Goal: Transaction & Acquisition: Purchase product/service

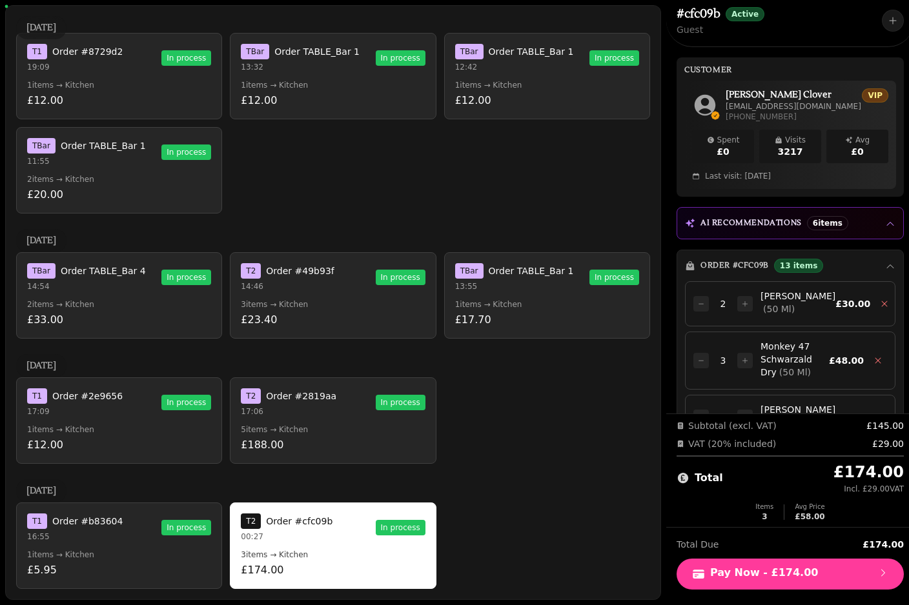
scroll to position [2260, 0]
click at [172, 545] on button "T 1 Order #b83604 16:55 In process 1 items → Kitchen £5.95" at bounding box center [119, 546] width 206 height 86
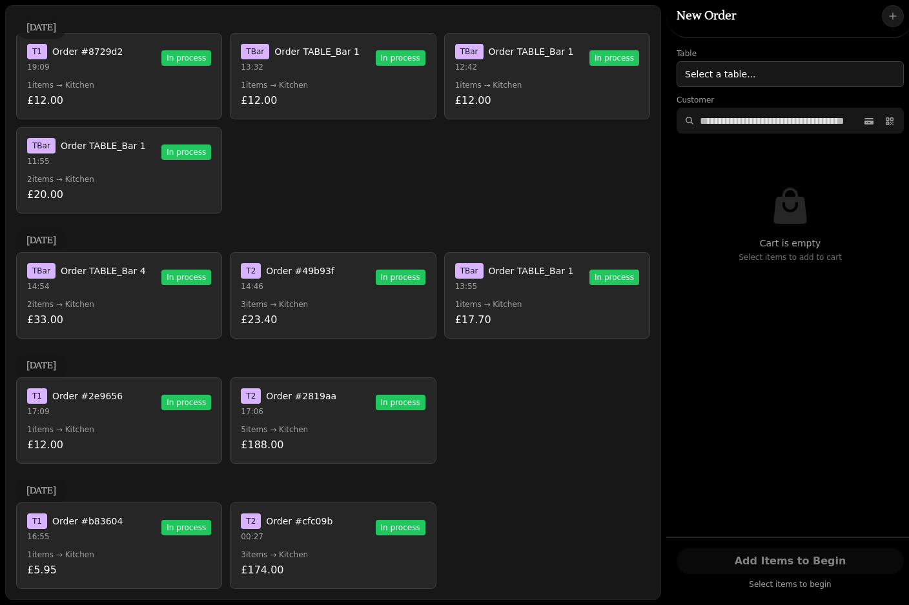
click at [143, 531] on div "T 1 Order #b83604 16:55 In process" at bounding box center [119, 528] width 184 height 28
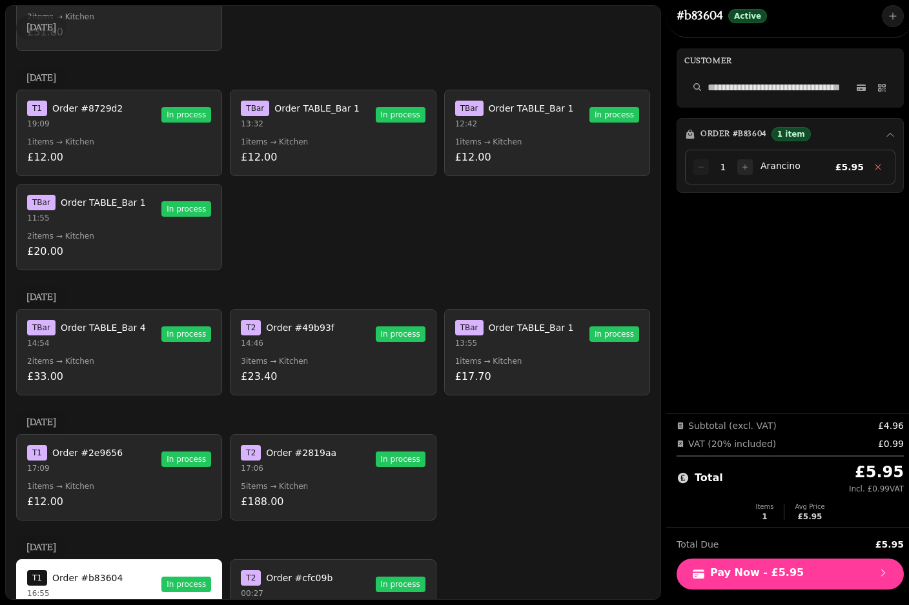
click at [858, 84] on icon at bounding box center [861, 88] width 10 height 10
select select "**********"
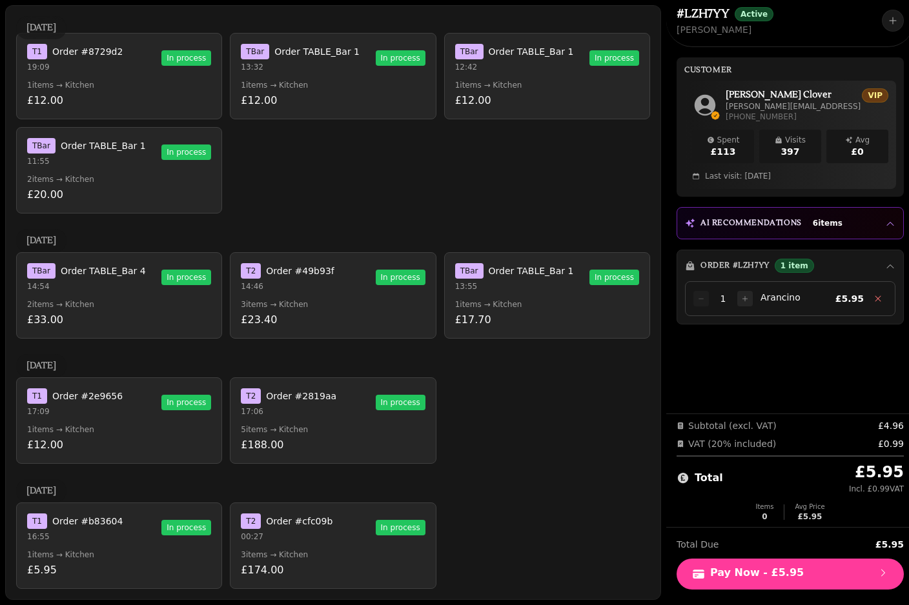
scroll to position [2260, 0]
click at [323, 551] on p "3 items → Kitchen" at bounding box center [333, 555] width 184 height 10
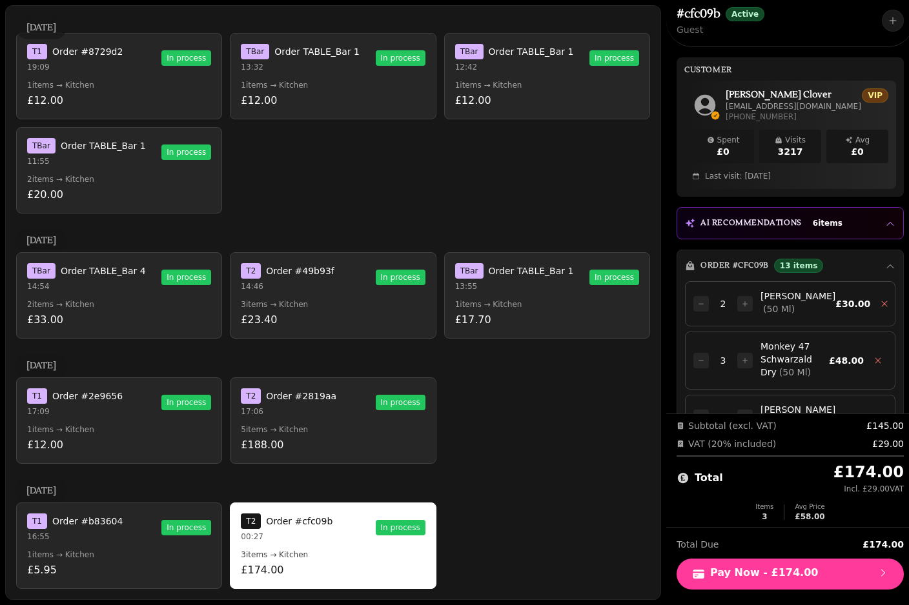
click at [514, 528] on div "T 1 Order #b83604 16:55 In process 1 items → Kitchen £5.95 T 2 Order #cfc09b 00…" at bounding box center [333, 546] width 634 height 86
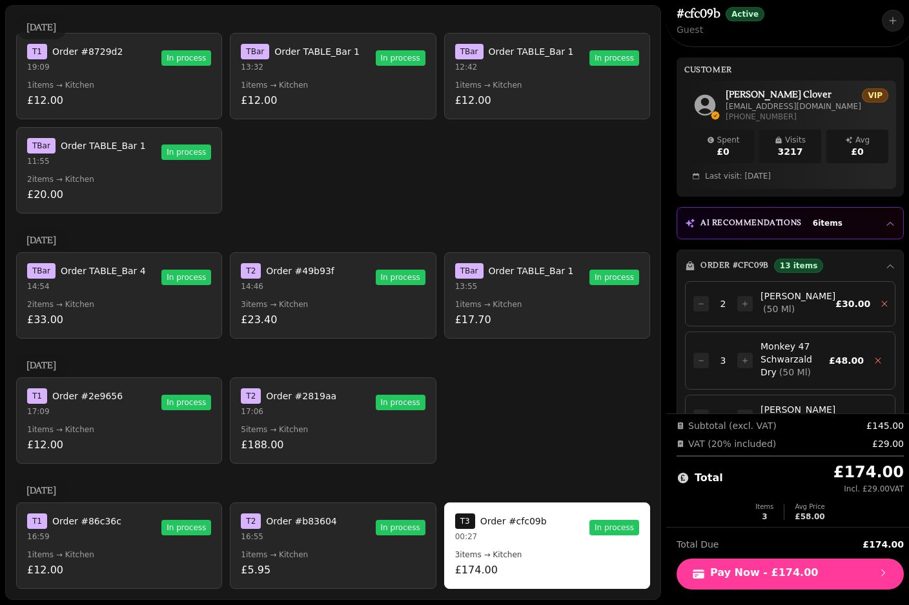
click at [102, 518] on button "T 1 Order #86c36c 16:59 In process 1 items → Kitchen £12.00" at bounding box center [119, 546] width 206 height 86
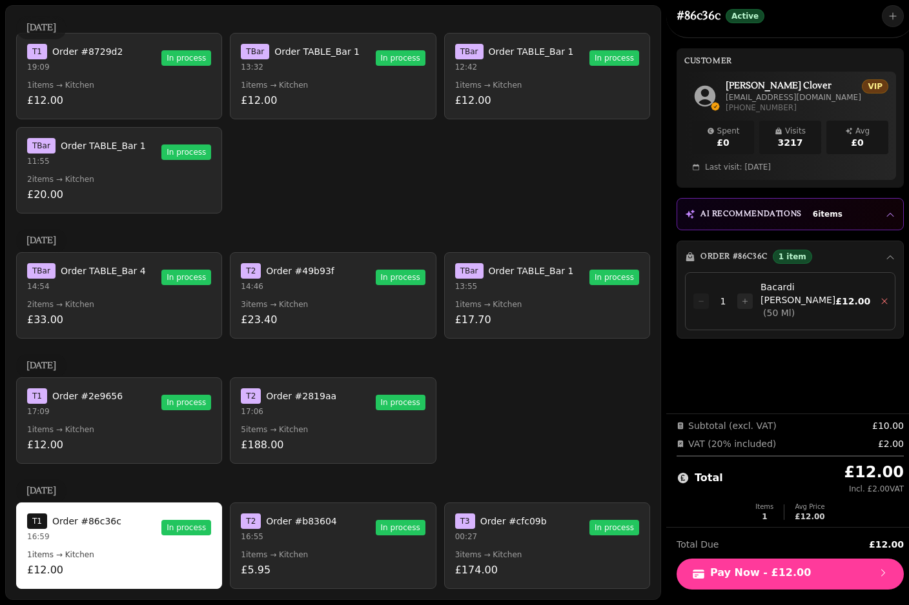
click at [312, 532] on p "16:55" at bounding box center [289, 537] width 96 height 10
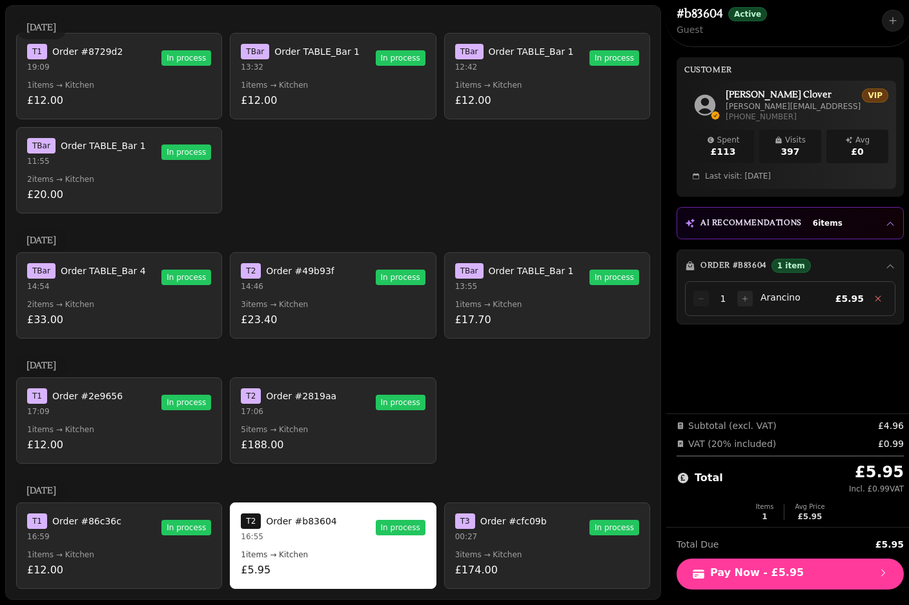
click at [123, 534] on button "T 1 Order #86c36c 16:59 In process 1 items → Kitchen £12.00" at bounding box center [119, 546] width 206 height 86
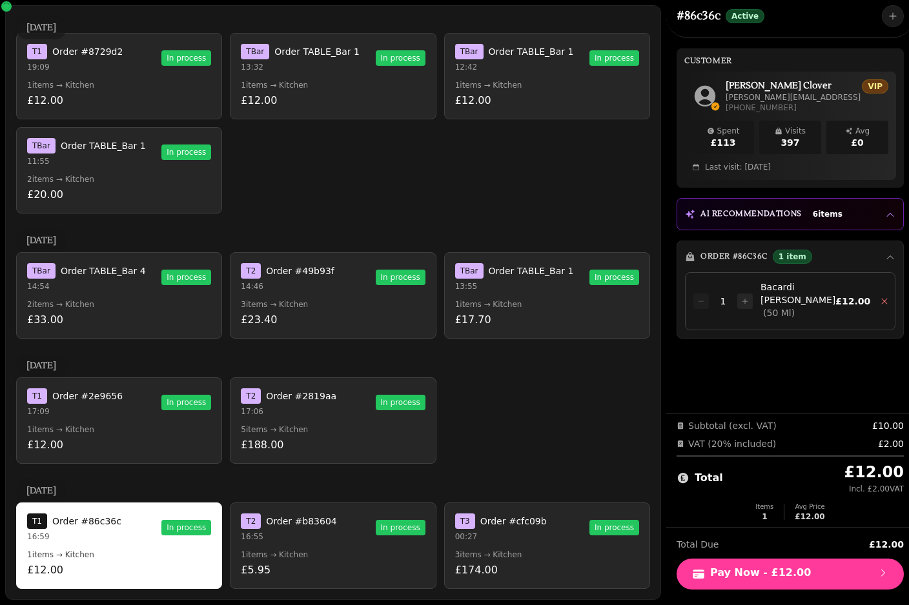
click at [167, 520] on button "T 1 Order #86c36c 16:59 In process 1 items → Kitchen £12.00" at bounding box center [119, 546] width 206 height 86
click at [156, 522] on button "T 1 Order #86c36c 16:59 In process 1 items → Kitchen £12.00" at bounding box center [119, 546] width 206 height 86
click at [165, 514] on div "T 1 Order #86c36c 16:59 In process" at bounding box center [119, 528] width 184 height 28
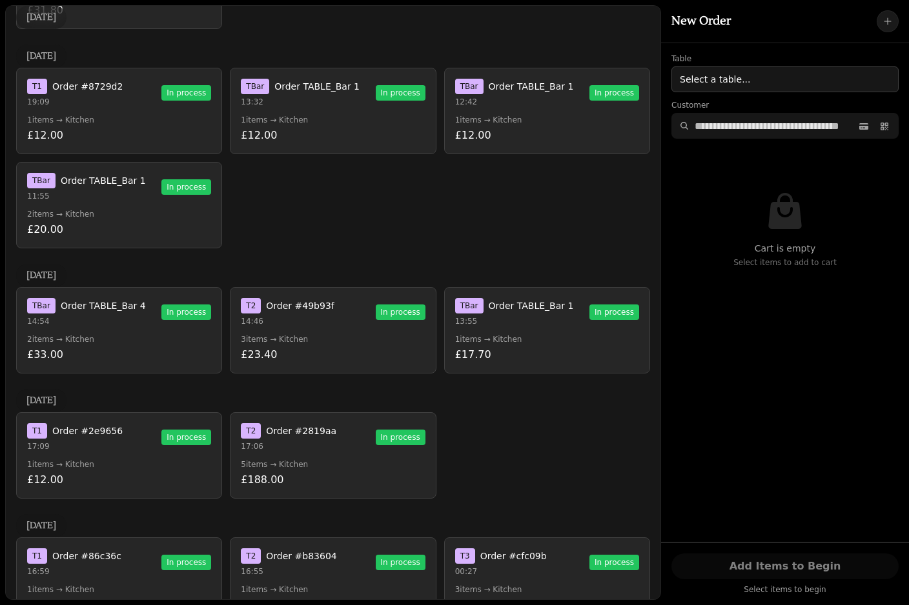
scroll to position [2203, 0]
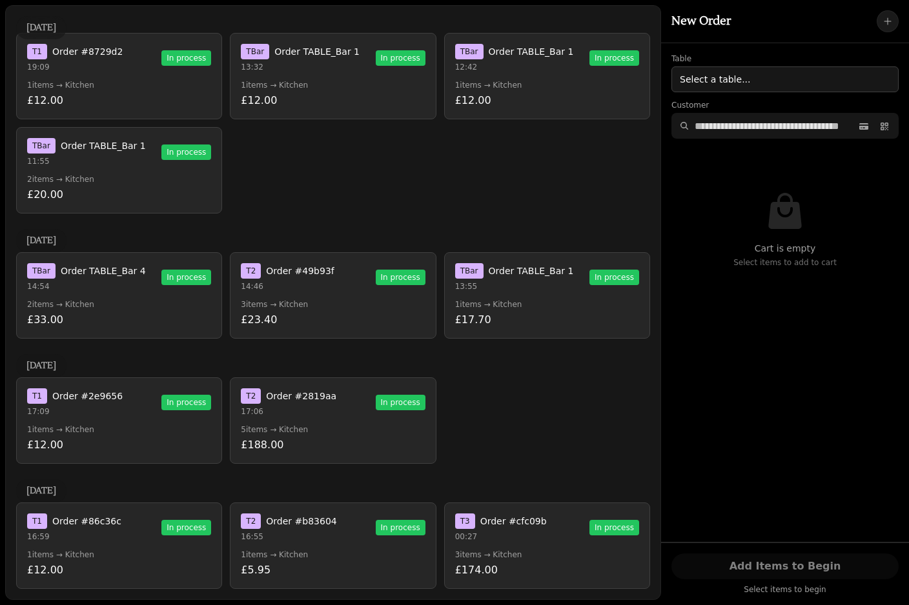
click at [149, 536] on div "T 1 Order #86c36c 16:59 In process" at bounding box center [119, 528] width 184 height 28
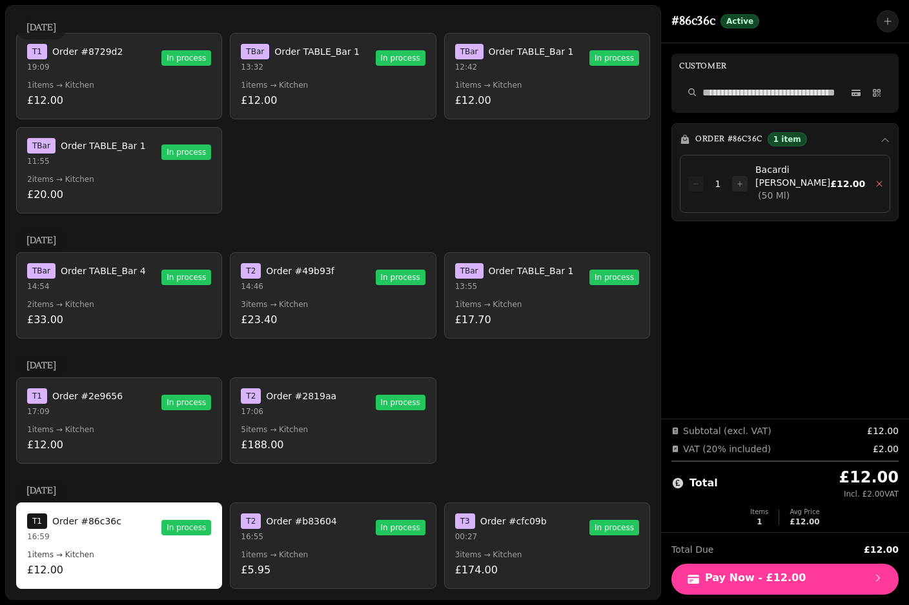
scroll to position [2260, 0]
click at [855, 100] on button at bounding box center [856, 92] width 18 height 23
select select "**********"
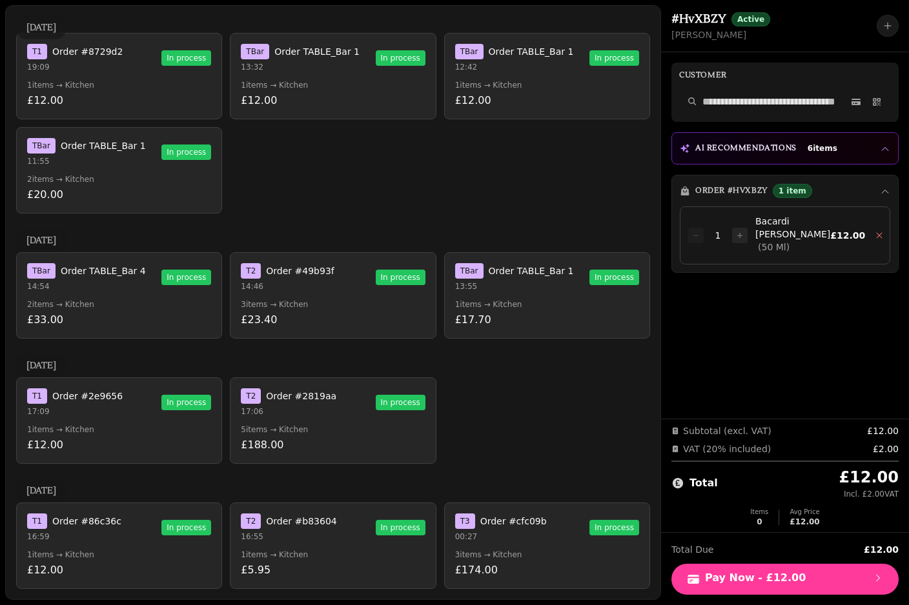
click at [155, 547] on button "T 1 Order #86c36c 16:59 In process 1 items → Kitchen £12.00" at bounding box center [119, 546] width 206 height 86
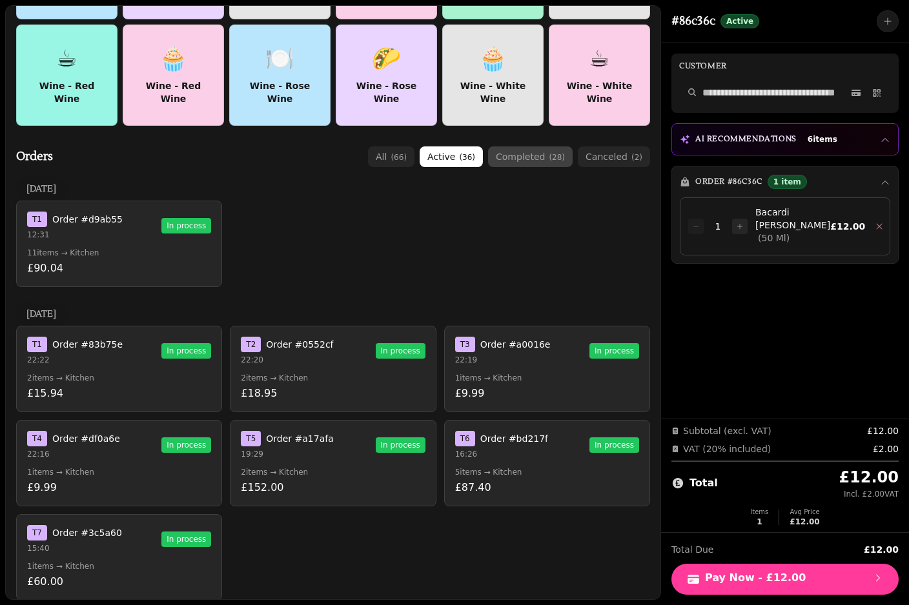
click at [527, 161] on button "completed ( 28 )" at bounding box center [530, 157] width 85 height 21
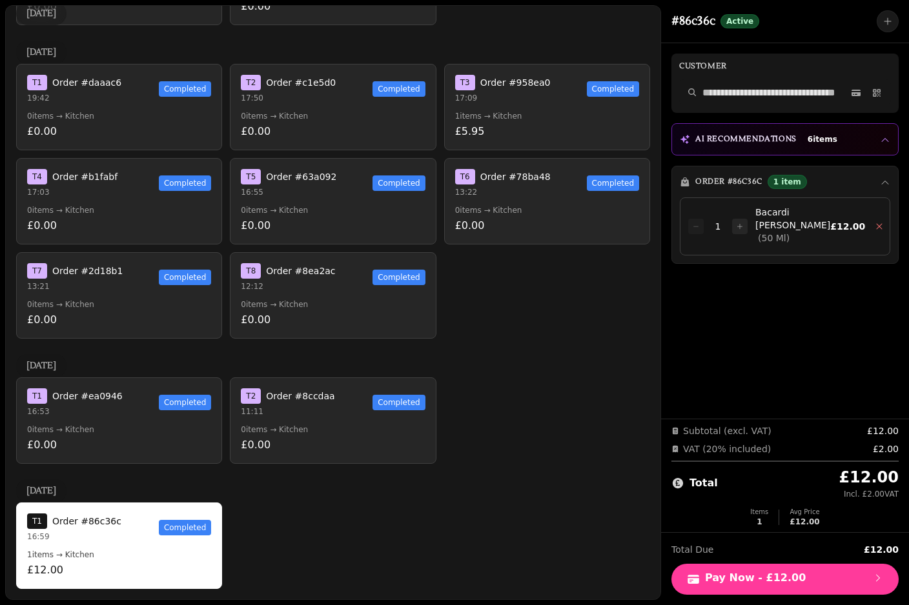
scroll to position [2008, 0]
click at [133, 541] on div "T 1 Order #86c36c 16:59 Completed" at bounding box center [119, 528] width 184 height 28
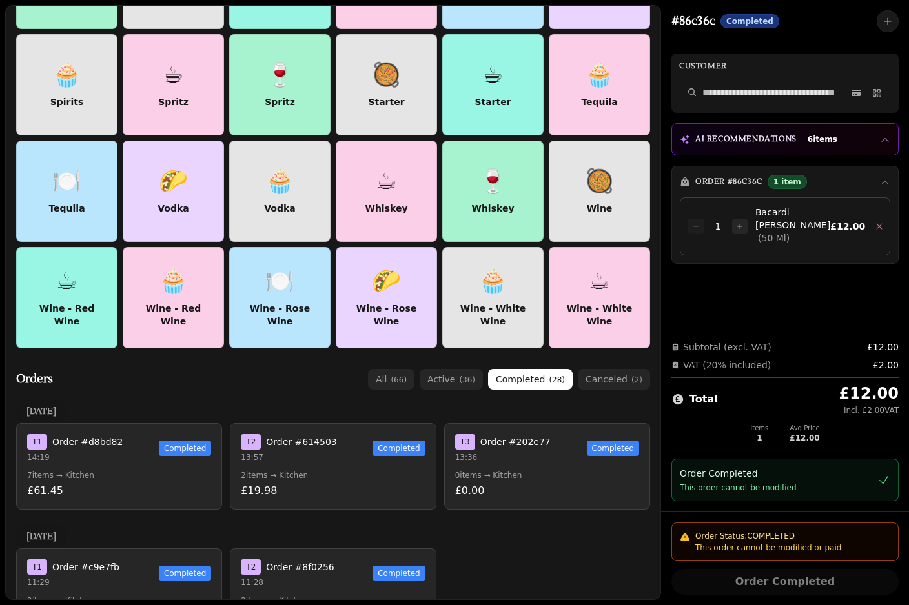
scroll to position [675, 0]
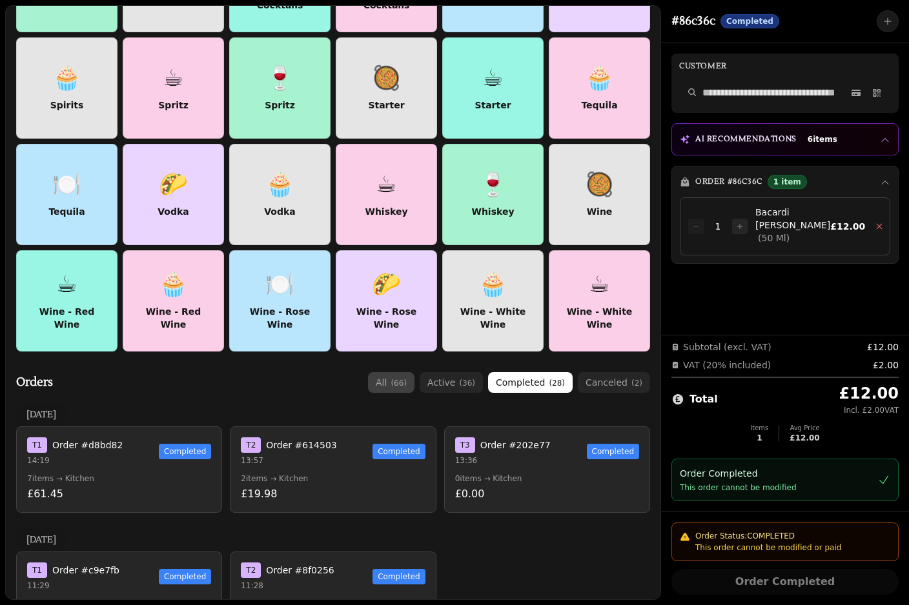
click at [398, 392] on button "all ( 66 )" at bounding box center [391, 382] width 46 height 21
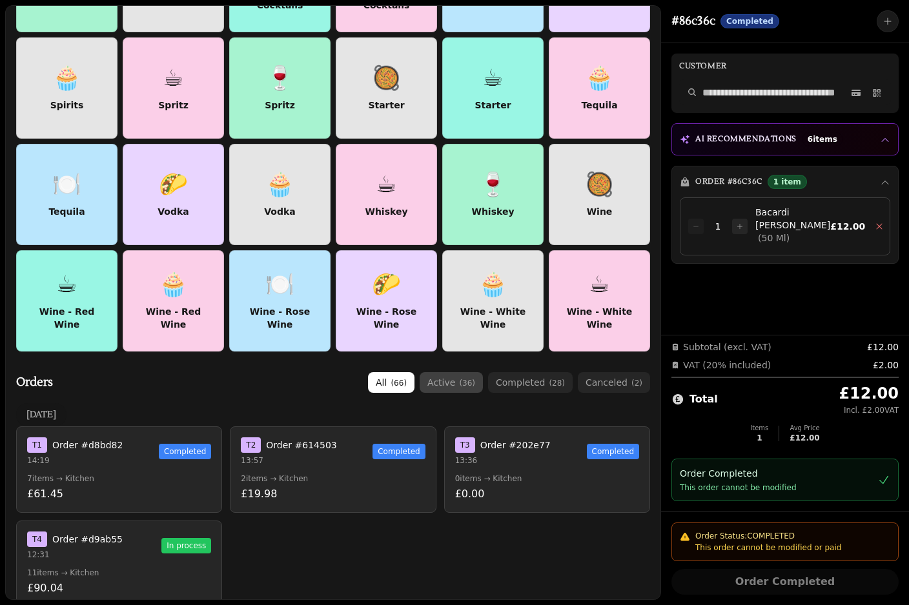
click at [460, 389] on button "active ( 36 )" at bounding box center [451, 382] width 63 height 21
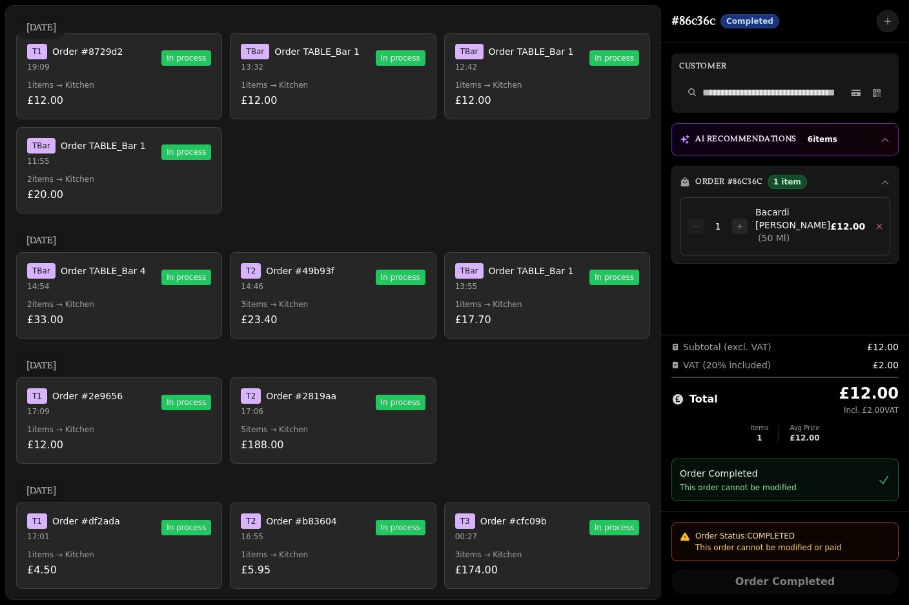
scroll to position [27, 0]
click at [140, 550] on p "1 items → Kitchen" at bounding box center [119, 555] width 184 height 10
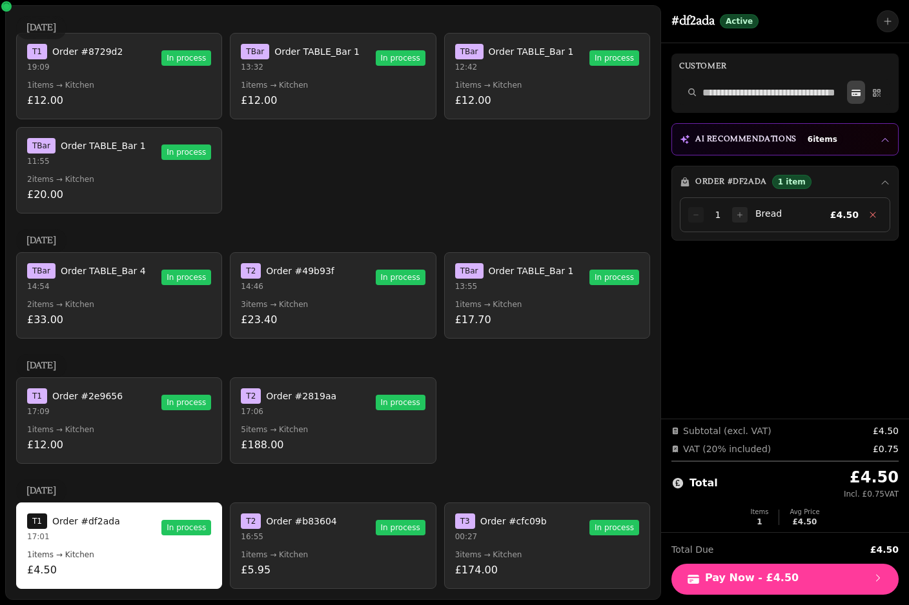
click at [850, 81] on button at bounding box center [856, 92] width 18 height 23
select select "**********"
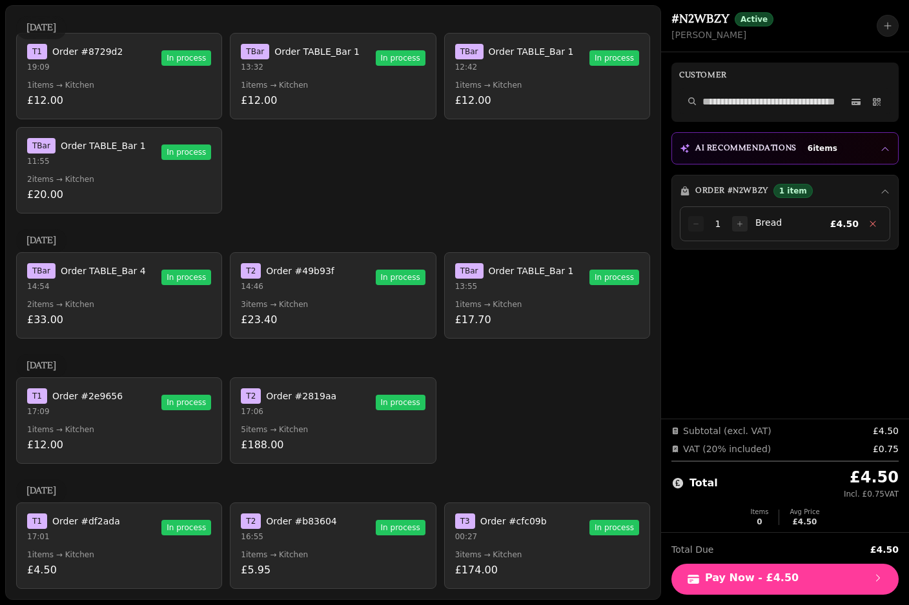
click at [40, 521] on button "T 1 Order #df2ada 17:01 In process 1 items → Kitchen £4.50" at bounding box center [119, 546] width 206 height 86
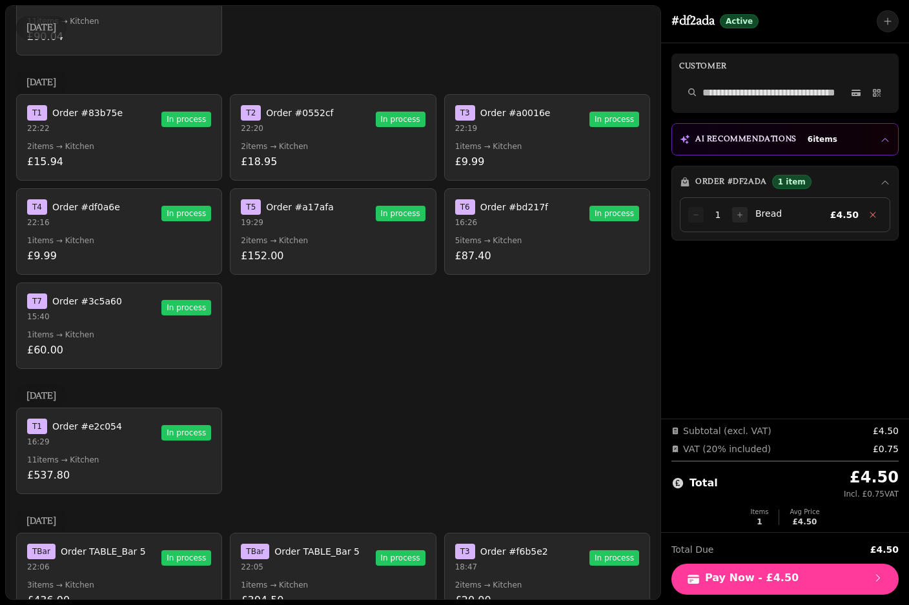
scroll to position [921, 0]
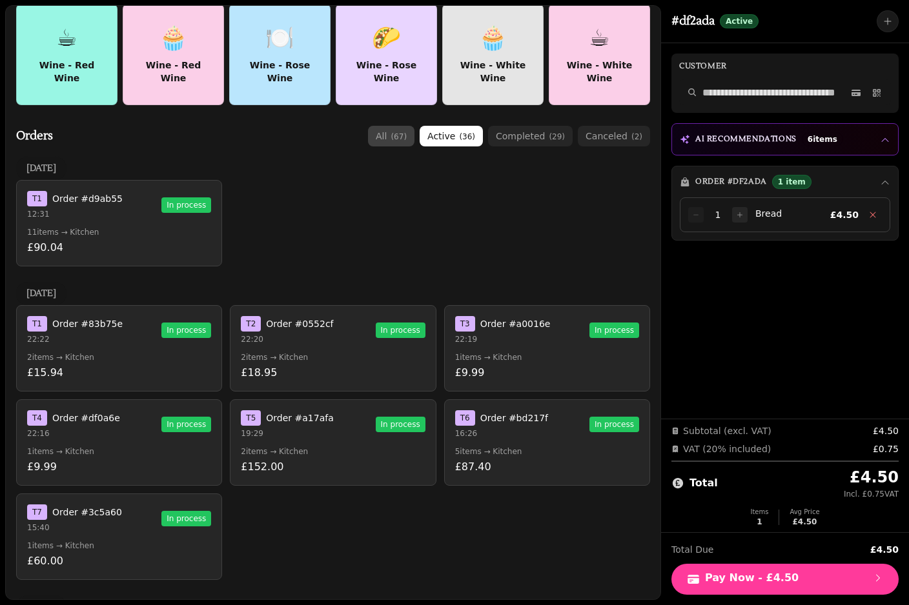
click at [399, 126] on button "all ( 67 )" at bounding box center [391, 136] width 46 height 21
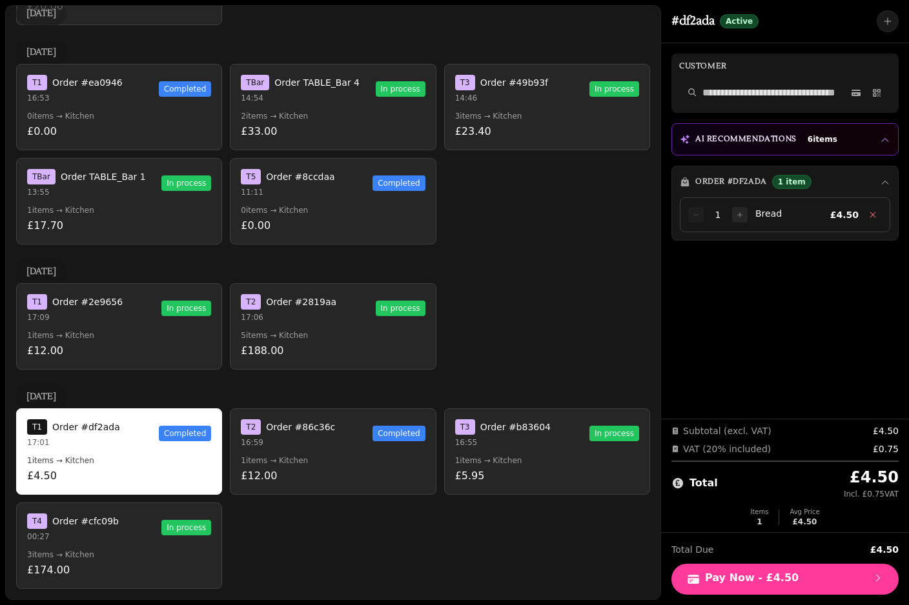
scroll to position [3390, 0]
click at [66, 532] on p "00:27" at bounding box center [73, 537] width 92 height 10
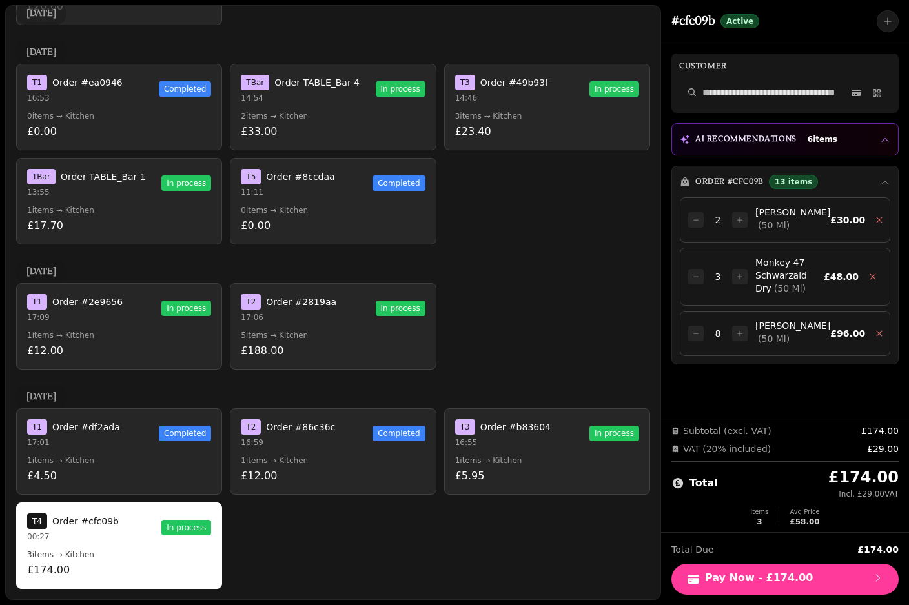
click at [106, 425] on button "T 1 Order #df2ada 17:01 Completed 1 items → Kitchen £4.50" at bounding box center [119, 452] width 206 height 86
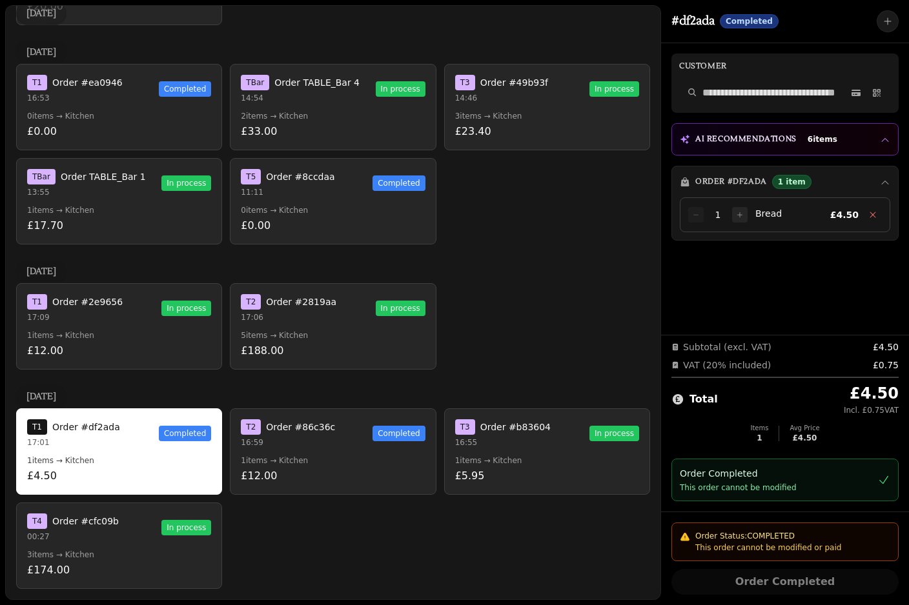
click at [64, 503] on button "T 4 Order #cfc09b 00:27 In process 3 items → Kitchen £174.00" at bounding box center [119, 546] width 206 height 86
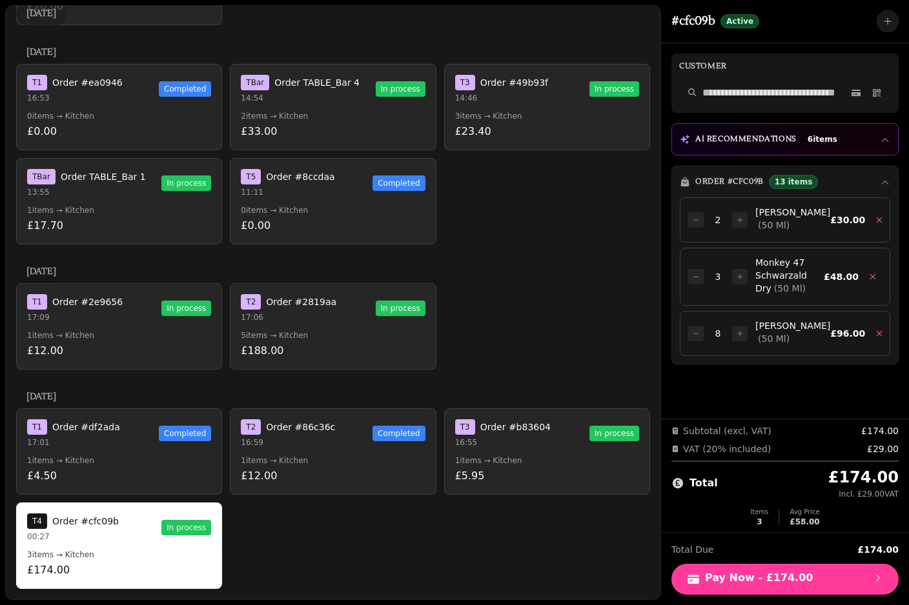
click at [32, 469] on p "£4.50" at bounding box center [119, 476] width 184 height 15
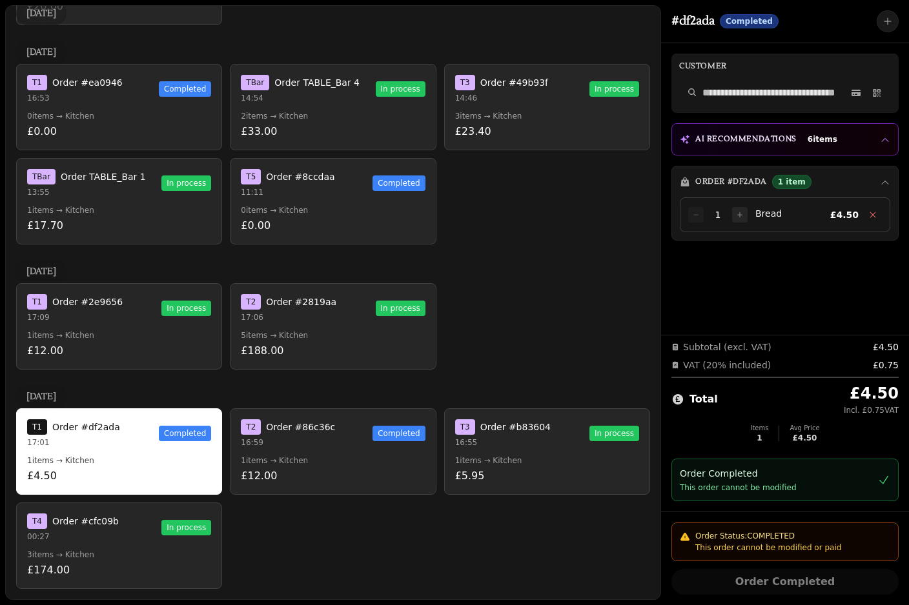
click at [44, 532] on p "00:27" at bounding box center [73, 537] width 92 height 10
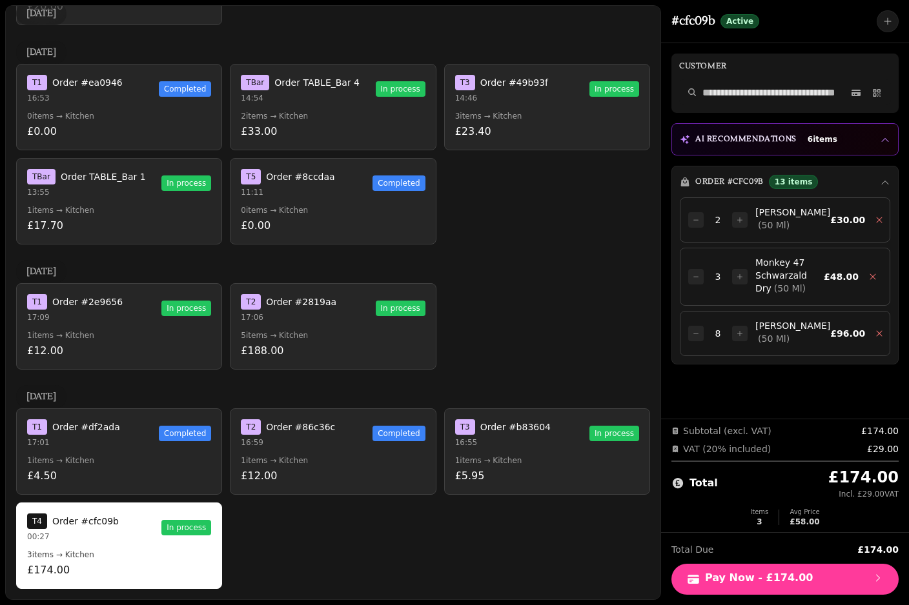
click at [85, 409] on button "T 1 Order #df2ada 17:01 Completed 1 items → Kitchen £4.50" at bounding box center [119, 452] width 206 height 86
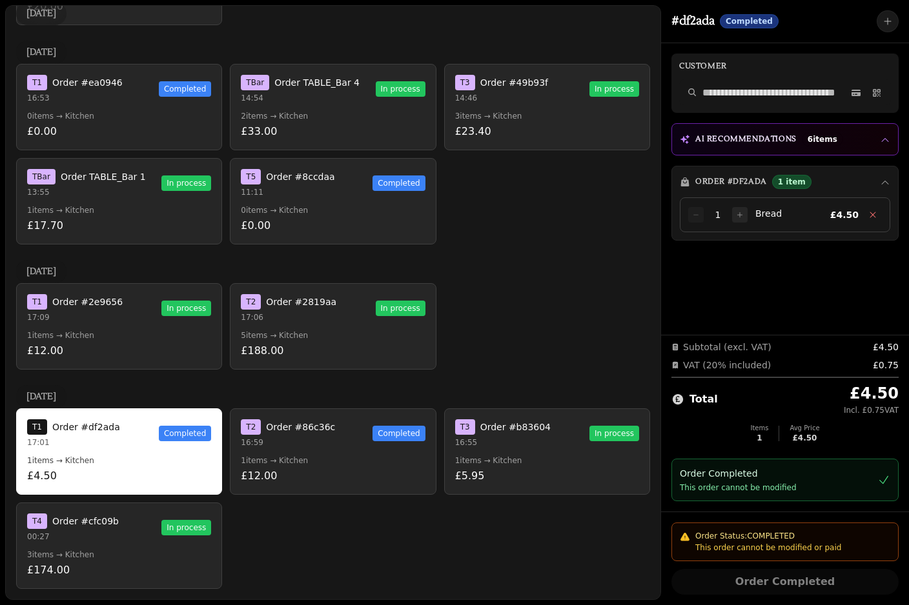
click at [290, 438] on p "16:59" at bounding box center [288, 443] width 94 height 10
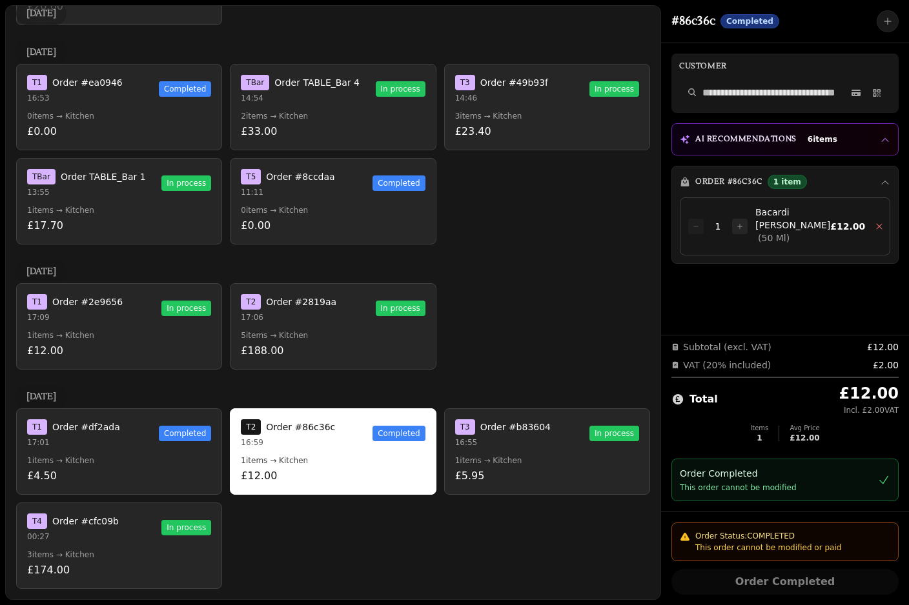
click at [489, 420] on div "T 3 Order #b83604" at bounding box center [503, 427] width 96 height 15
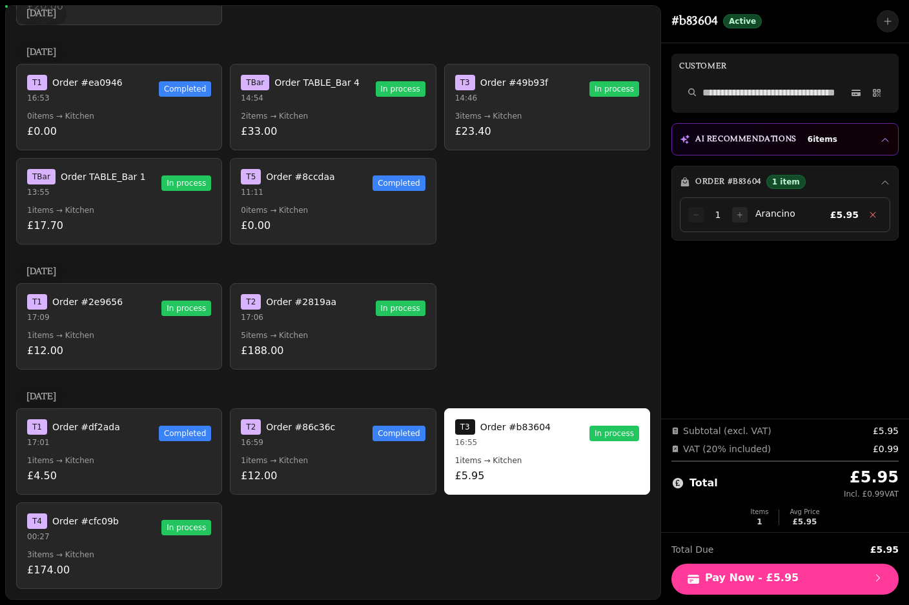
click at [159, 425] on button "T 1 Order #df2ada 17:01 Completed 1 items → Kitchen £4.50" at bounding box center [119, 452] width 206 height 86
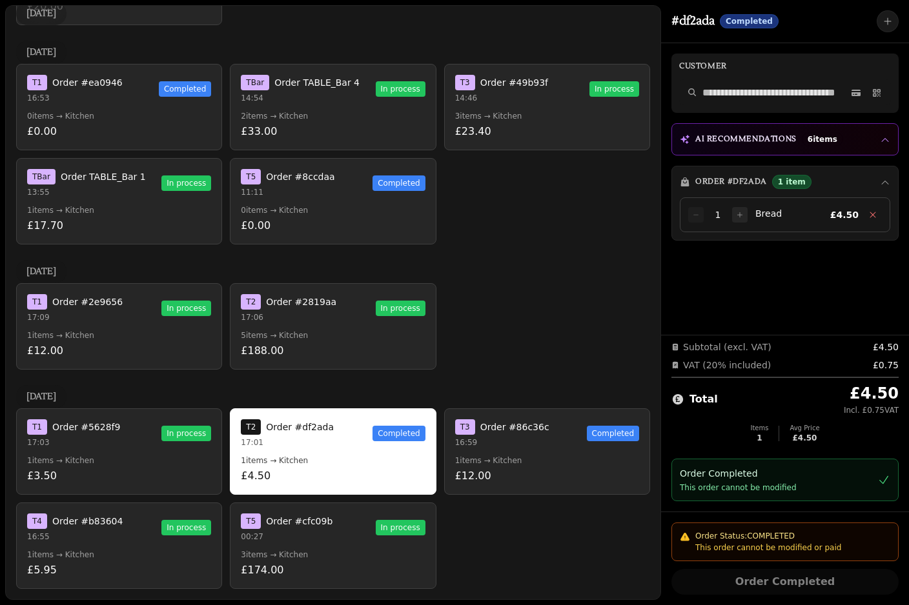
click at [82, 456] on p "1 items → Kitchen" at bounding box center [119, 461] width 184 height 10
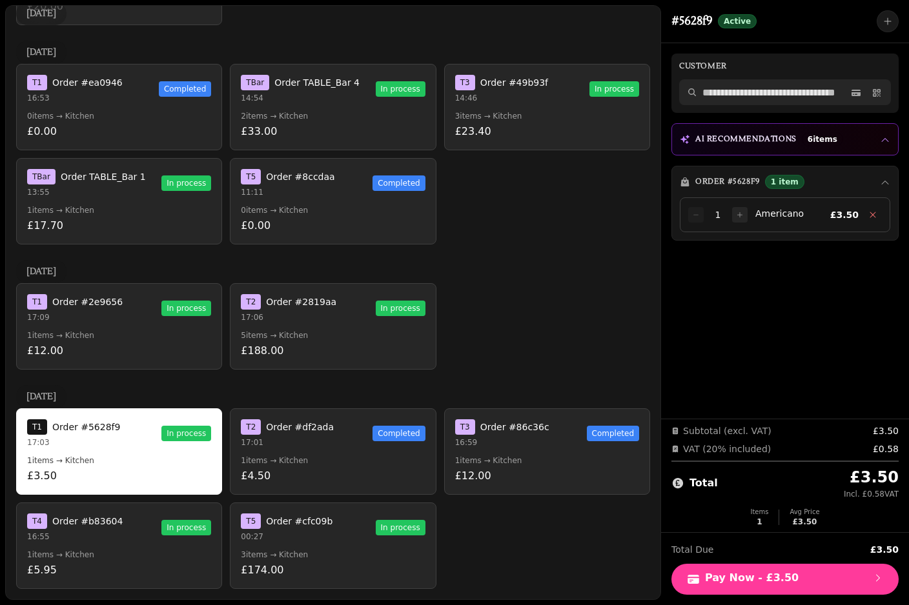
click at [844, 79] on input "text" at bounding box center [785, 92] width 212 height 26
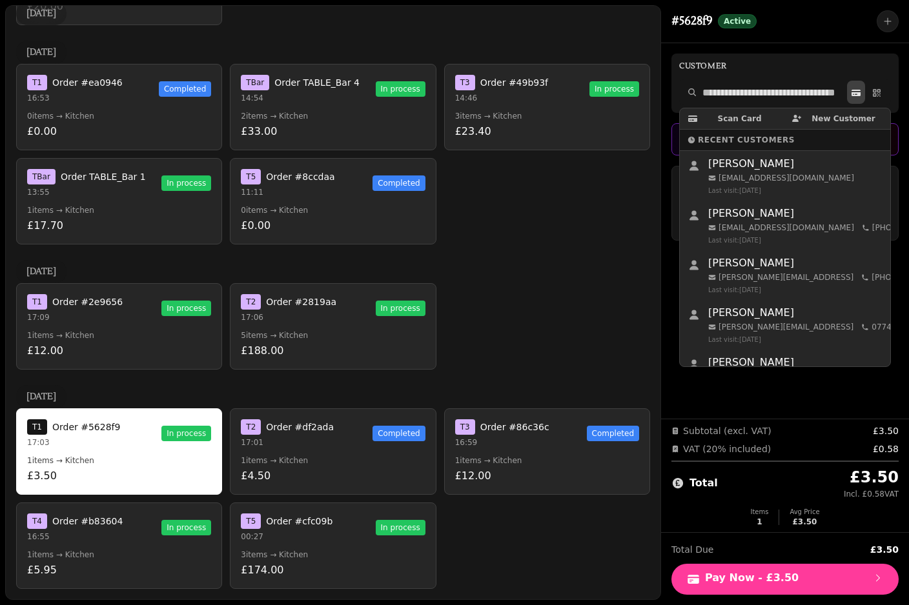
click at [859, 81] on button at bounding box center [856, 92] width 18 height 23
select select "**********"
click at [514, 283] on div "T 1 Order #2e9656 17:09 In process 1 items → Kitchen £12.00 T 2 Order #2819aa 1…" at bounding box center [333, 326] width 634 height 86
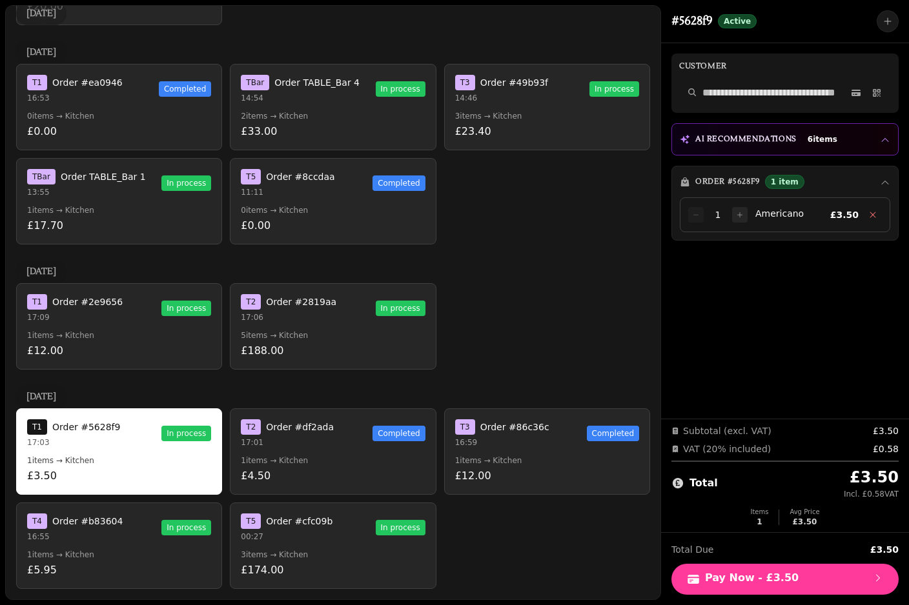
click at [148, 469] on p "£3.50" at bounding box center [119, 476] width 184 height 15
click at [853, 90] on icon at bounding box center [855, 90] width 9 height 1
select select "**********"
click at [855, 88] on icon at bounding box center [856, 93] width 10 height 10
select select "**********"
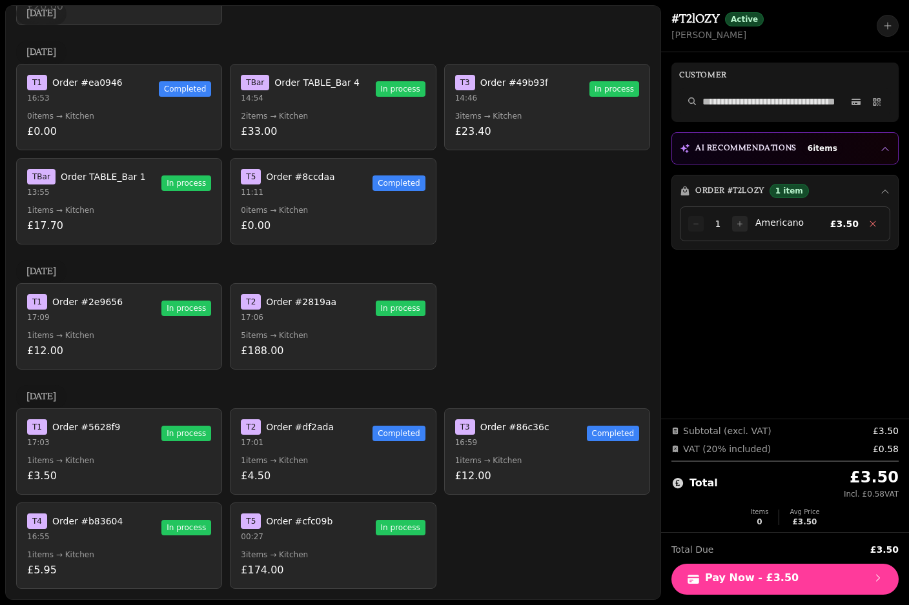
click at [64, 438] on p "17:03" at bounding box center [73, 443] width 93 height 10
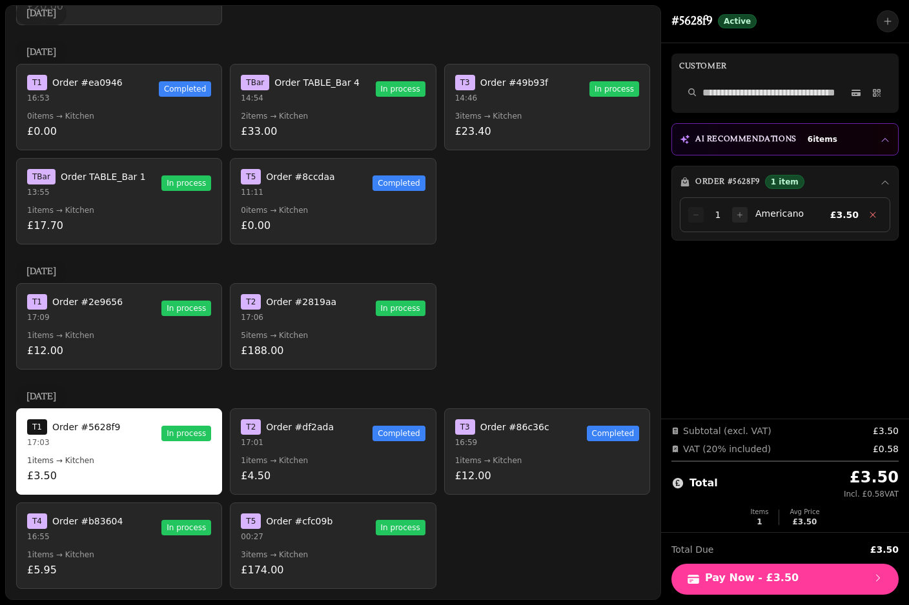
scroll to position [0, 0]
click at [61, 476] on p "£3.50" at bounding box center [119, 476] width 184 height 15
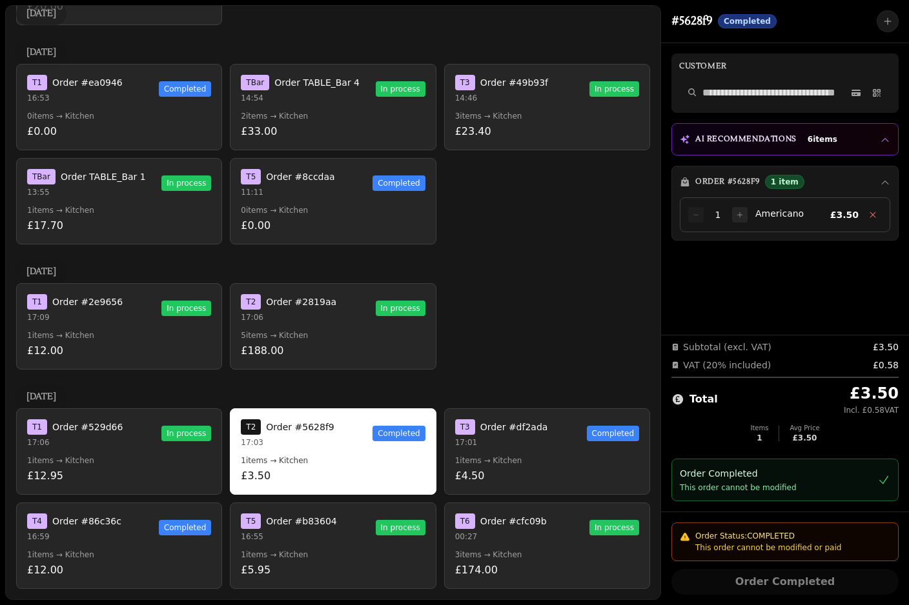
click at [119, 445] on div "T 1 Order #529d66 17:06 In process" at bounding box center [119, 434] width 184 height 28
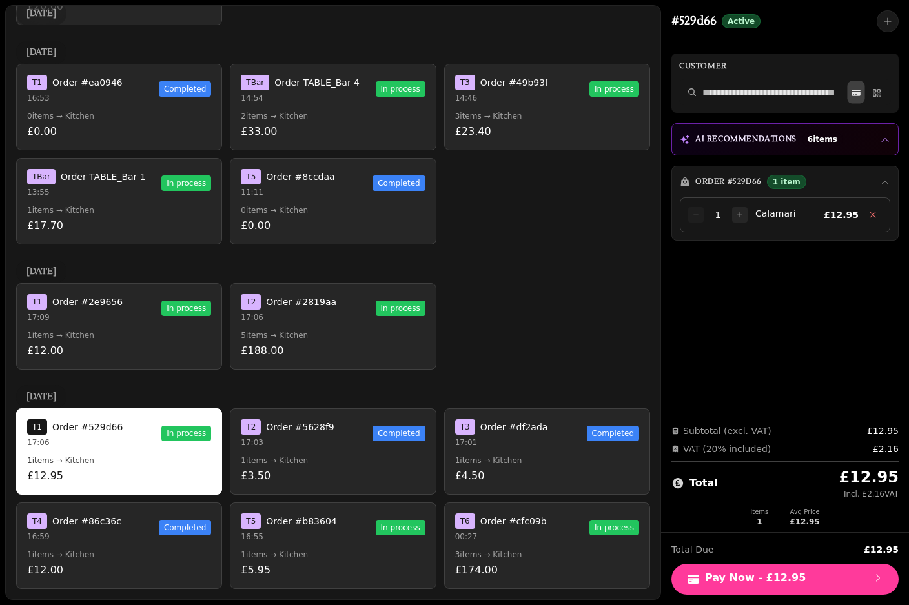
click at [849, 92] on button at bounding box center [855, 92] width 17 height 23
select select "**********"
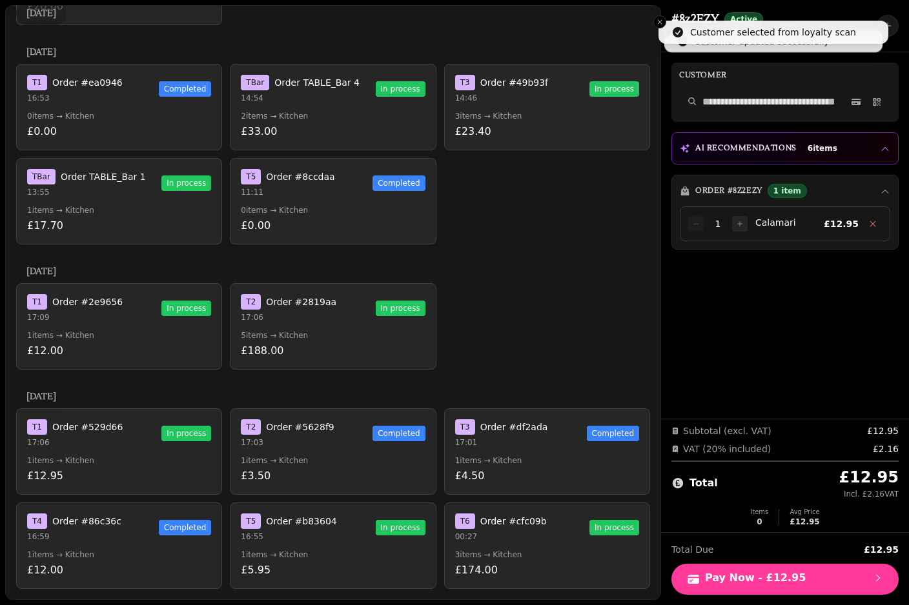
click at [126, 449] on button "T 1 Order #529d66 17:06 In process 1 items → Kitchen £12.95" at bounding box center [119, 452] width 206 height 86
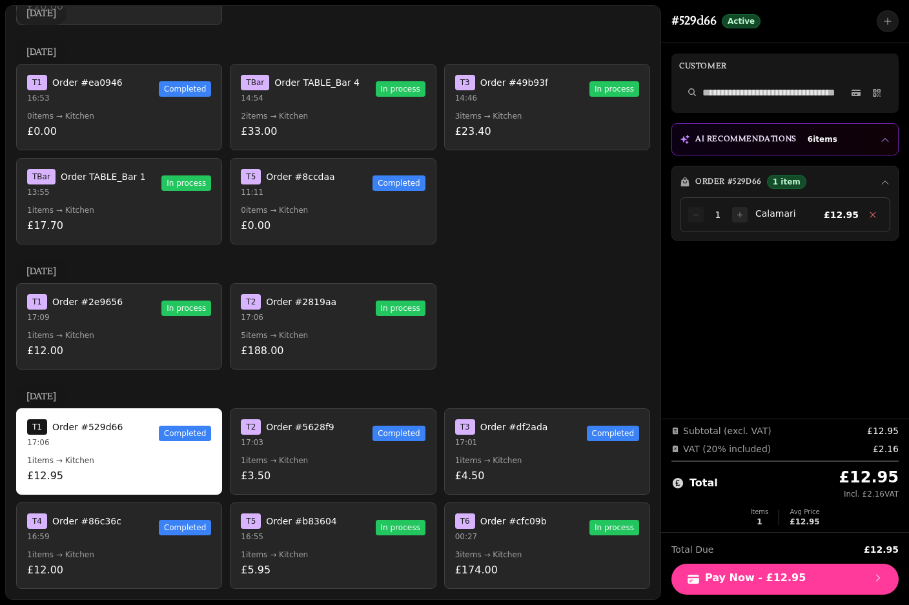
click at [61, 449] on button "T 1 Order #529d66 17:06 Completed 1 items → Kitchen £12.95" at bounding box center [119, 452] width 206 height 86
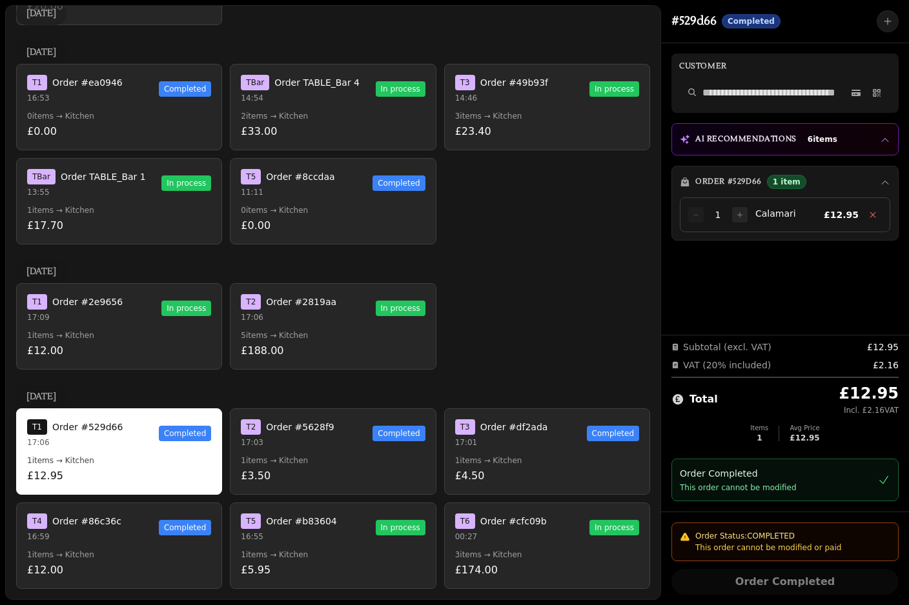
click at [85, 557] on p "1 items → Kitchen" at bounding box center [119, 555] width 184 height 10
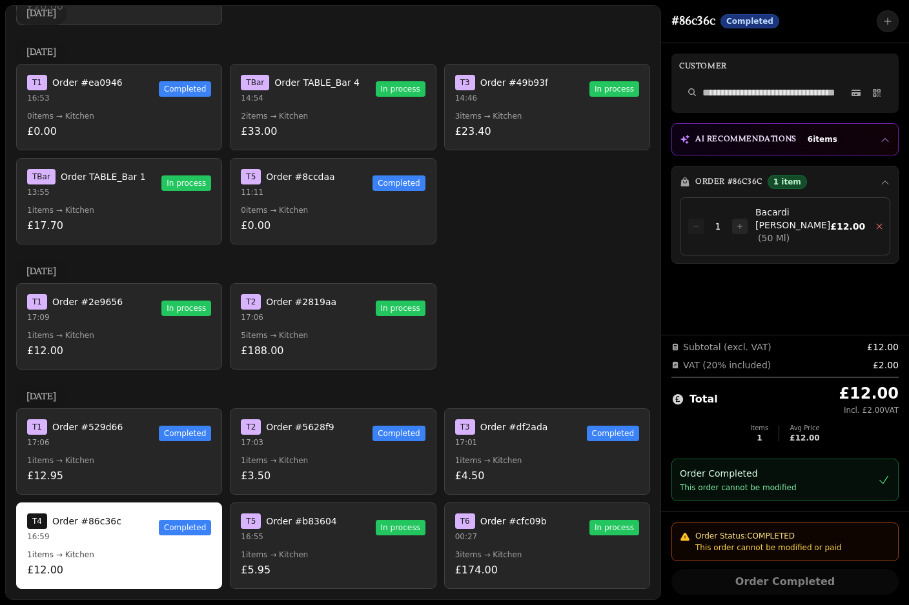
click at [274, 532] on p "16:55" at bounding box center [289, 537] width 96 height 10
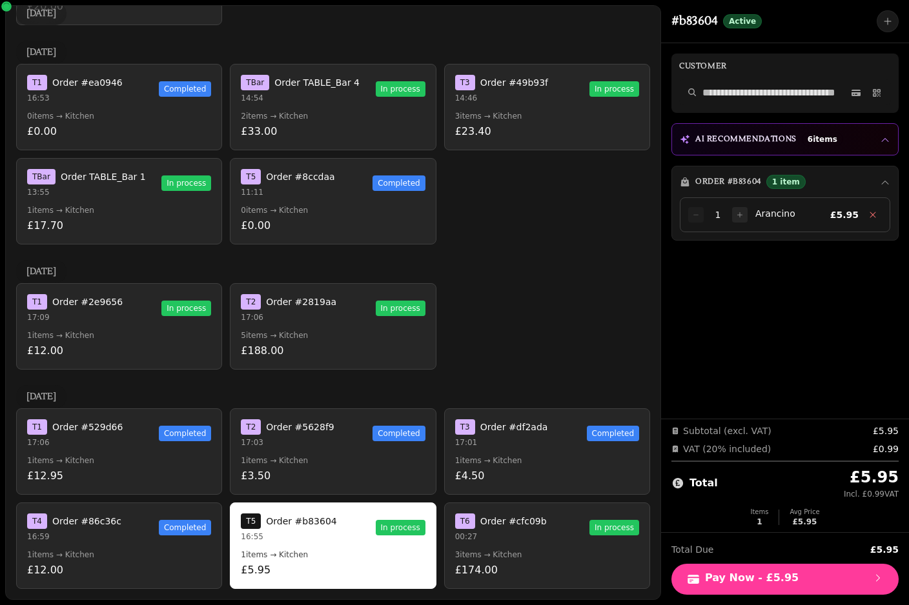
click at [283, 448] on button "T 2 Order #5628f9 17:03 Completed 1 items → Kitchen £3.50" at bounding box center [333, 452] width 206 height 86
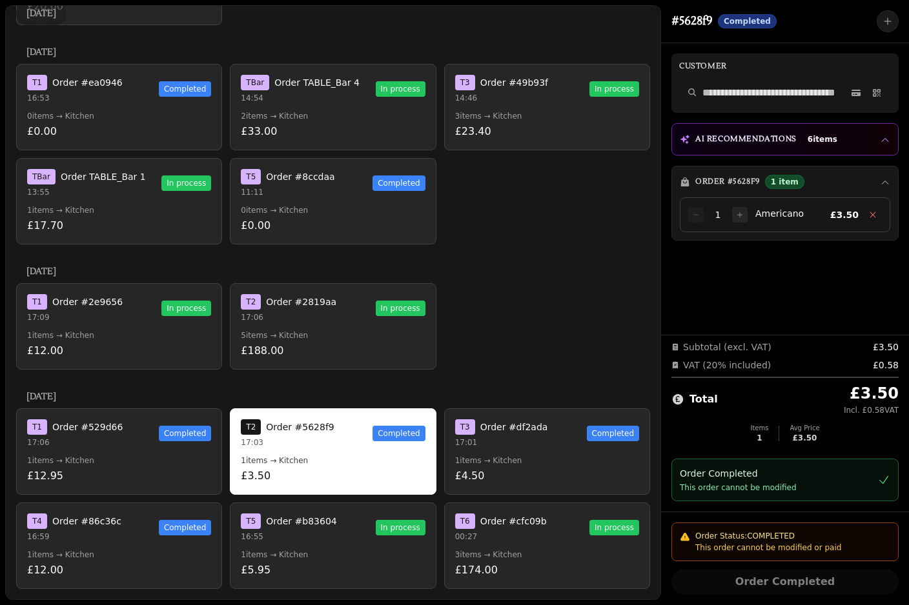
click at [272, 302] on span "Order #2819aa" at bounding box center [301, 302] width 70 height 13
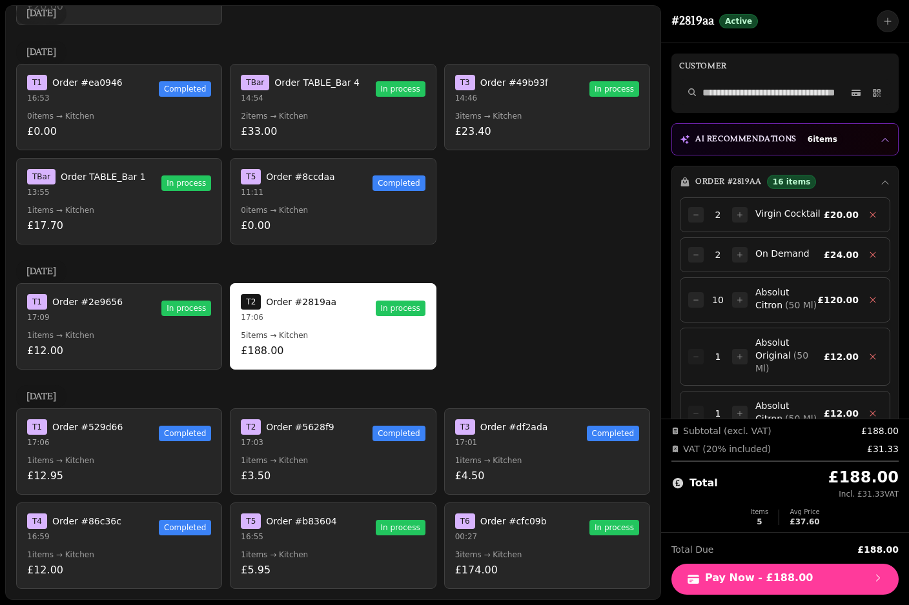
click at [174, 321] on div "T 1 Order #2e9656 17:09 In process" at bounding box center [119, 308] width 184 height 28
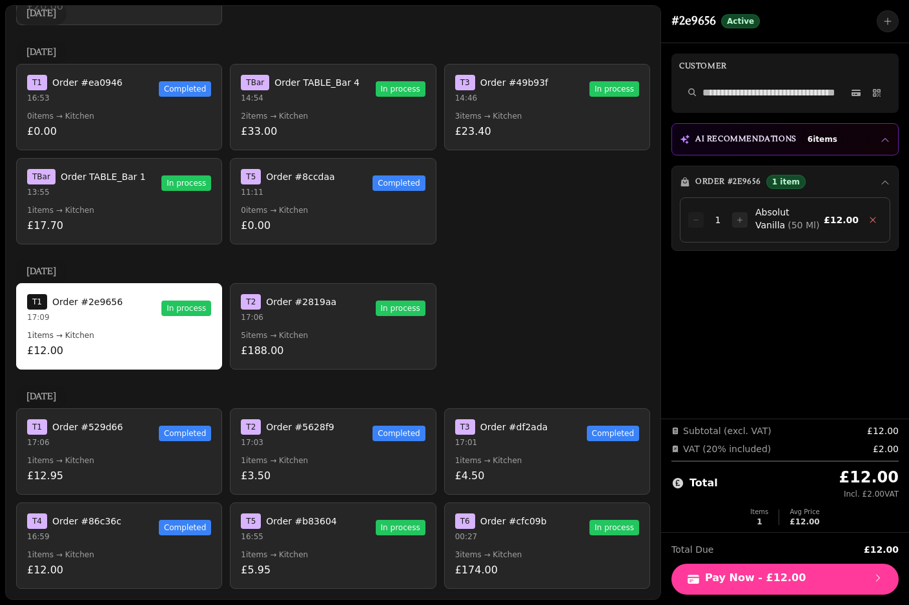
click at [161, 167] on button "T Bar Order TABLE_Bar 1 13:55 In process 1 items → Kitchen £17.70" at bounding box center [119, 201] width 206 height 86
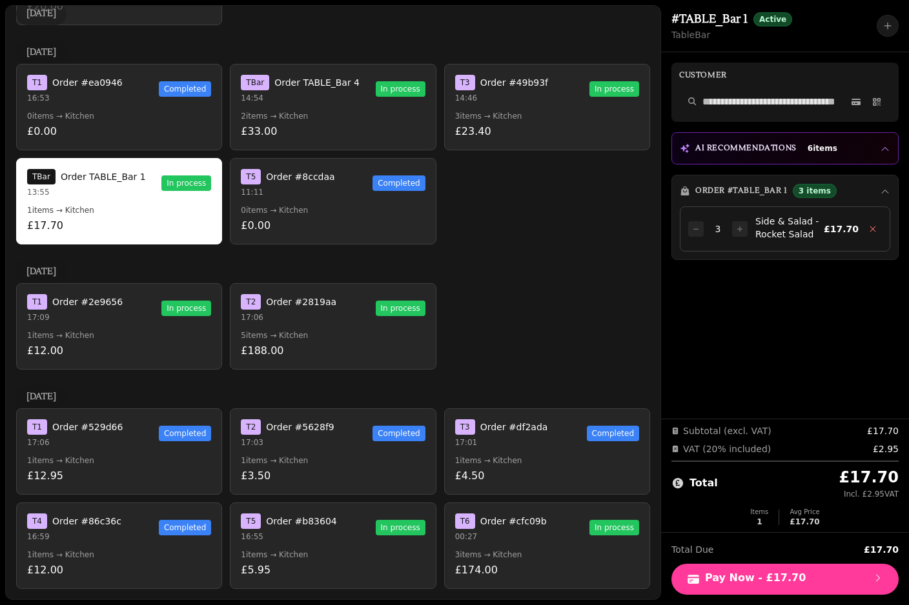
click at [336, 183] on div "T 5 Order #8ccdaa 11:11 Completed" at bounding box center [333, 183] width 184 height 28
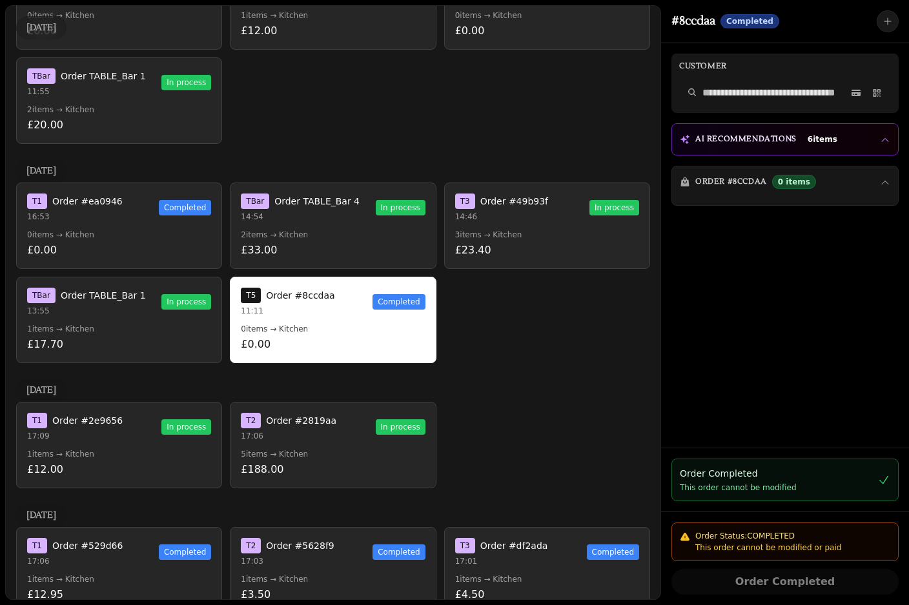
scroll to position [3279, 0]
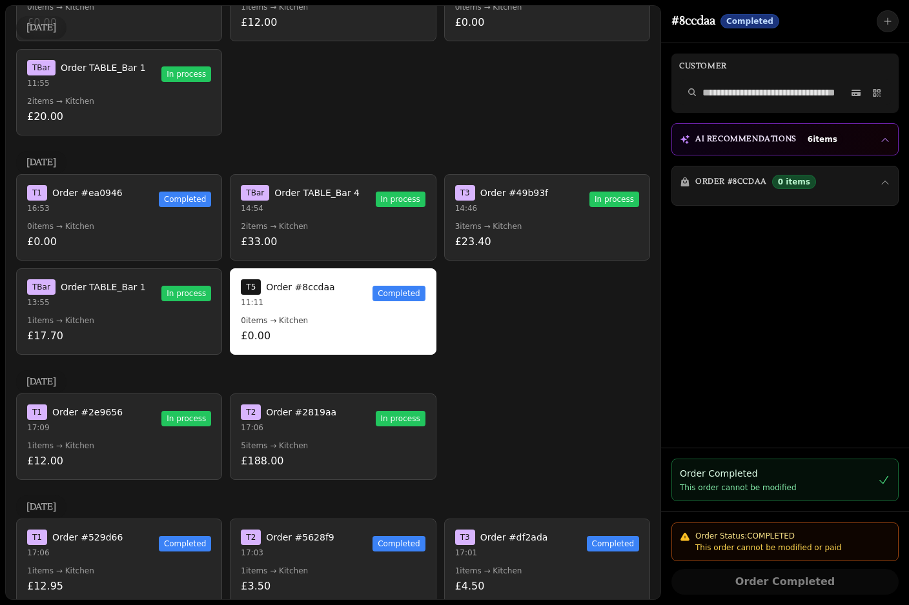
click at [473, 226] on p "3 items → Kitchen" at bounding box center [547, 226] width 184 height 10
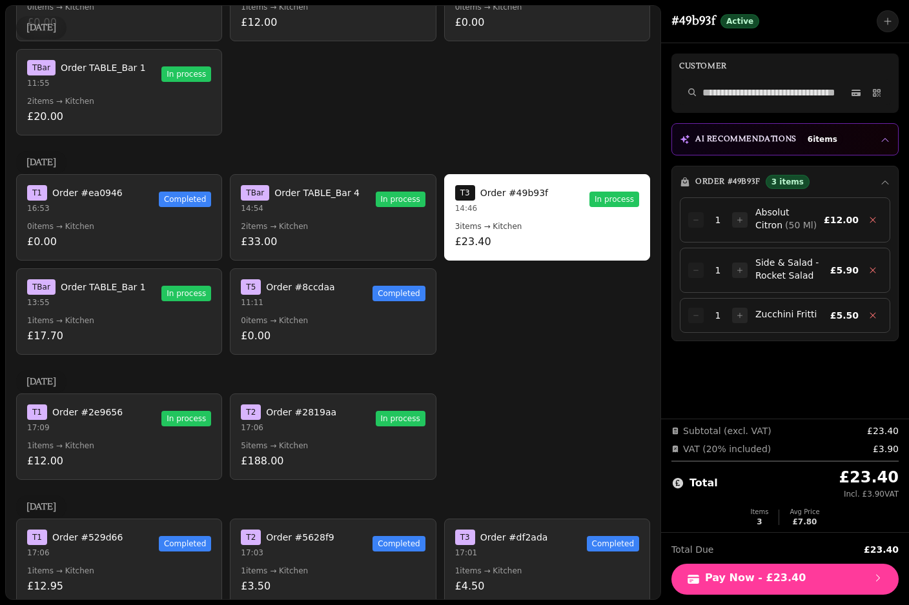
click at [351, 229] on p "2 items → Kitchen" at bounding box center [333, 226] width 184 height 10
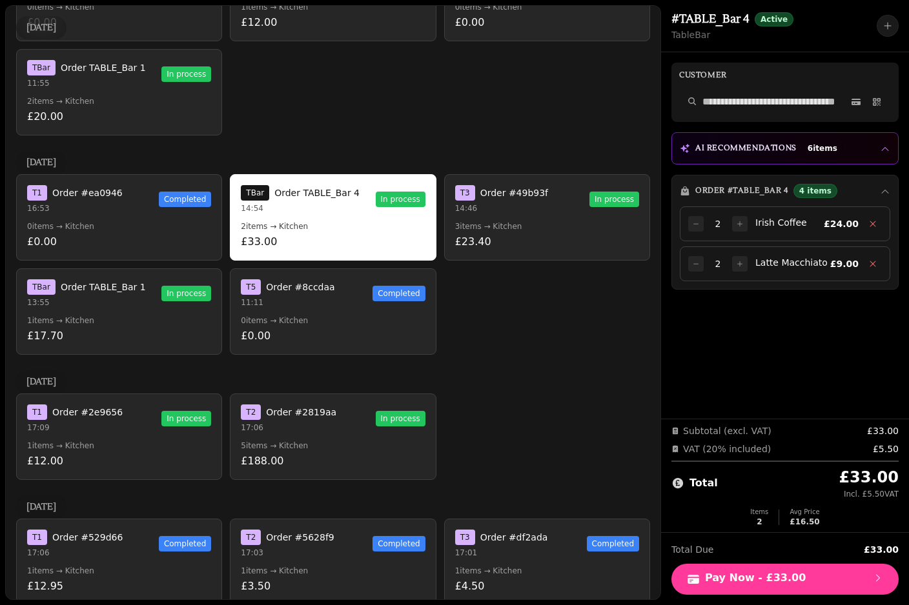
click at [146, 116] on p "£20.00" at bounding box center [119, 116] width 184 height 15
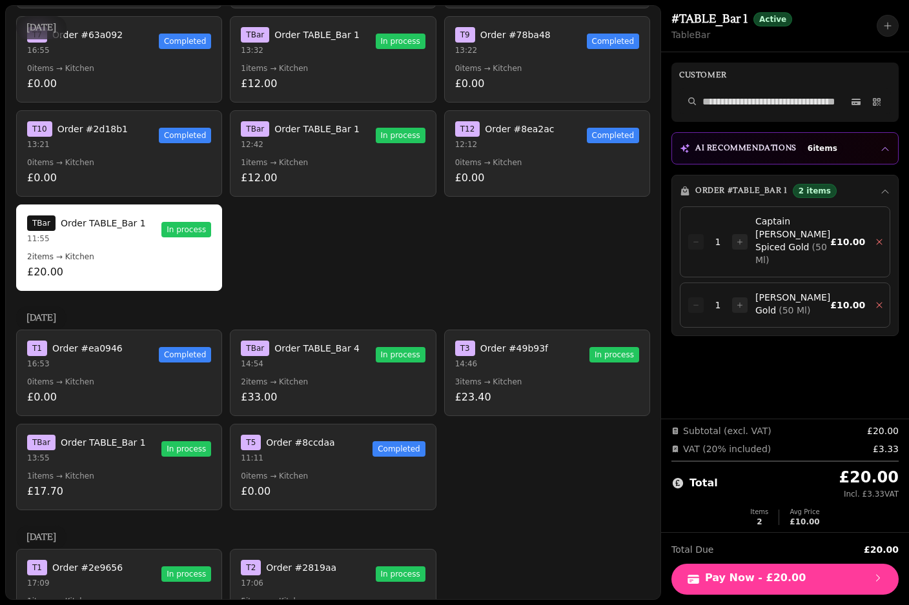
scroll to position [3085, 0]
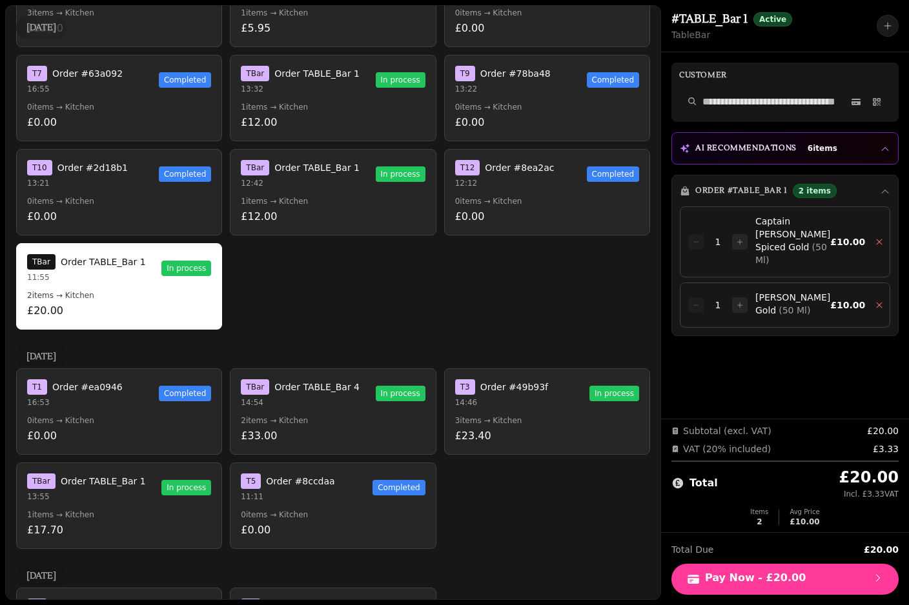
click at [130, 208] on button "T 10 Order #2d18b1 13:21 Completed 0 items → Kitchen £0.00" at bounding box center [119, 192] width 206 height 86
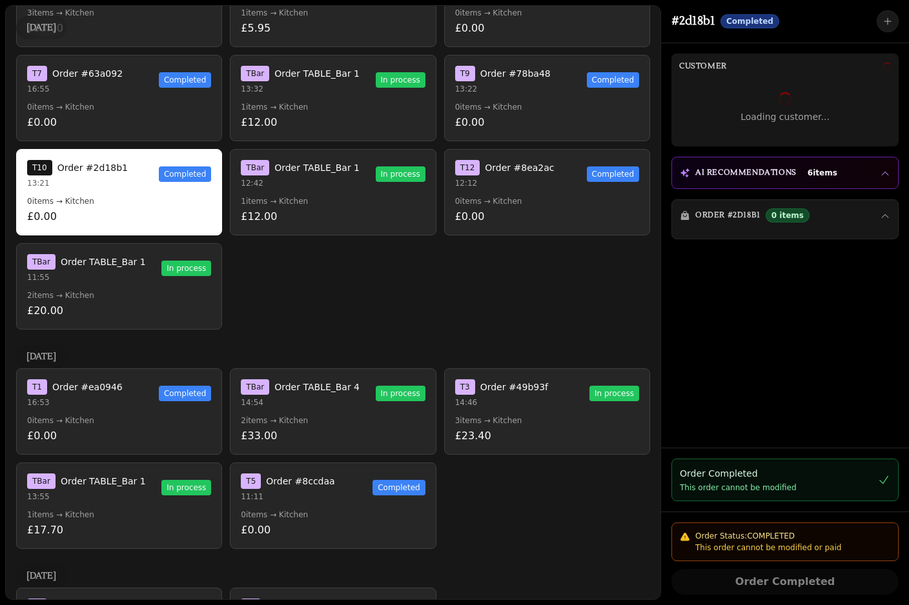
click at [316, 201] on p "1 items → Kitchen" at bounding box center [333, 201] width 184 height 10
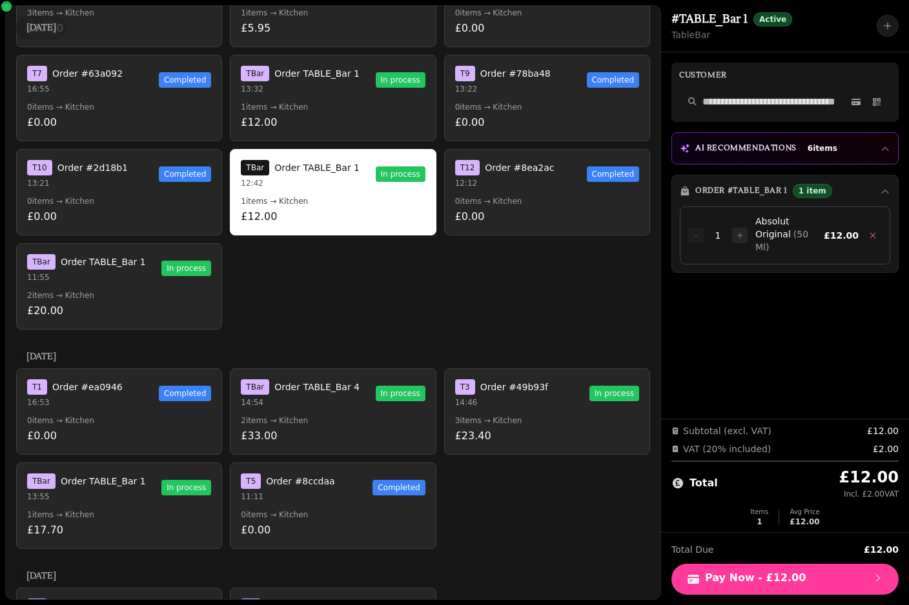
click at [331, 104] on p "1 items → Kitchen" at bounding box center [333, 107] width 184 height 10
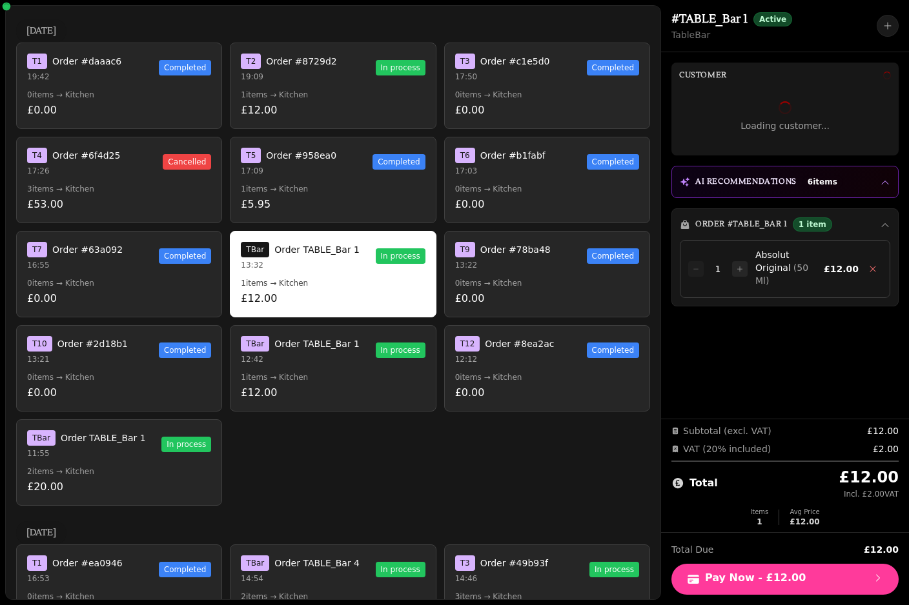
scroll to position [2911, 0]
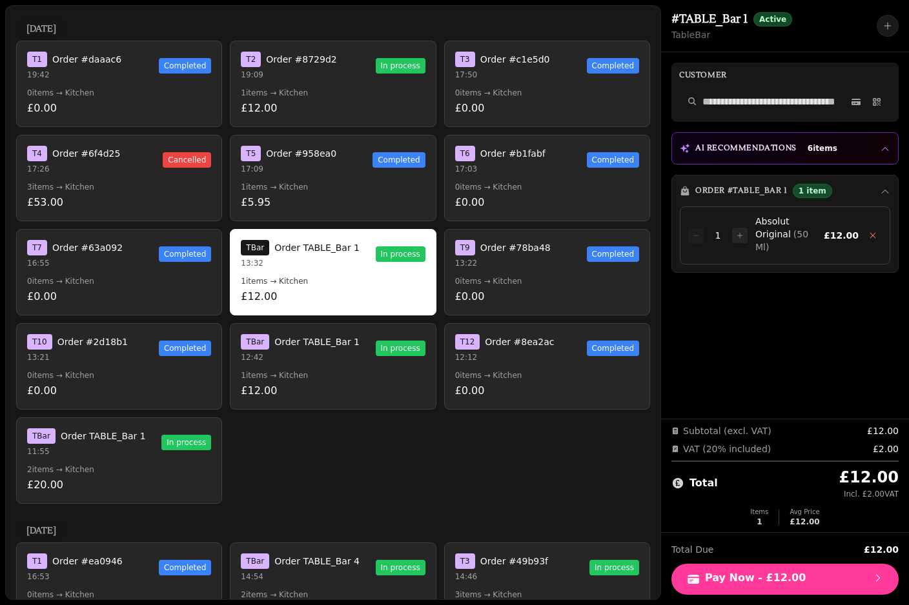
click at [500, 361] on p "12:12" at bounding box center [504, 357] width 99 height 10
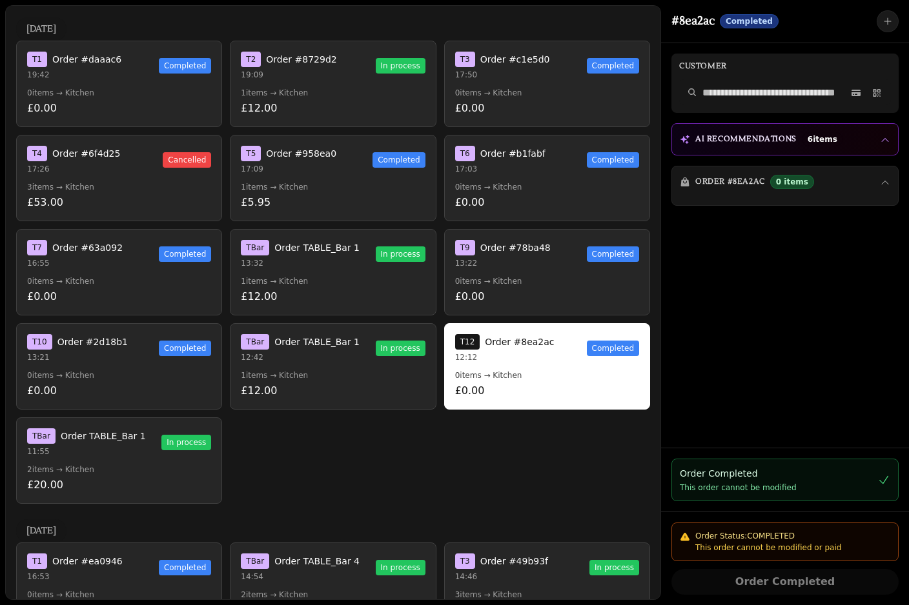
click at [499, 289] on button "T 9 Order #78ba48 13:22 Completed 0 items → Kitchen £0.00" at bounding box center [547, 272] width 206 height 86
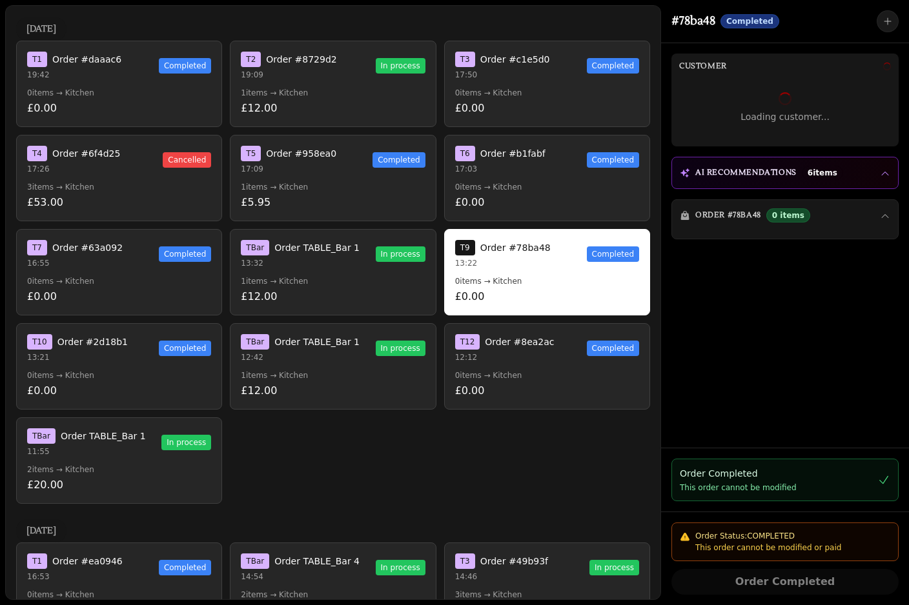
click at [493, 184] on p "0 items → Kitchen" at bounding box center [547, 187] width 184 height 10
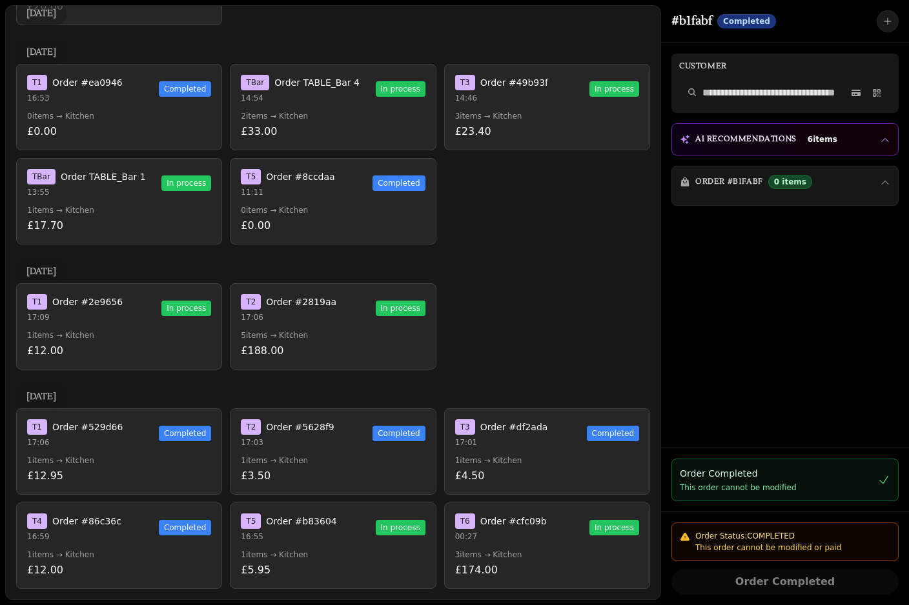
scroll to position [3390, 0]
click at [152, 447] on div "T 1 Order #529d66 17:06 Completed" at bounding box center [119, 434] width 184 height 28
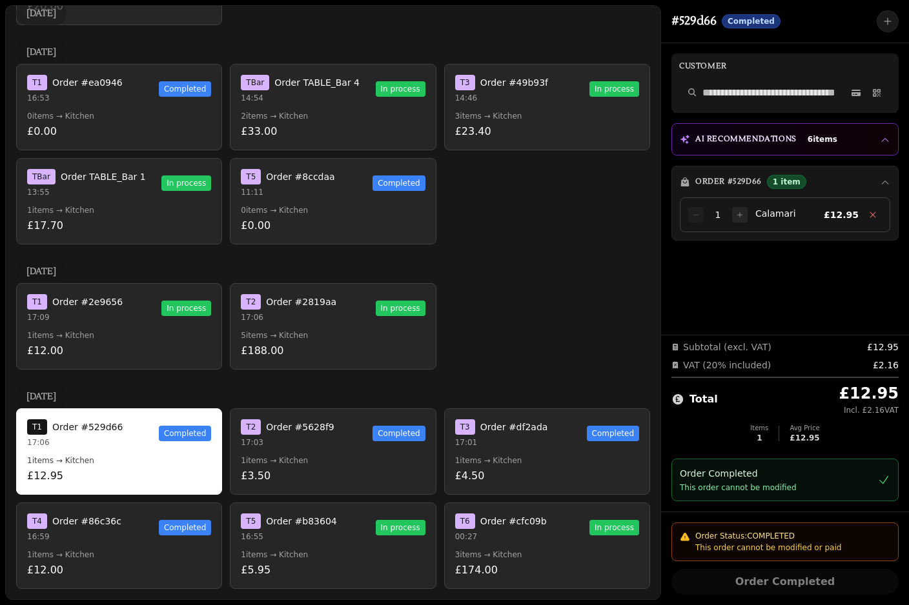
click at [294, 454] on button "T 2 Order #5628f9 17:03 Completed 1 items → Kitchen £3.50" at bounding box center [333, 452] width 206 height 86
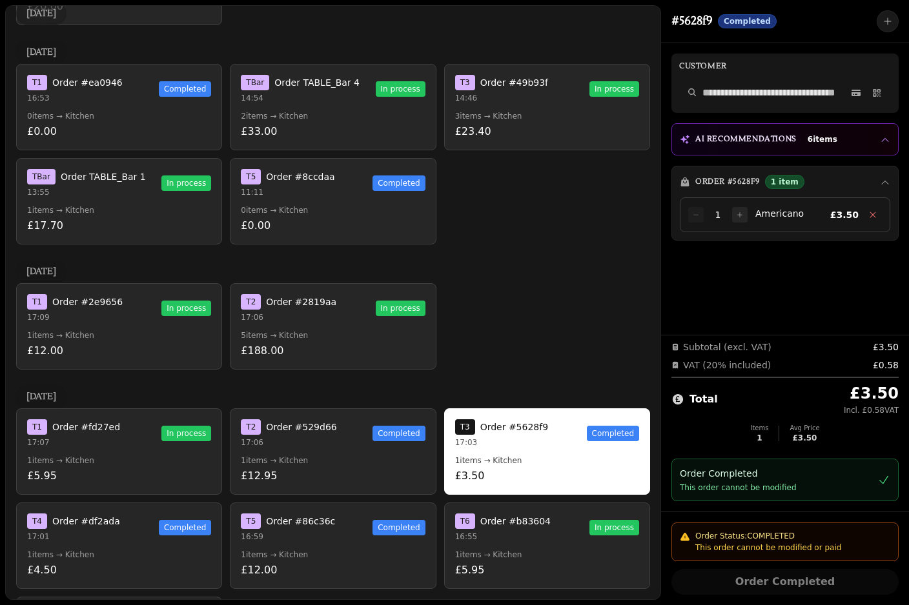
click at [107, 450] on button "T 1 Order #fd27ed 17:07 In process 1 items → Kitchen £5.95" at bounding box center [119, 452] width 206 height 86
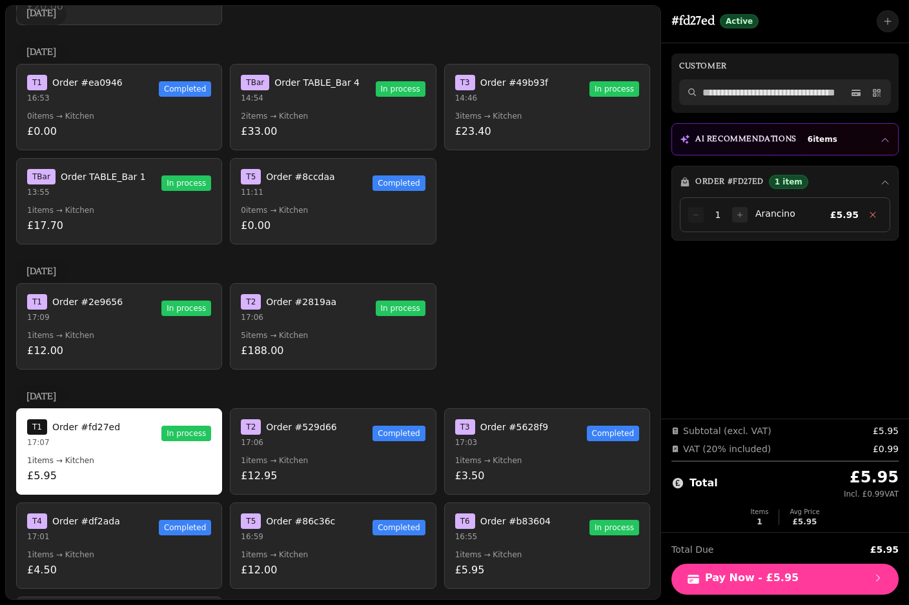
click at [751, 103] on div at bounding box center [785, 92] width 212 height 26
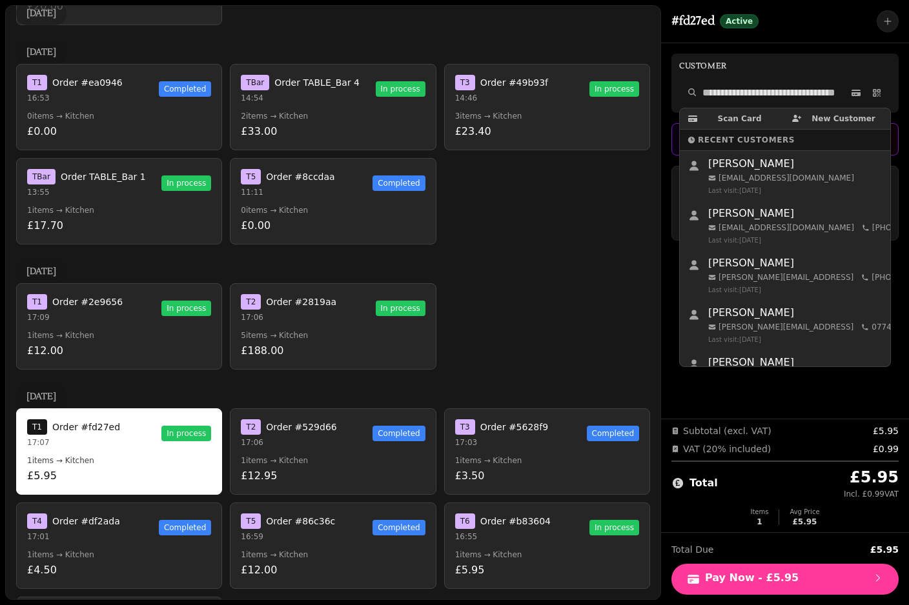
click at [808, 221] on div "Patrick Clover patrickclover@gmail.com +447446768450 Last visit: Aug 10, 2025" at bounding box center [795, 225] width 174 height 39
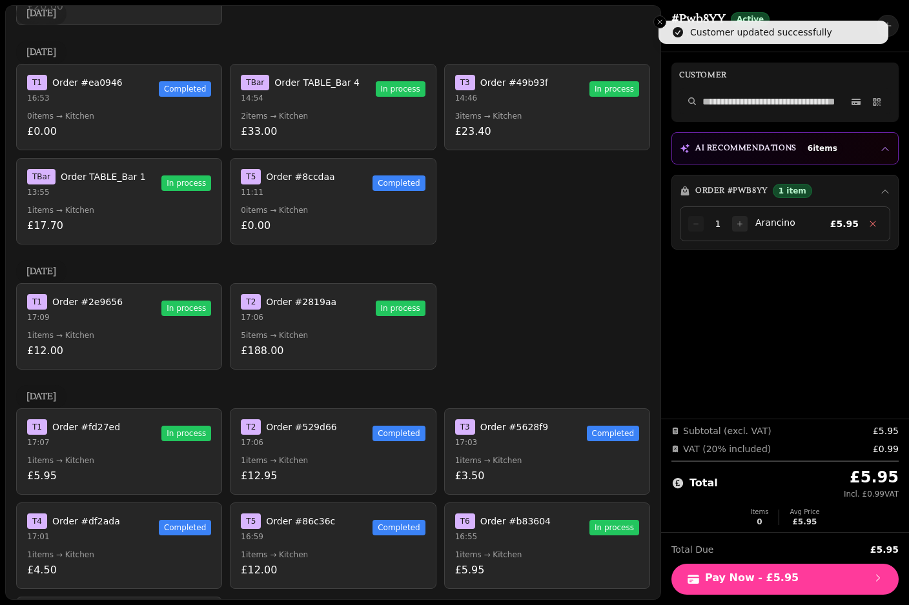
click at [145, 431] on div "T 1 Order #fd27ed 17:07 In process" at bounding box center [119, 434] width 184 height 28
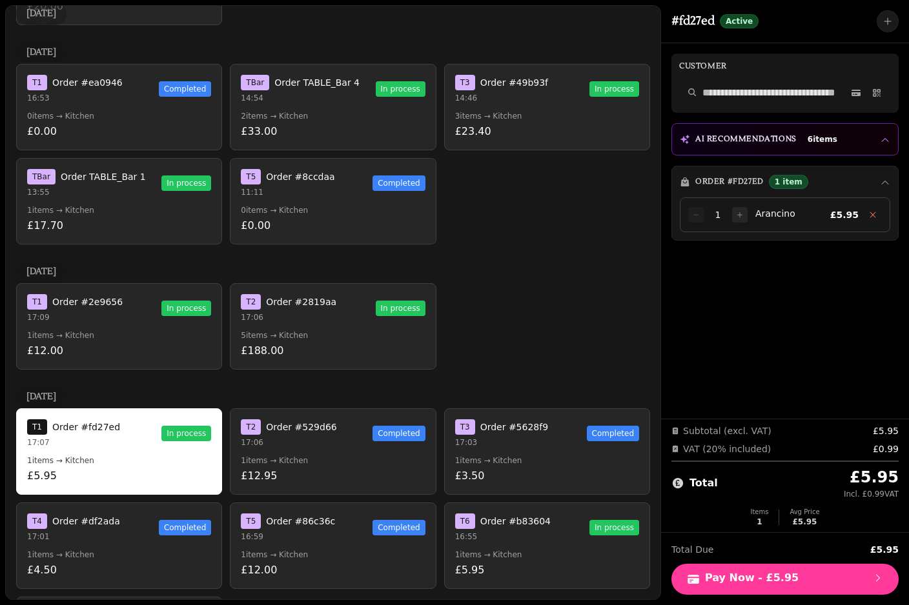
click at [150, 454] on button "T 1 Order #fd27ed 17:07 In process 1 items → Kitchen £5.95" at bounding box center [119, 452] width 206 height 86
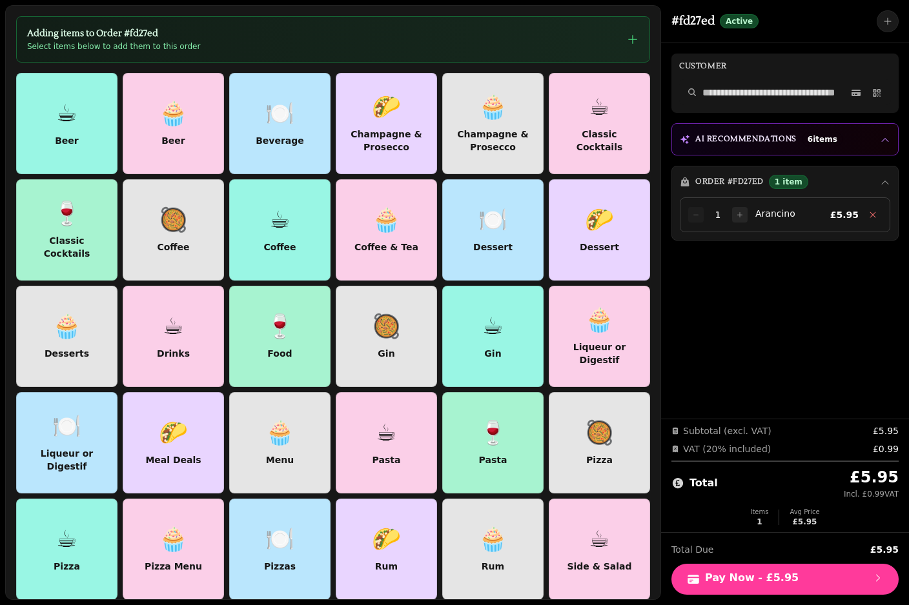
scroll to position [0, 0]
click at [389, 347] on div "Gin" at bounding box center [386, 353] width 23 height 13
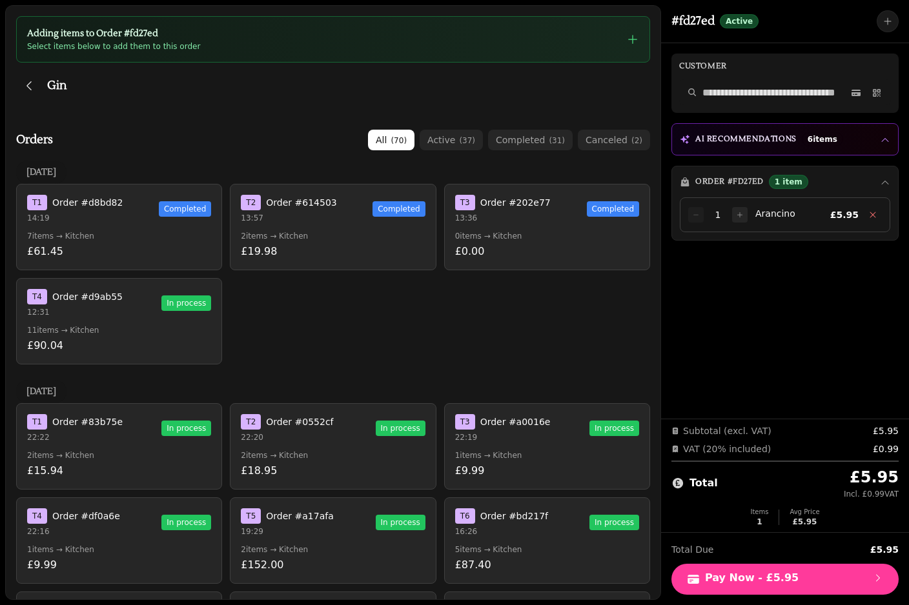
scroll to position [-1, 0]
click at [28, 83] on icon "button" at bounding box center [29, 85] width 13 height 13
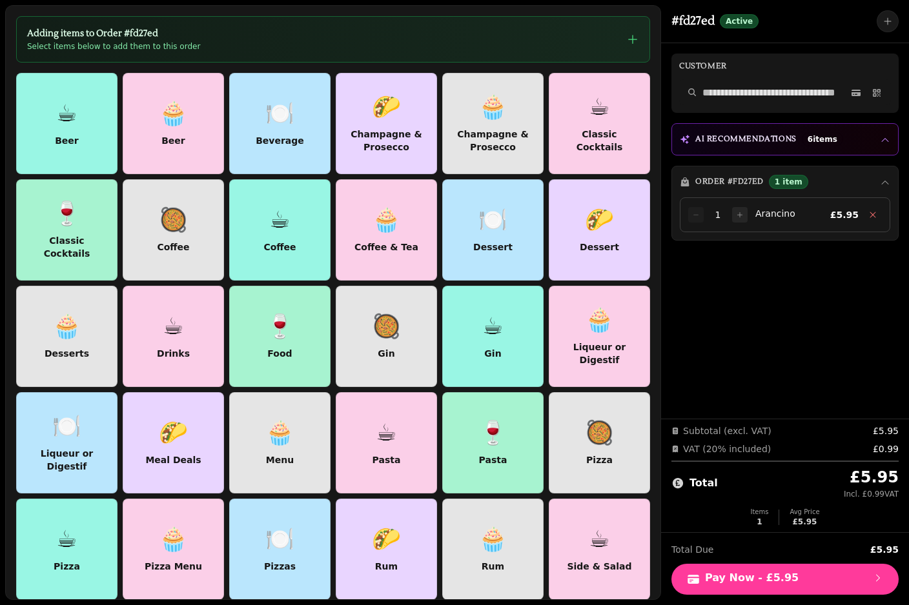
scroll to position [0, 0]
click at [190, 116] on div at bounding box center [173, 123] width 102 height 102
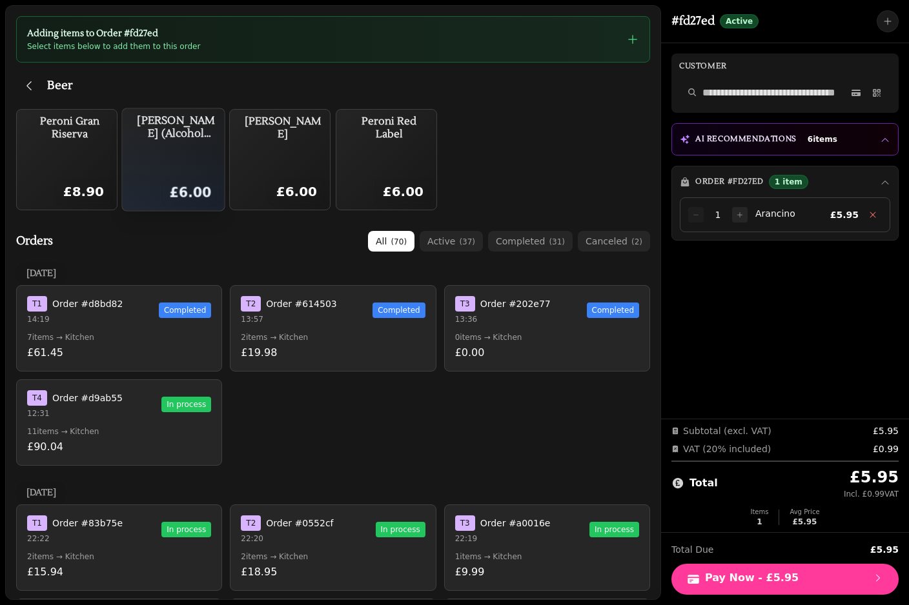
click at [175, 143] on div "Peroni Libera (Alcohol Free) £6.00" at bounding box center [176, 160] width 86 height 92
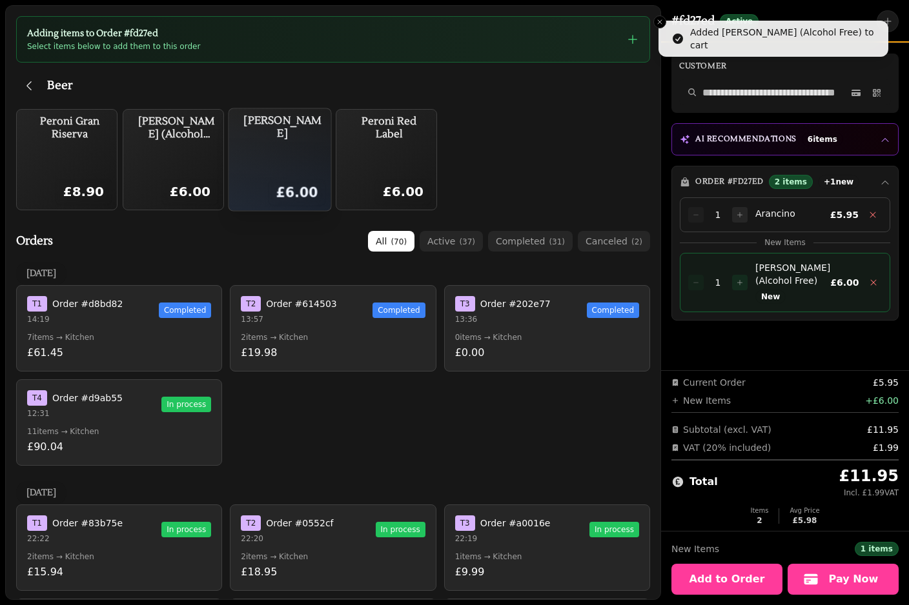
click at [299, 161] on div "Peroni Nastro £6.00" at bounding box center [282, 160] width 86 height 92
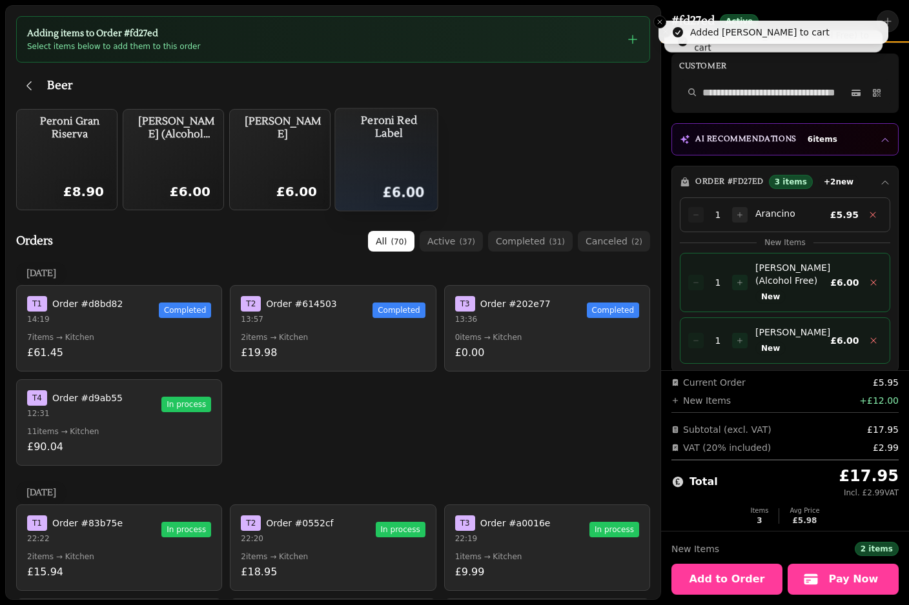
click at [396, 154] on div "Peroni Red Label £6.00" at bounding box center [389, 160] width 86 height 92
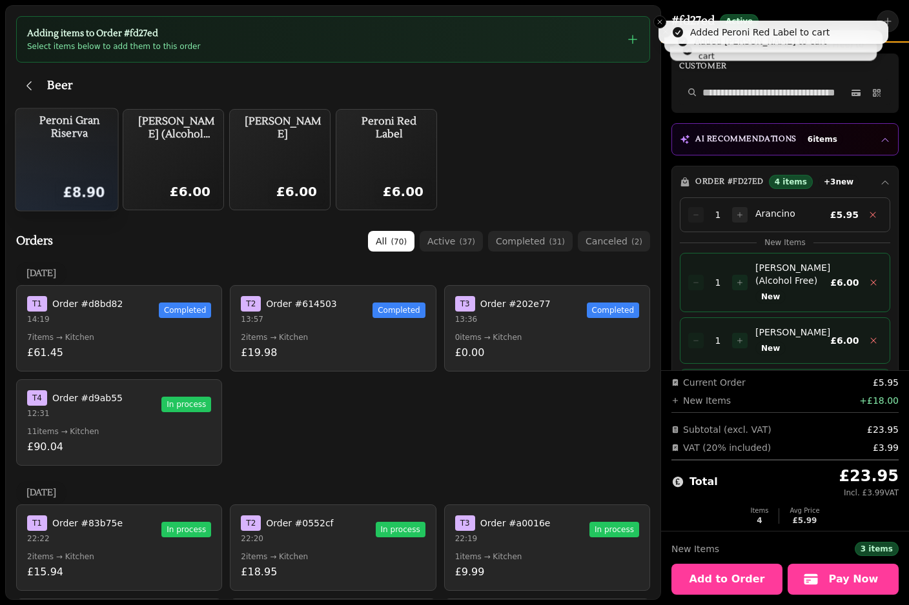
click at [68, 156] on div "Peroni Gran Riserva £8.90" at bounding box center [69, 160] width 86 height 92
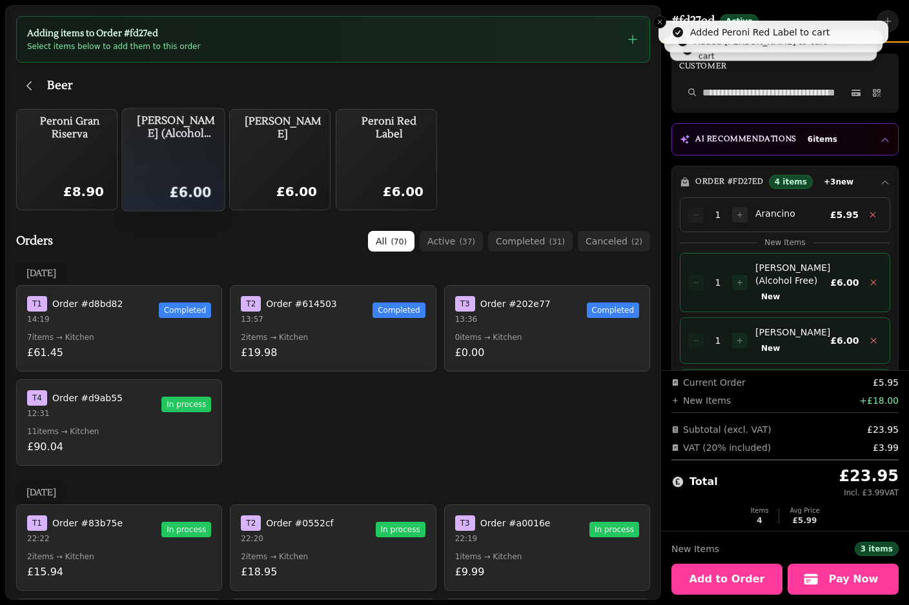
click at [186, 162] on div "Peroni Libera (Alcohol Free) £6.00" at bounding box center [176, 160] width 86 height 92
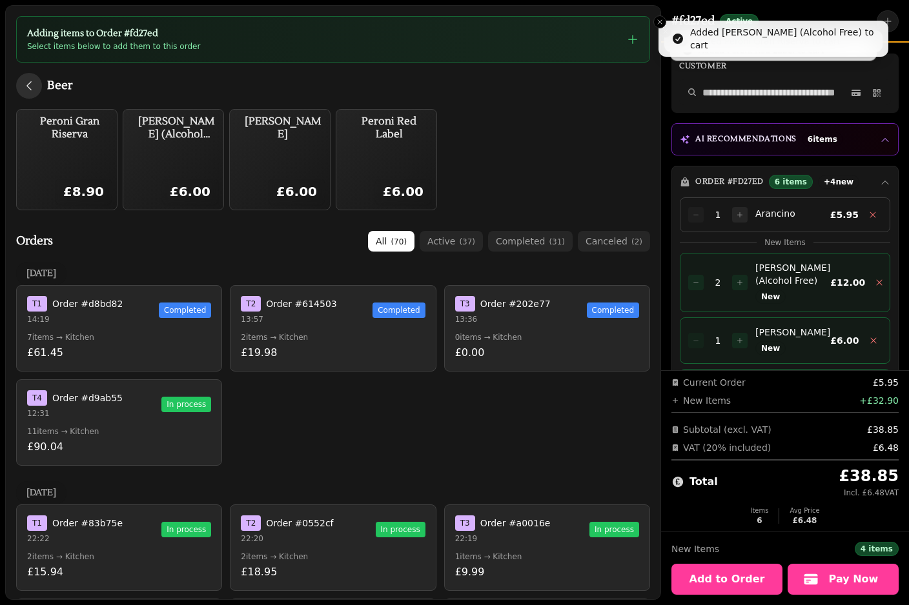
click at [29, 81] on icon "button" at bounding box center [29, 85] width 13 height 13
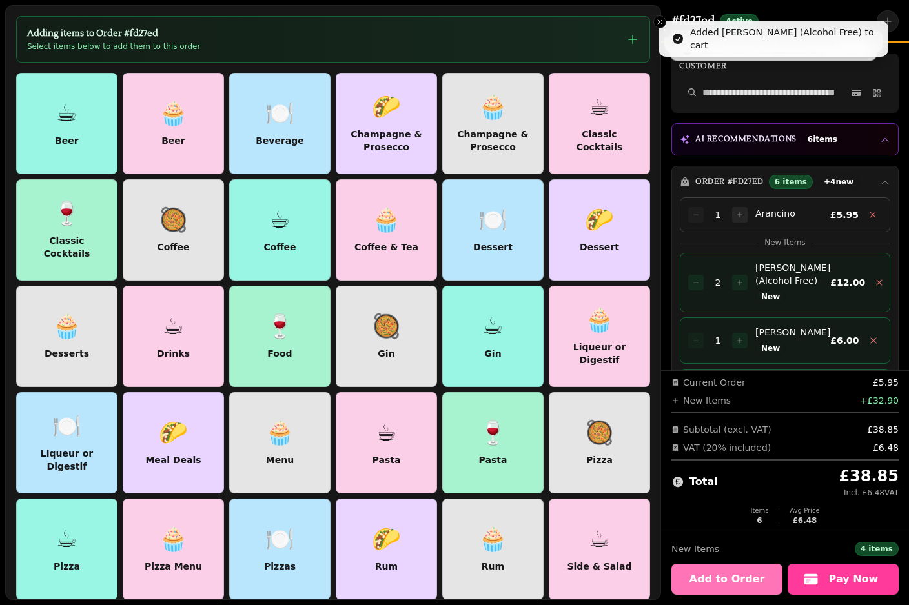
click at [753, 575] on span "Add to Order" at bounding box center [727, 580] width 80 height 10
click at [740, 577] on span "Add to Order" at bounding box center [727, 580] width 80 height 10
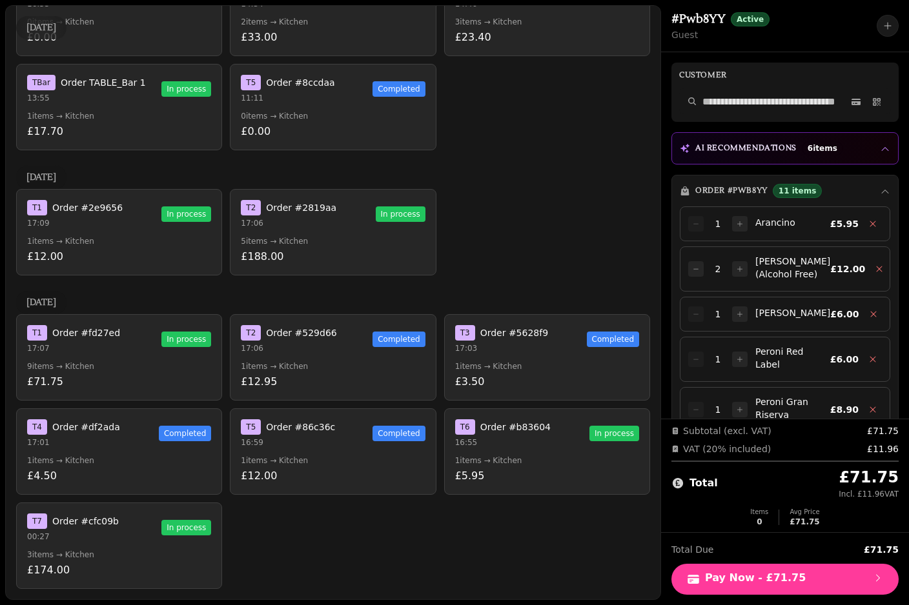
scroll to position [3484, 0]
click at [132, 360] on button "T 1 Order #fd27ed 17:07 In process 9 items → Kitchen £71.75" at bounding box center [119, 357] width 206 height 86
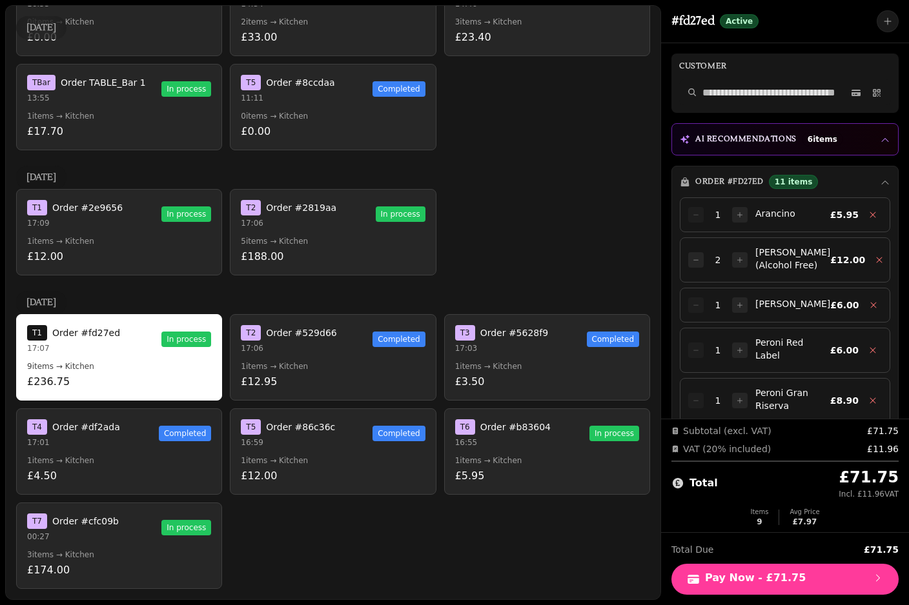
click at [60, 341] on div "T 1 Order #fd27ed 17:07" at bounding box center [73, 339] width 93 height 28
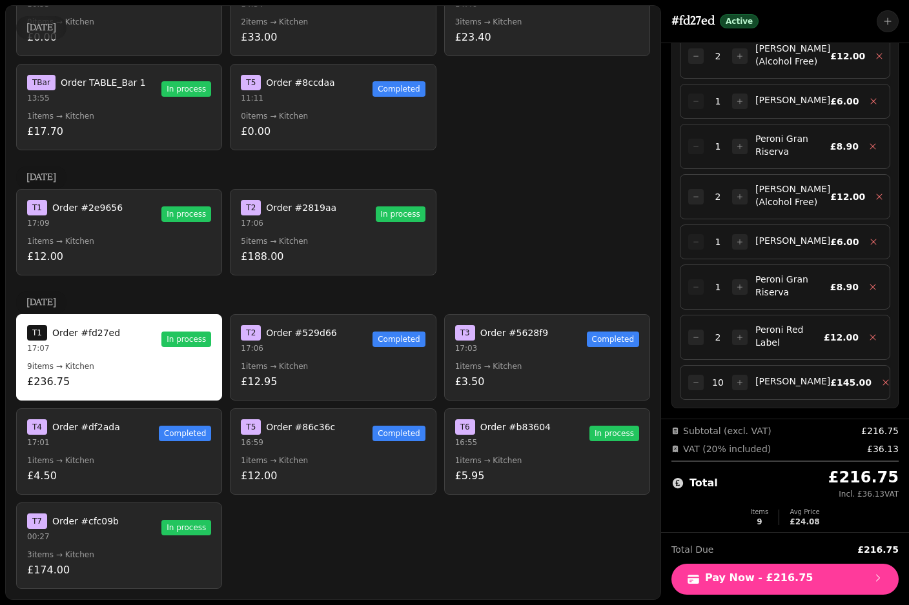
scroll to position [204, 0]
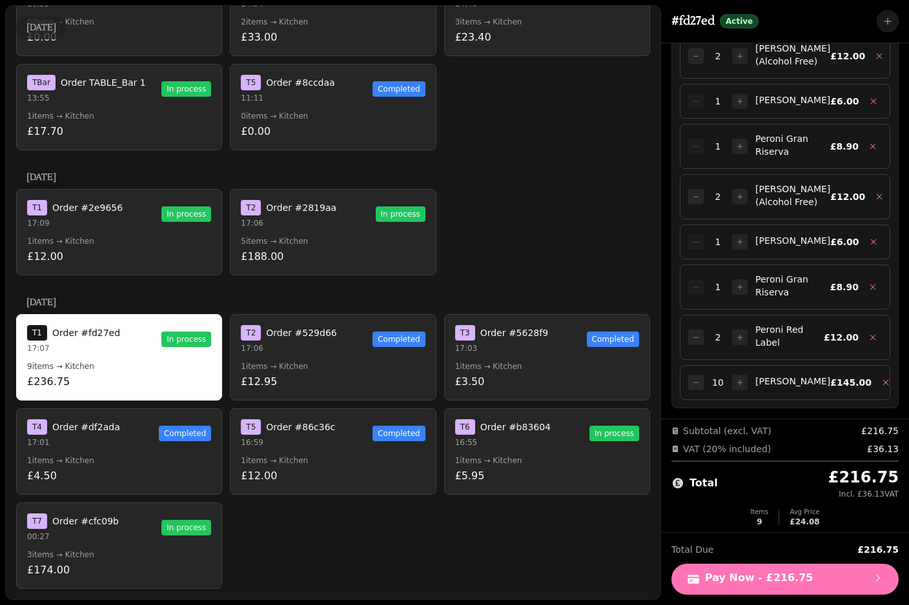
click at [737, 595] on button "Pay Now - £216.75" at bounding box center [784, 579] width 227 height 31
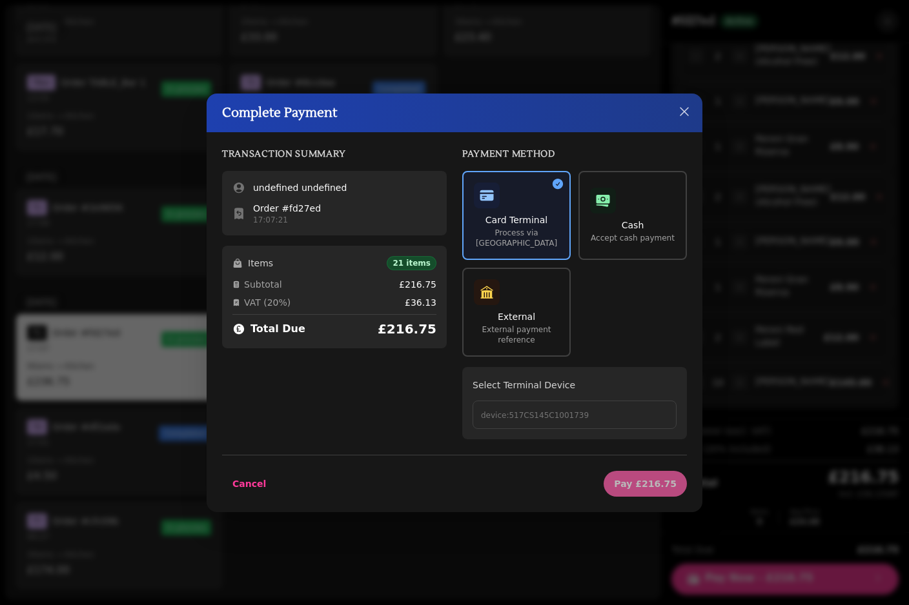
click at [516, 411] on p "device:517CS145C1001739" at bounding box center [574, 416] width 187 height 10
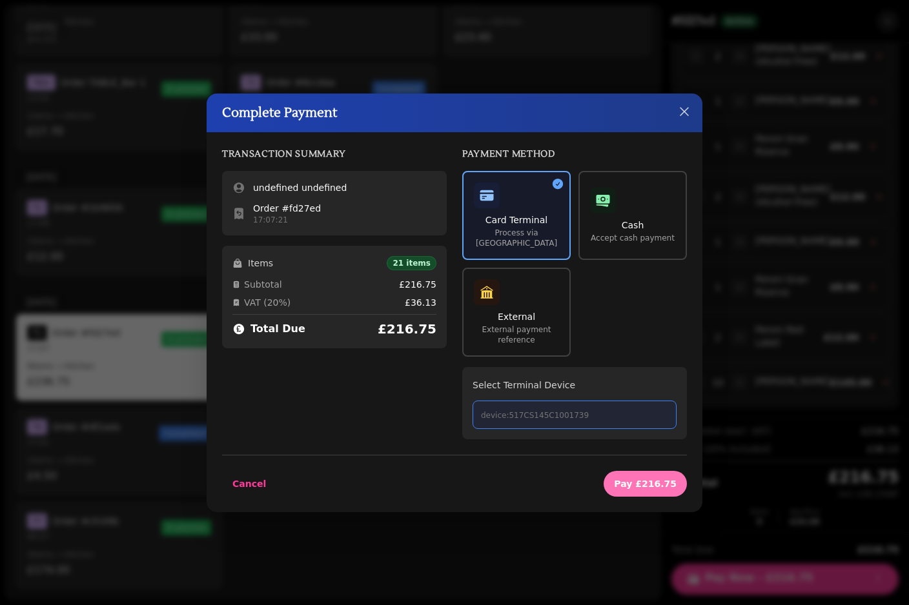
click at [647, 483] on span "Pay £216.75" at bounding box center [645, 484] width 63 height 9
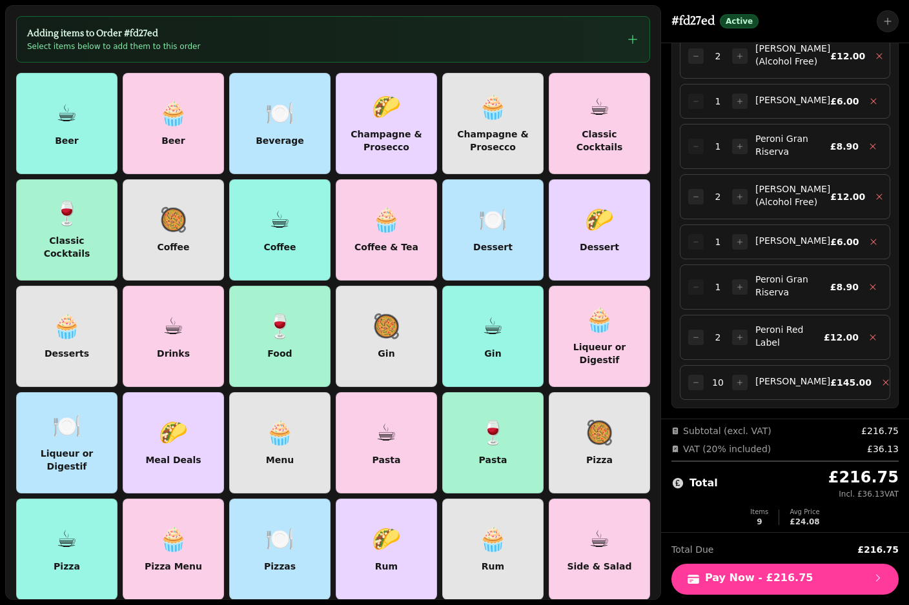
scroll to position [-1, 0]
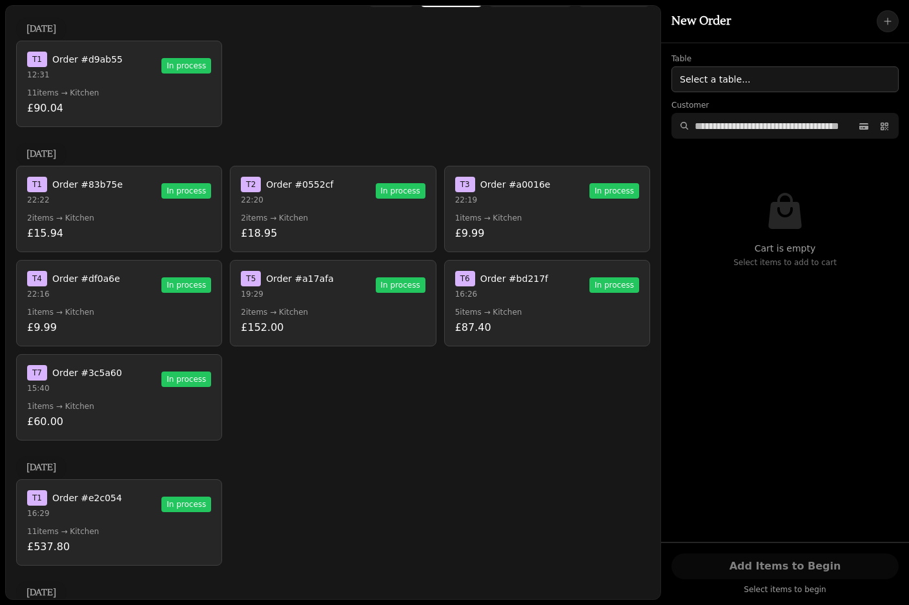
click at [81, 402] on p "1 items → Kitchen" at bounding box center [119, 407] width 184 height 10
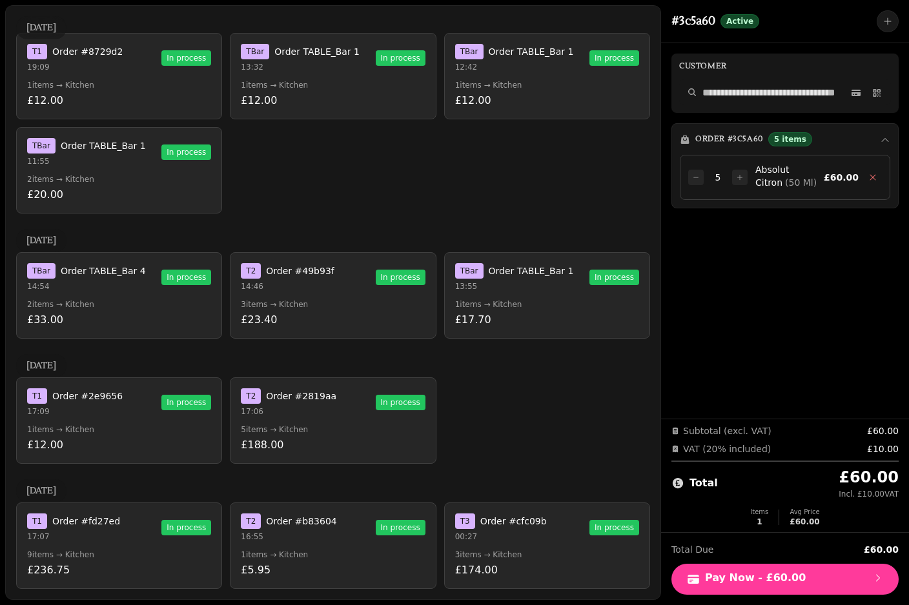
scroll to position [1727, 0]
click at [105, 538] on p "17:07" at bounding box center [73, 537] width 93 height 10
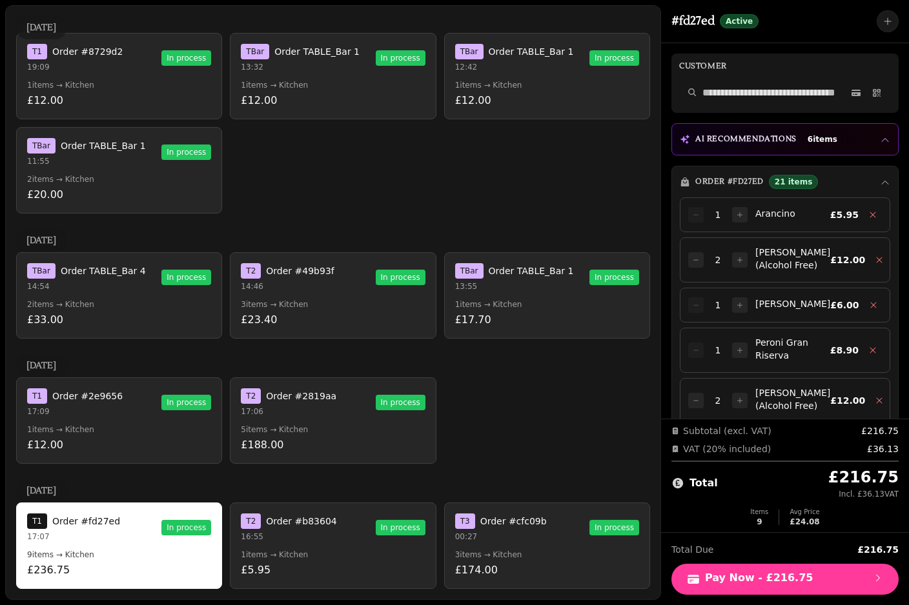
click at [276, 540] on p "16:55" at bounding box center [289, 537] width 96 height 10
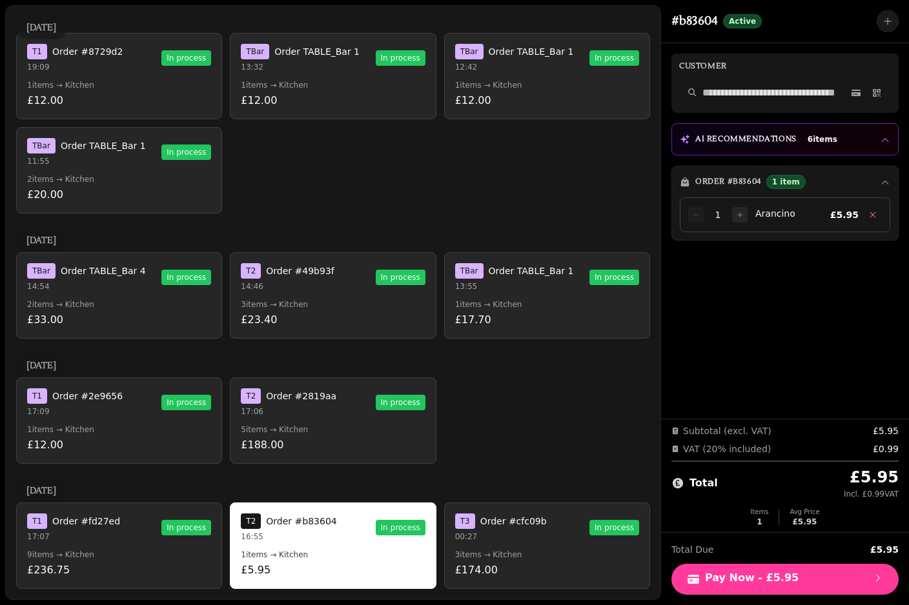
click at [480, 564] on p "£174.00" at bounding box center [547, 570] width 184 height 15
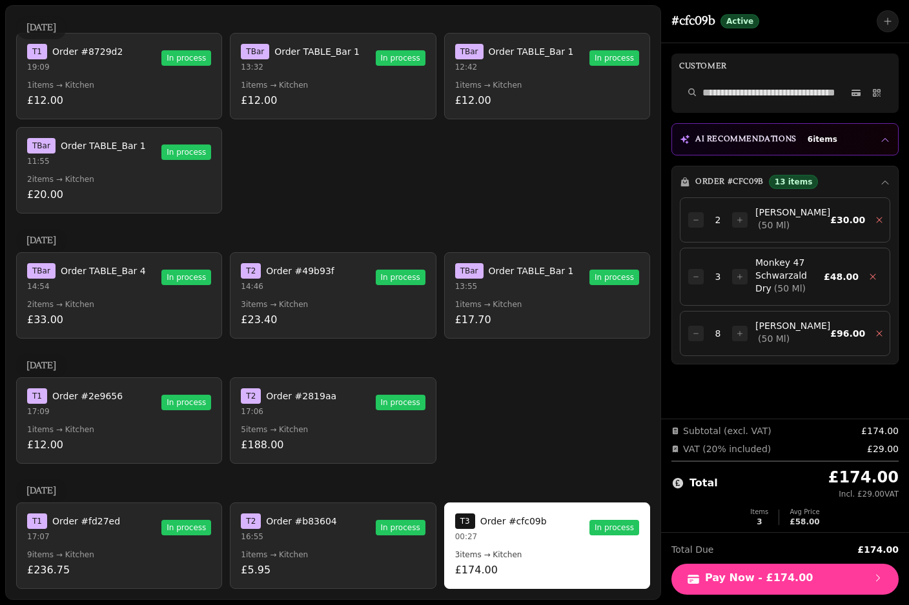
click at [328, 570] on p "£5.95" at bounding box center [333, 570] width 184 height 15
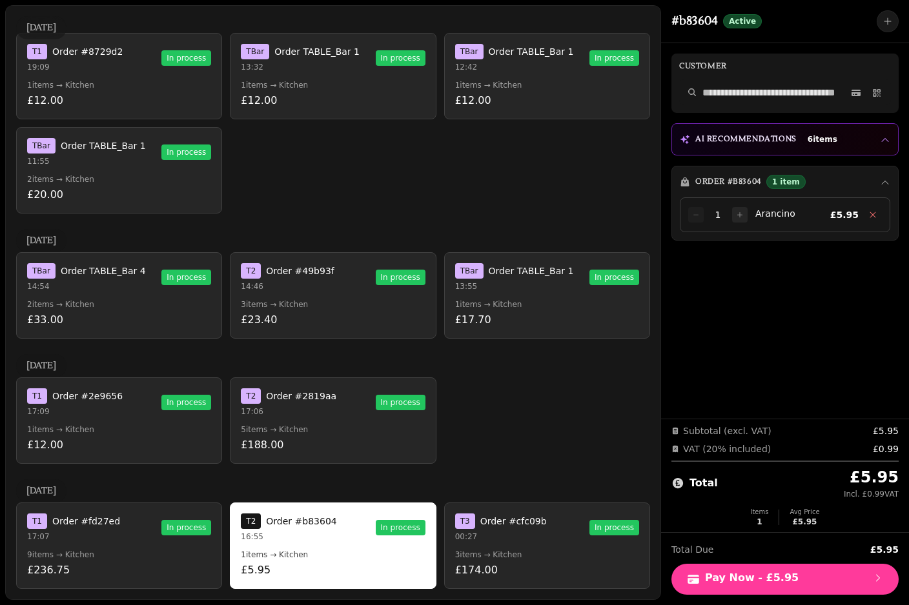
click at [140, 554] on p "9 items → Kitchen" at bounding box center [119, 555] width 184 height 10
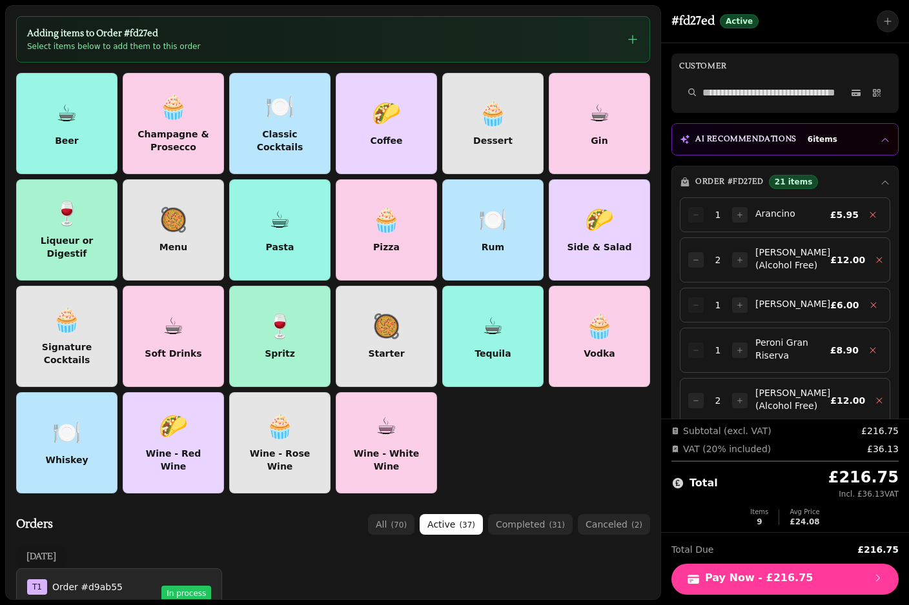
scroll to position [0, 0]
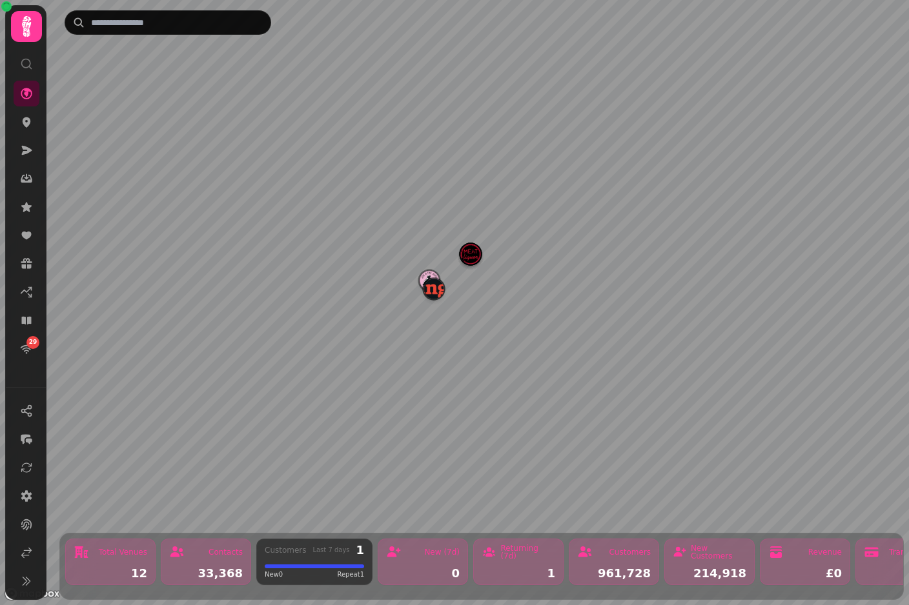
click at [431, 287] on img "Manja" at bounding box center [433, 289] width 20 height 20
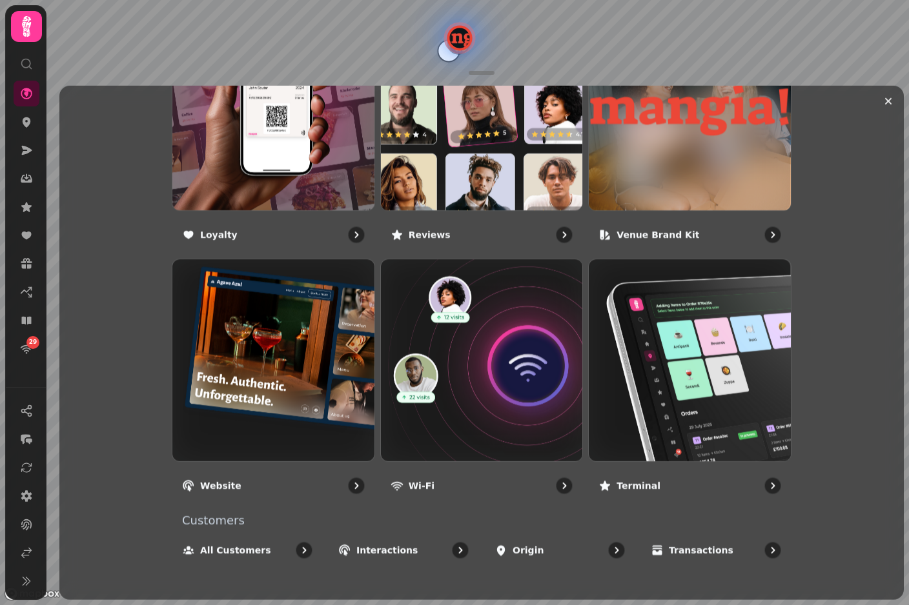
scroll to position [828, 0]
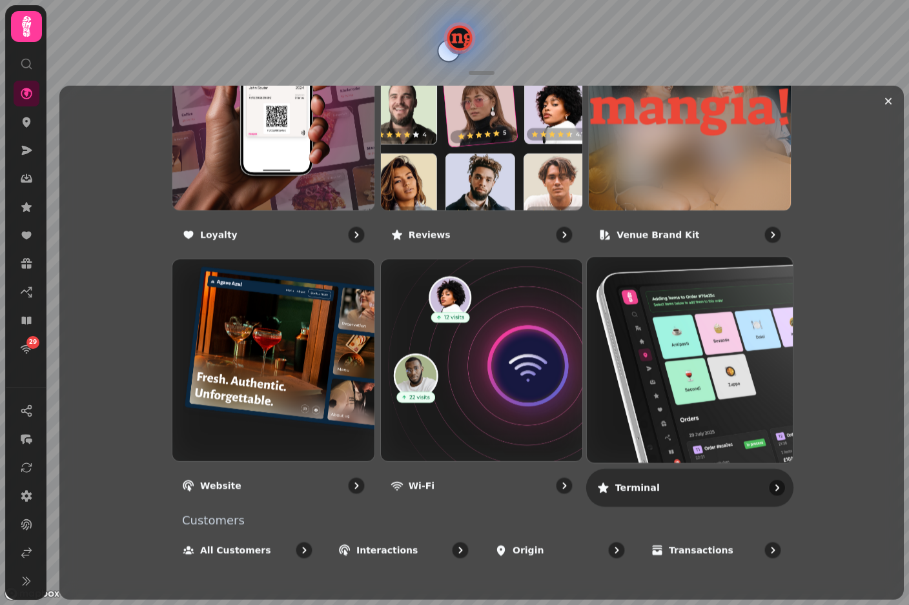
click at [672, 347] on img at bounding box center [689, 360] width 227 height 227
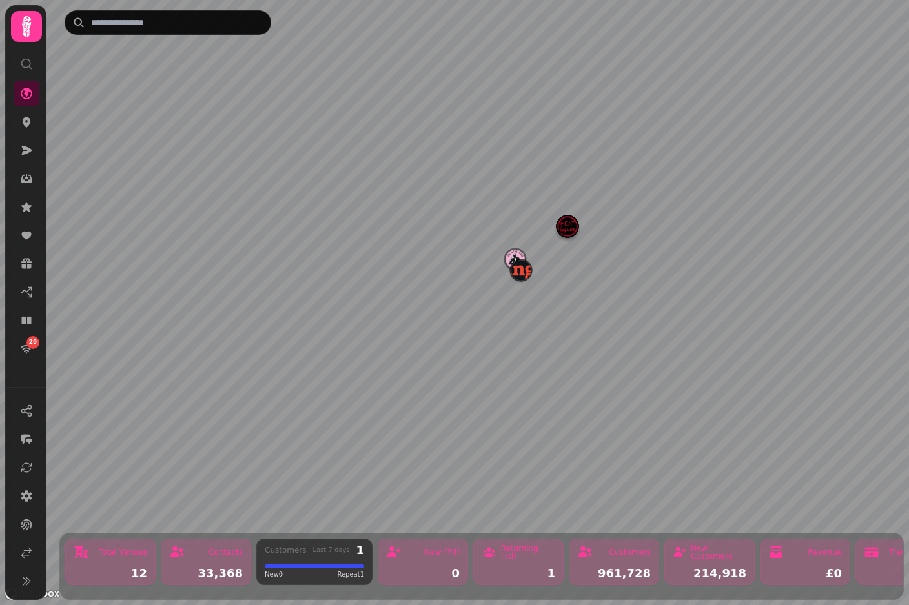
click at [517, 265] on img "Manja" at bounding box center [521, 270] width 20 height 20
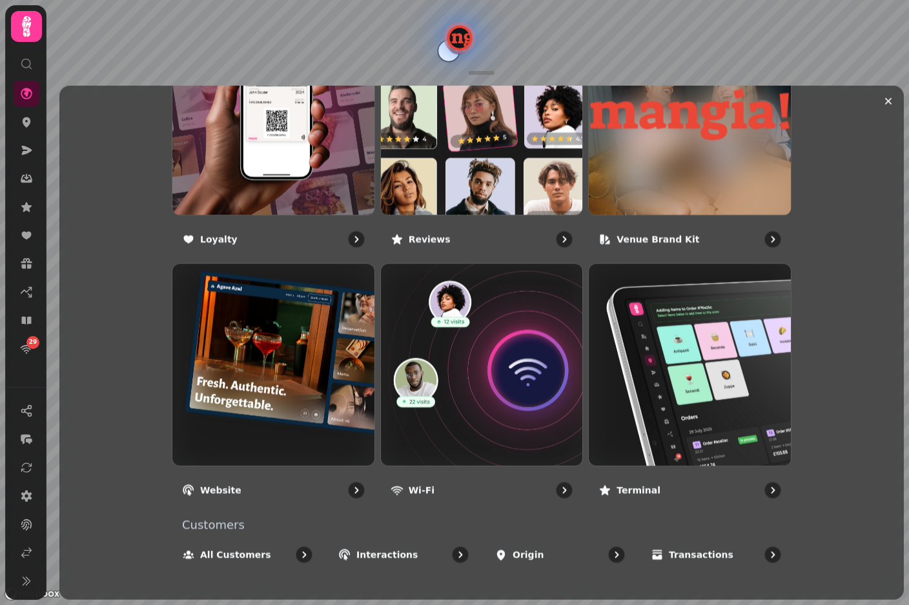
scroll to position [821, 0]
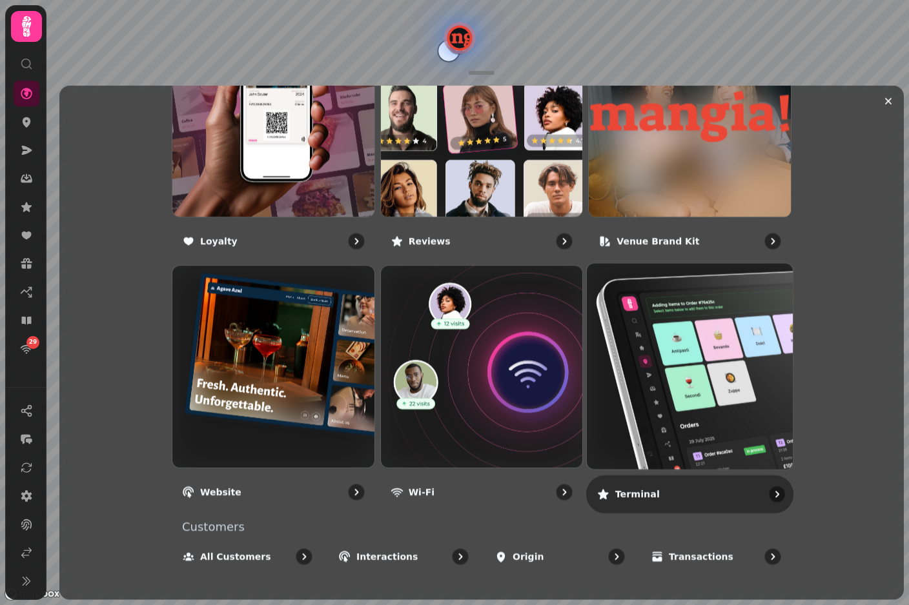
click at [651, 378] on img at bounding box center [689, 366] width 227 height 227
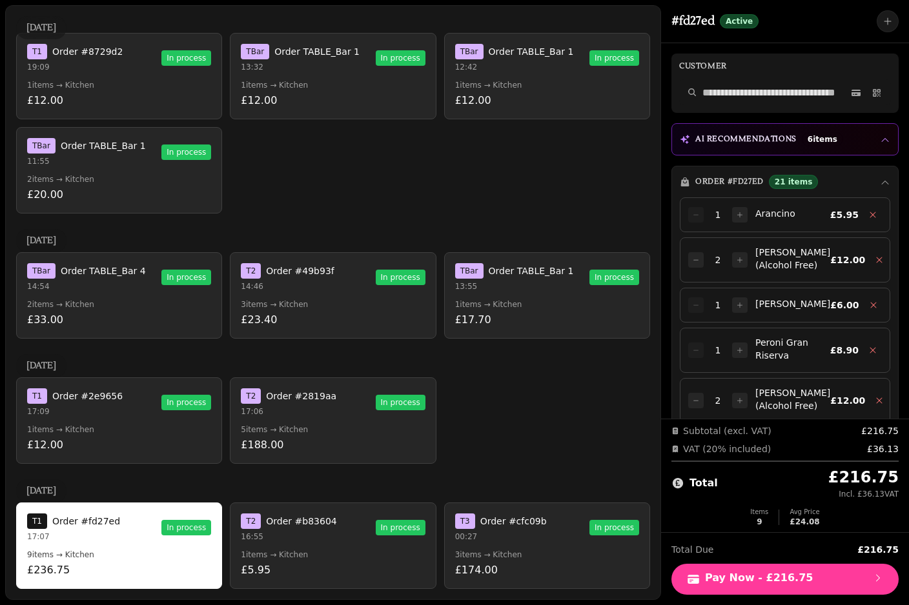
scroll to position [1727, 0]
click at [340, 562] on button "T 2 Order #b83604 16:55 In process 1 items → Kitchen £5.95" at bounding box center [333, 546] width 206 height 86
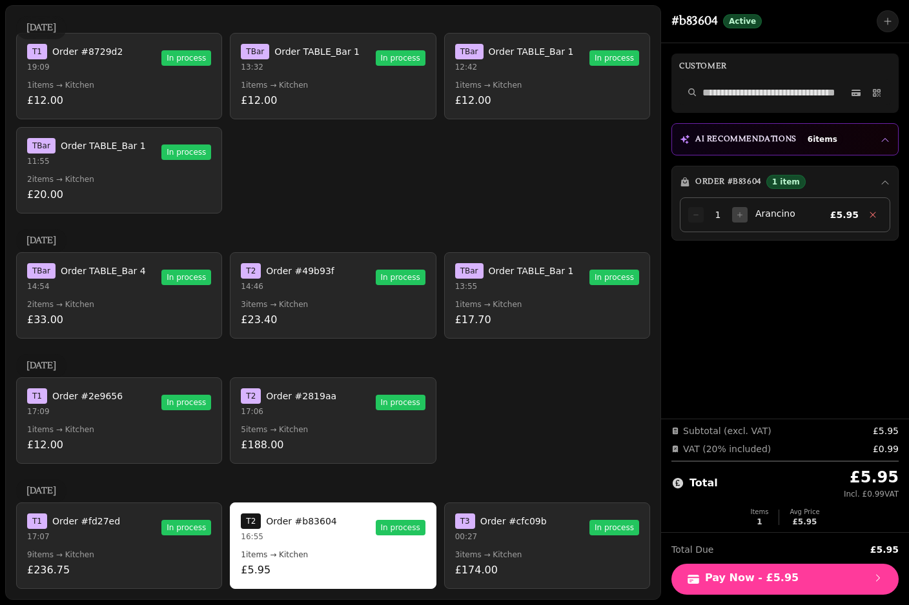
click at [744, 212] on button at bounding box center [739, 214] width 15 height 15
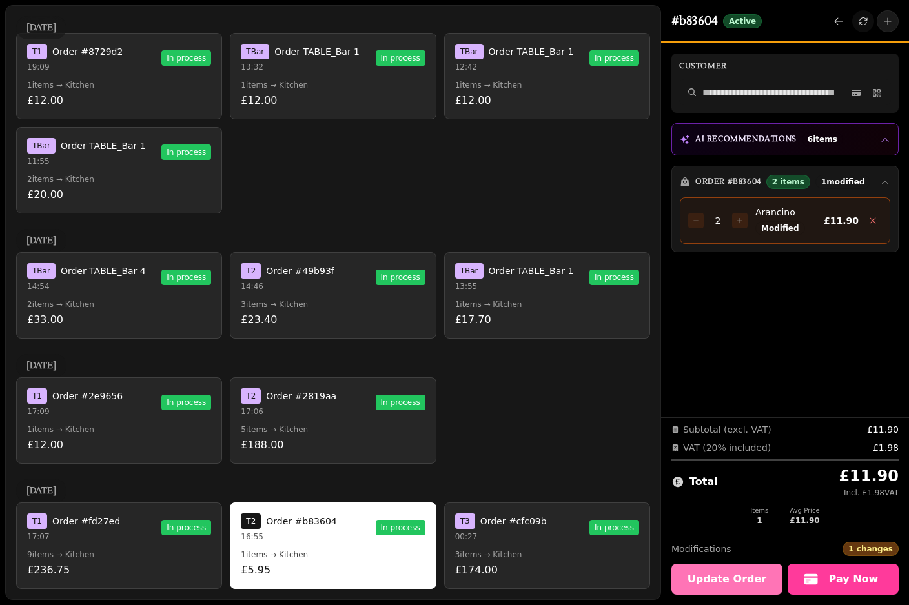
click at [733, 580] on span "Update Order" at bounding box center [727, 580] width 80 height 10
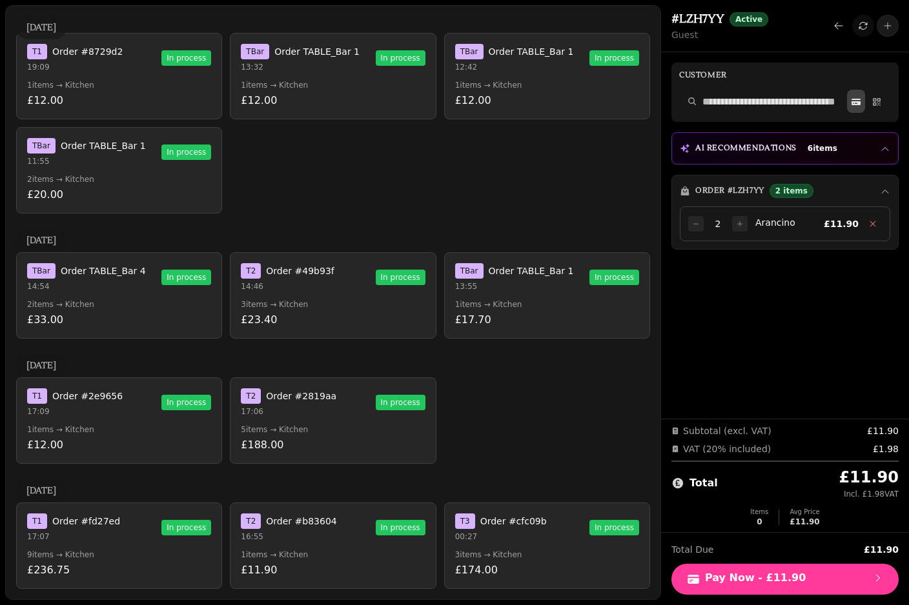
click at [852, 103] on icon at bounding box center [855, 103] width 9 height 4
select select "**********"
click at [345, 522] on button "T 2 Order #b83604 16:55 In process 1 items → Kitchen £11.90" at bounding box center [333, 546] width 206 height 86
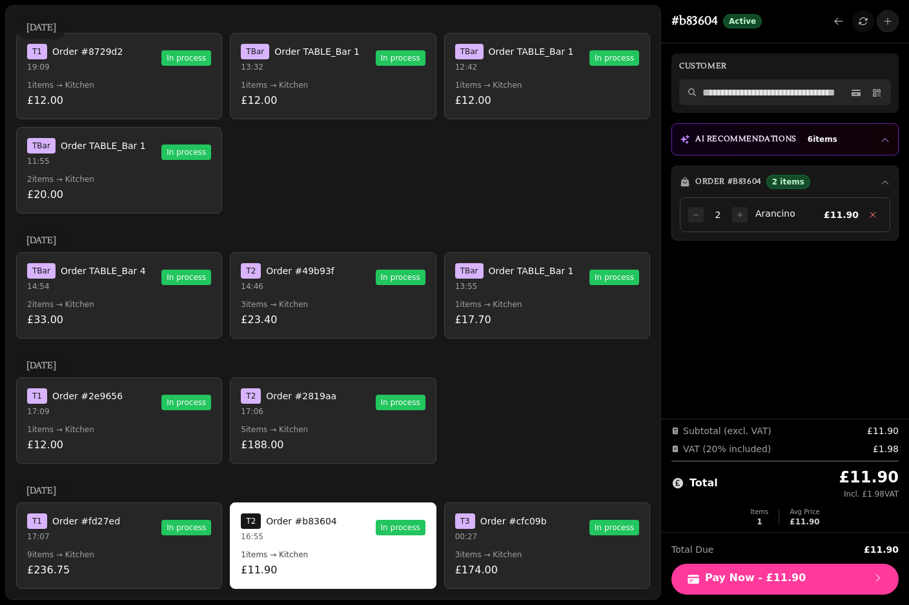
click at [784, 79] on input "text" at bounding box center [785, 92] width 212 height 26
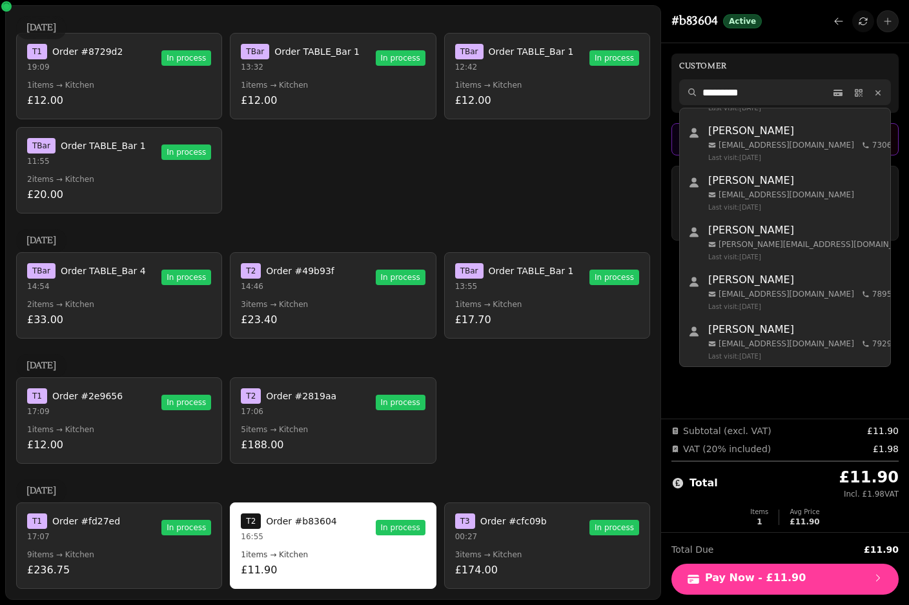
scroll to position [0, 0]
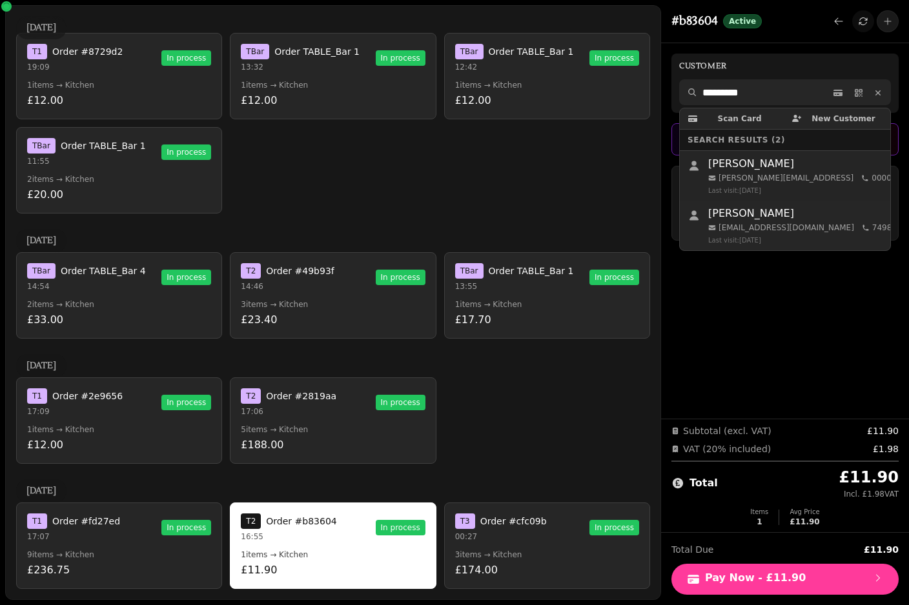
type input "*********"
click at [784, 173] on span "lewis.macsporran@stampede.ai" at bounding box center [785, 178] width 135 height 10
click at [758, 173] on span "lewis.macsporran@stampede.ai" at bounding box center [785, 178] width 135 height 10
click at [730, 156] on span "Lewis MacSporran" at bounding box center [751, 163] width 86 height 15
click at [81, 514] on div "T 1 Order #fd27ed 17:07" at bounding box center [73, 528] width 93 height 28
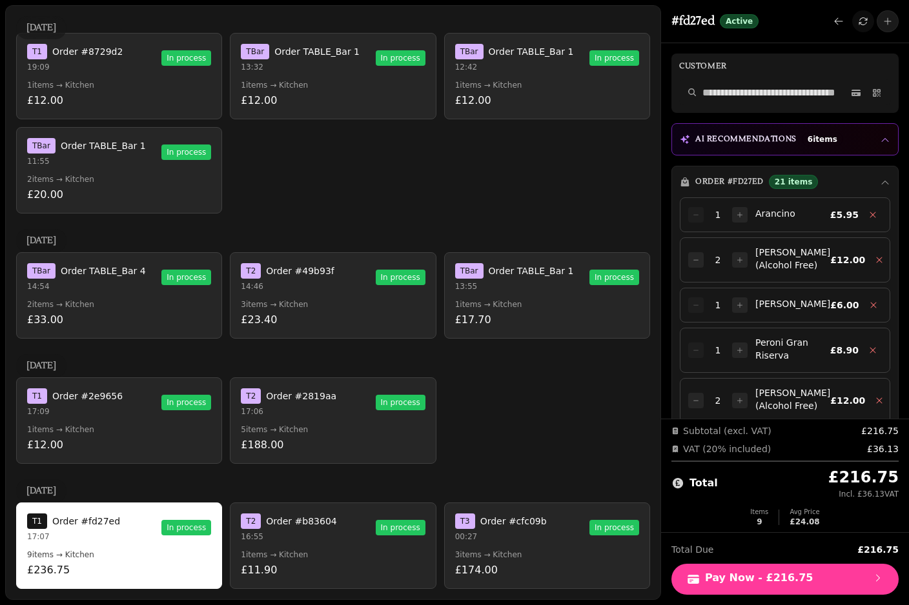
click at [114, 514] on div "T 1 Order #fd27ed 17:07 In process" at bounding box center [119, 528] width 184 height 28
click at [276, 563] on p "£11.90" at bounding box center [333, 570] width 184 height 15
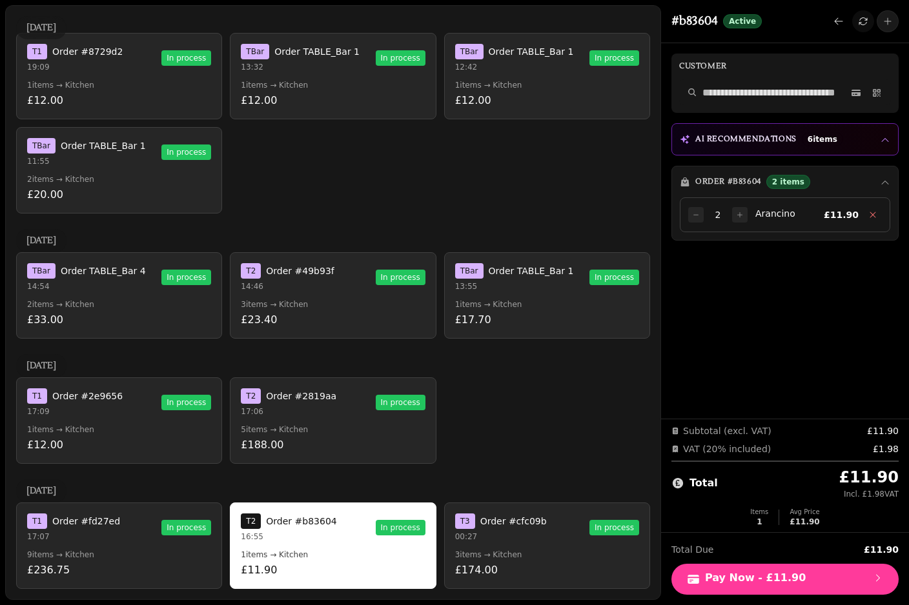
click at [132, 550] on p "9 items → Kitchen" at bounding box center [119, 555] width 184 height 10
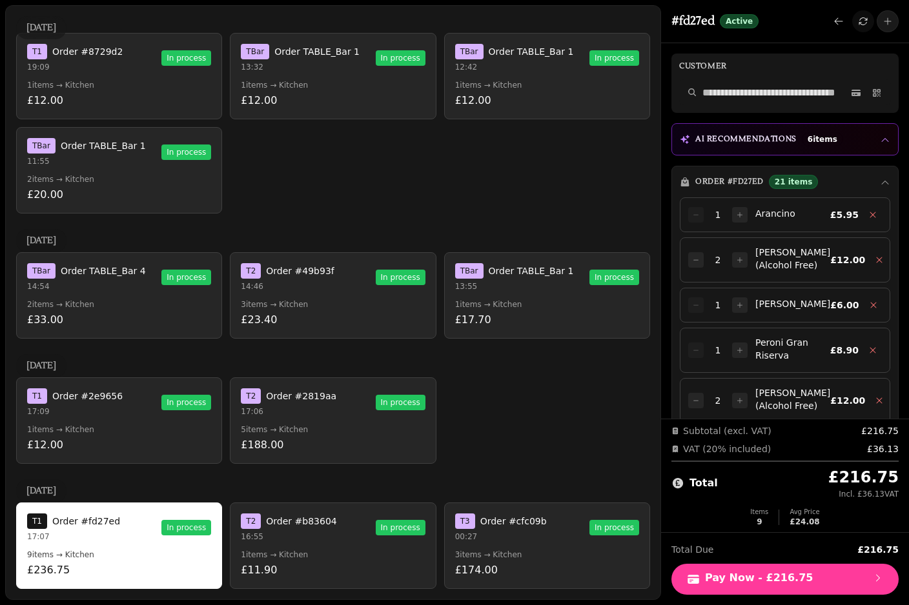
scroll to position [1727, 0]
click at [269, 550] on p "1 items → Kitchen" at bounding box center [333, 555] width 184 height 10
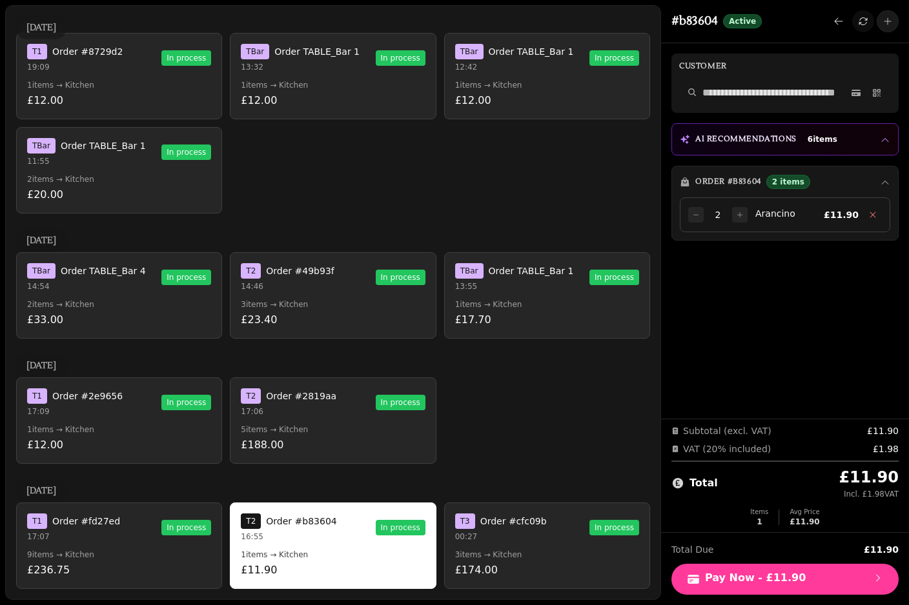
click at [112, 516] on button "T 1 Order #fd27ed 17:07 In process 9 items → Kitchen £236.75" at bounding box center [119, 546] width 206 height 86
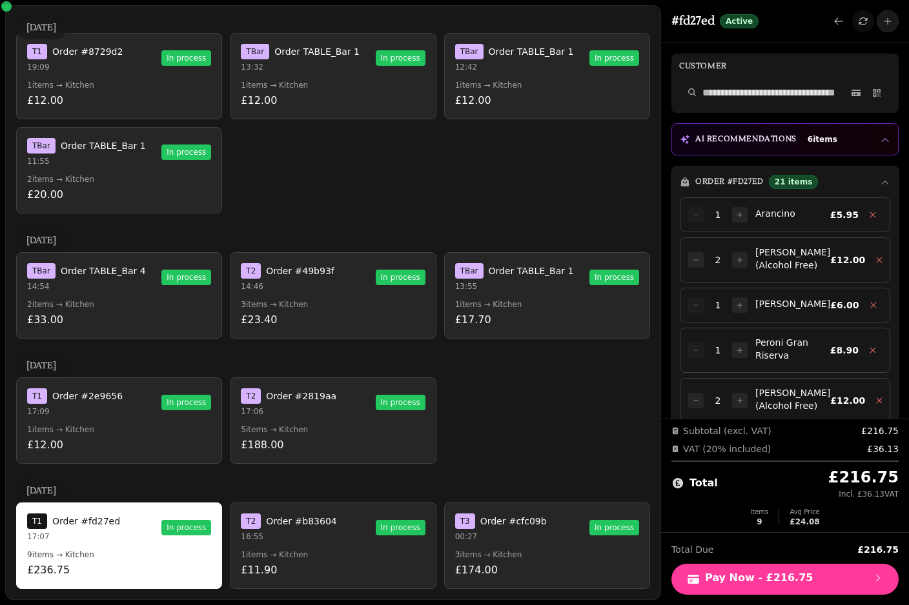
click at [129, 550] on p "9 items → Kitchen" at bounding box center [119, 555] width 184 height 10
click at [278, 550] on p "1 items → Kitchen" at bounding box center [333, 555] width 184 height 10
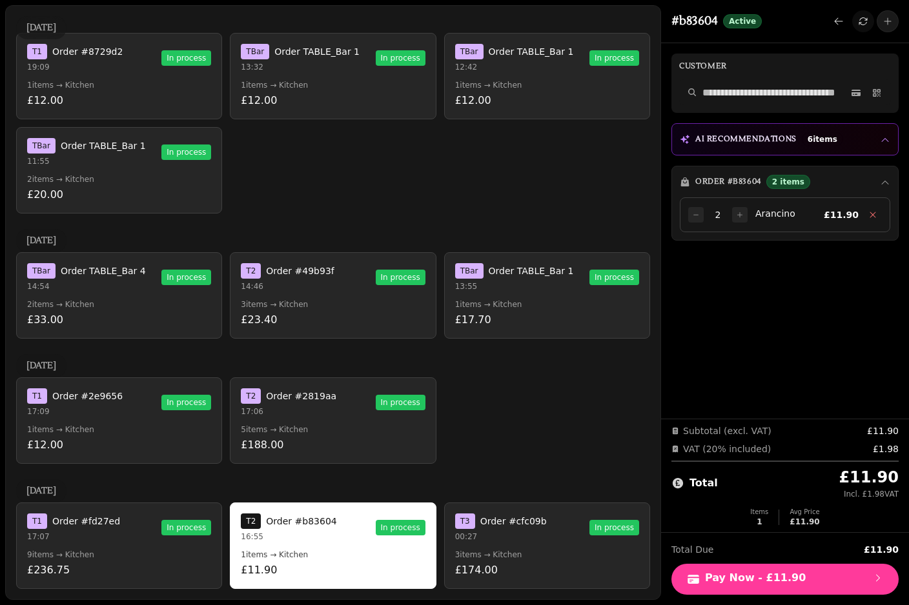
click at [109, 550] on p "9 items → Kitchen" at bounding box center [119, 555] width 184 height 10
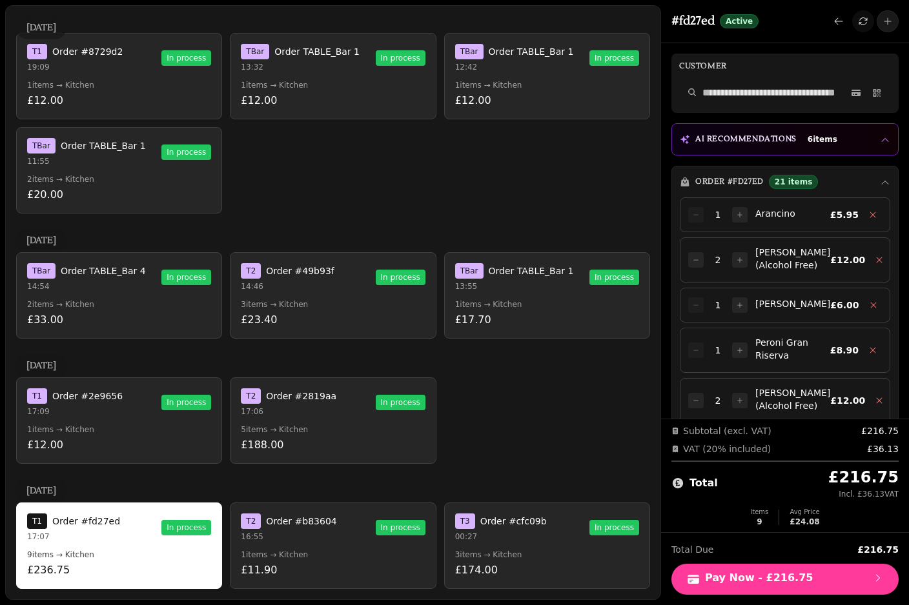
click at [271, 518] on button "T 2 Order #b83604 16:55 In process 1 items → Kitchen £11.90" at bounding box center [333, 546] width 206 height 86
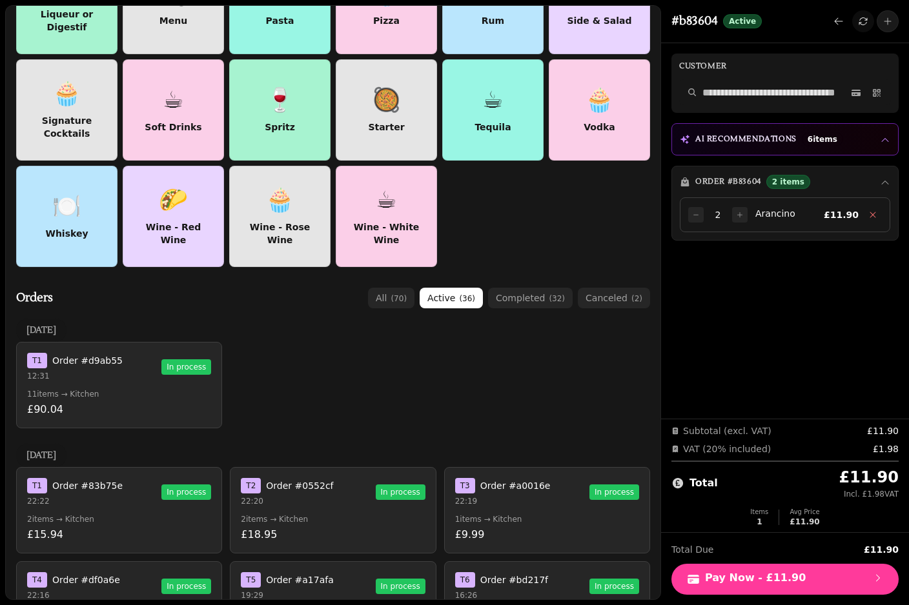
scroll to position [207, 0]
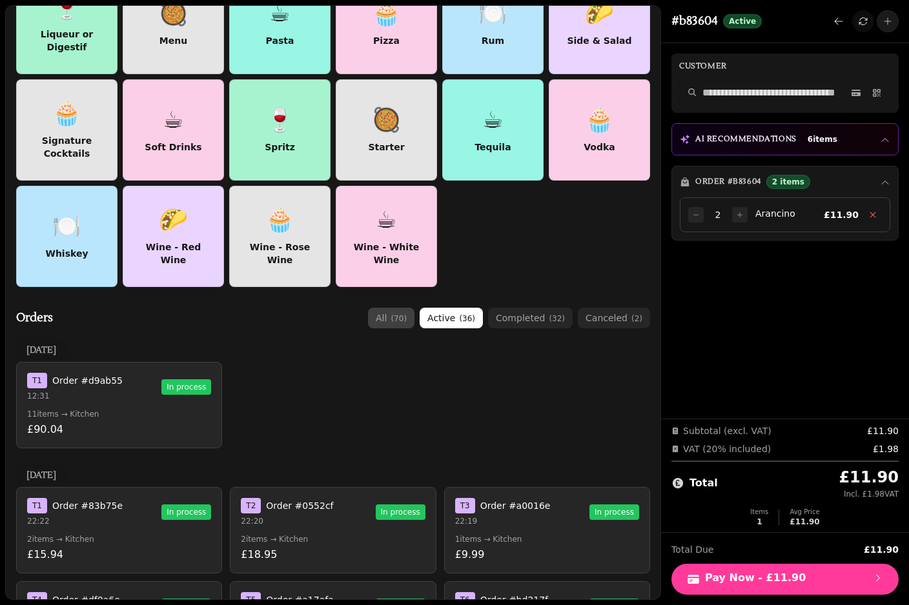
click at [384, 308] on button "all ( 70 )" at bounding box center [391, 318] width 46 height 21
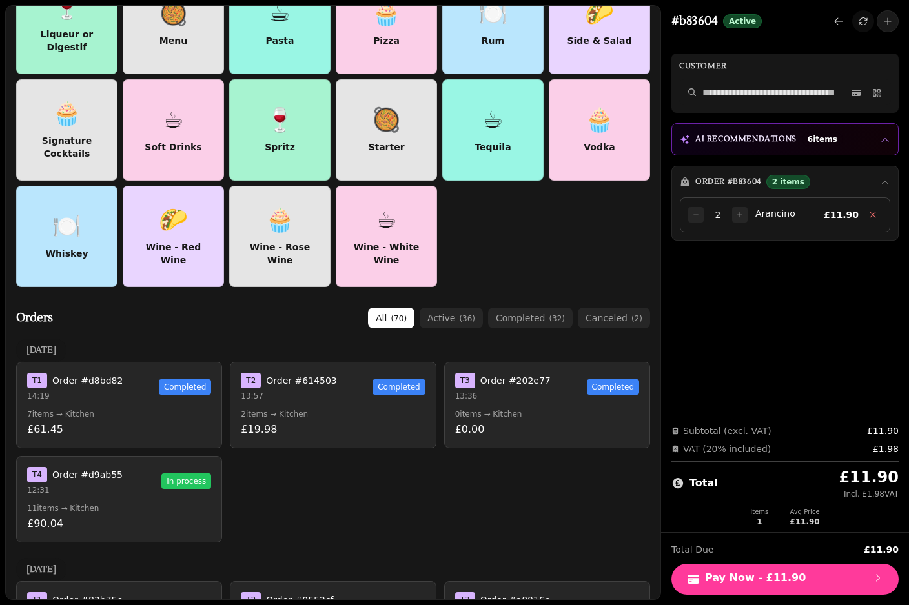
click at [503, 278] on div "Adding items to Order # b83604 Select items below to add them to this order ☕ B…" at bounding box center [333, 302] width 656 height 595
click at [539, 308] on button "completed ( 32 )" at bounding box center [530, 318] width 85 height 21
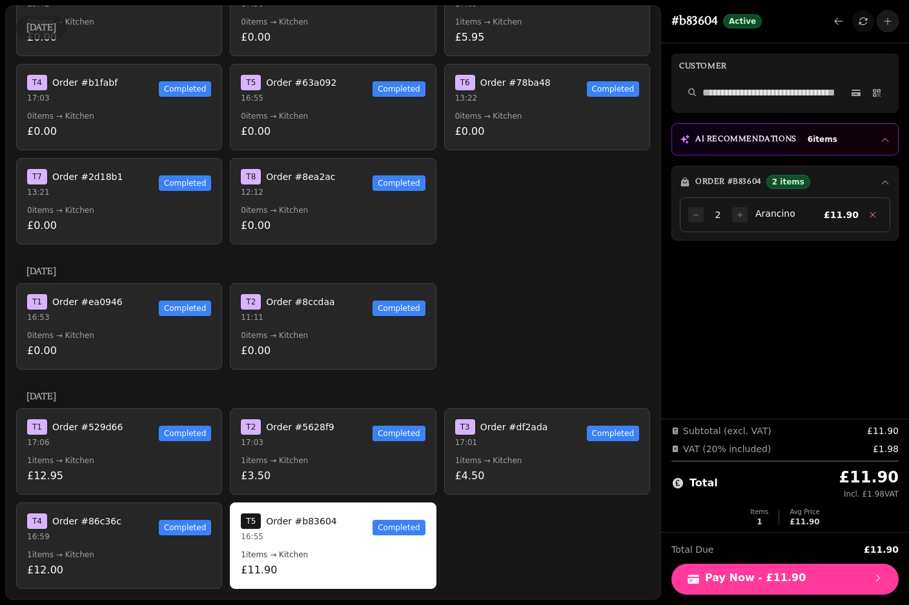
scroll to position [1570, 0]
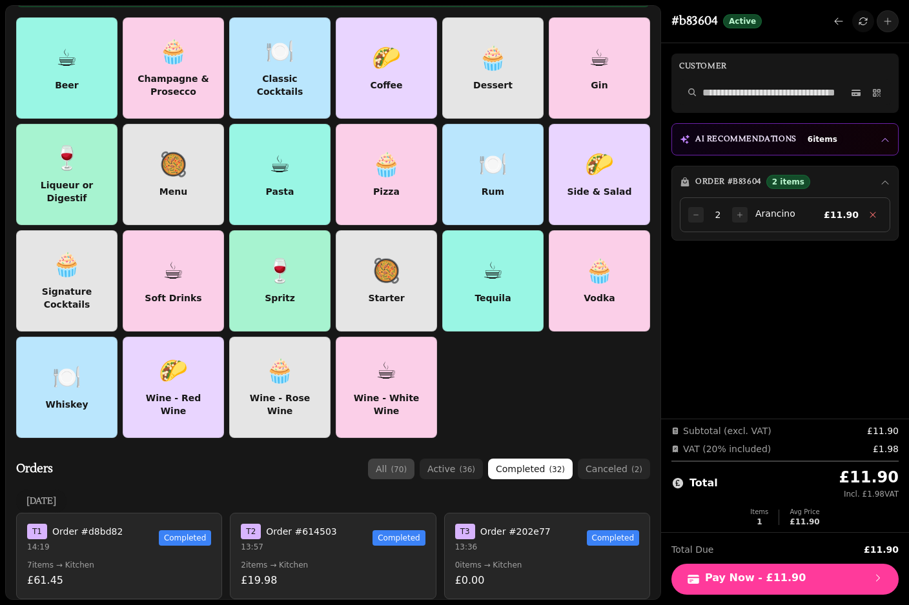
click at [395, 459] on button "all ( 70 )" at bounding box center [391, 469] width 46 height 21
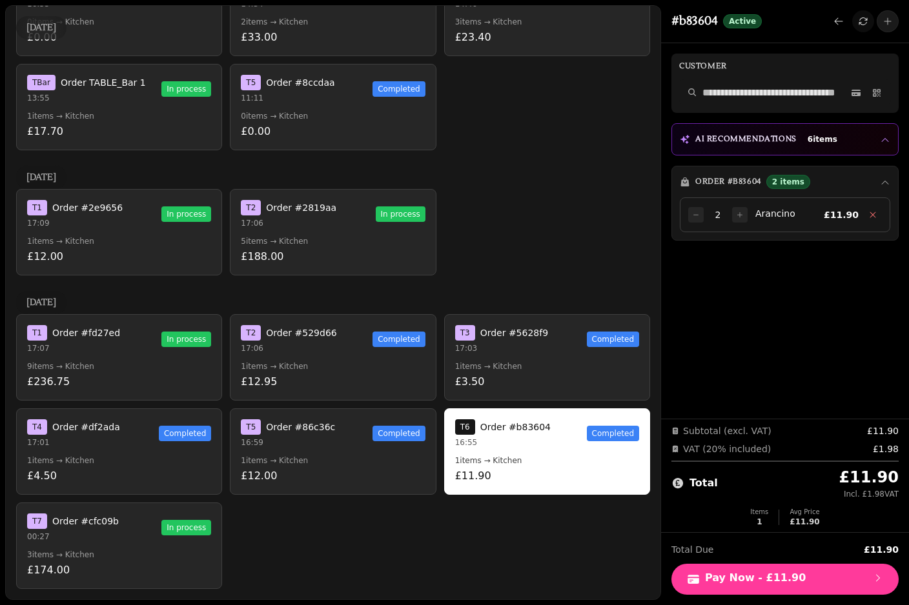
scroll to position [2951, 0]
click at [93, 346] on button "T 1 Order #fd27ed 17:07 In process 9 items → Kitchen £236.75" at bounding box center [119, 357] width 206 height 86
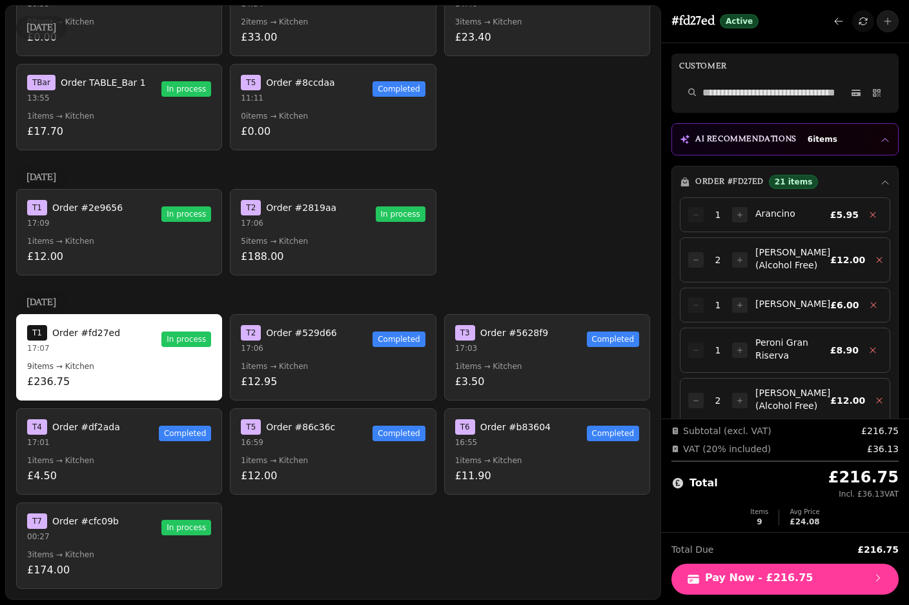
click at [107, 563] on p "£174.00" at bounding box center [119, 570] width 184 height 15
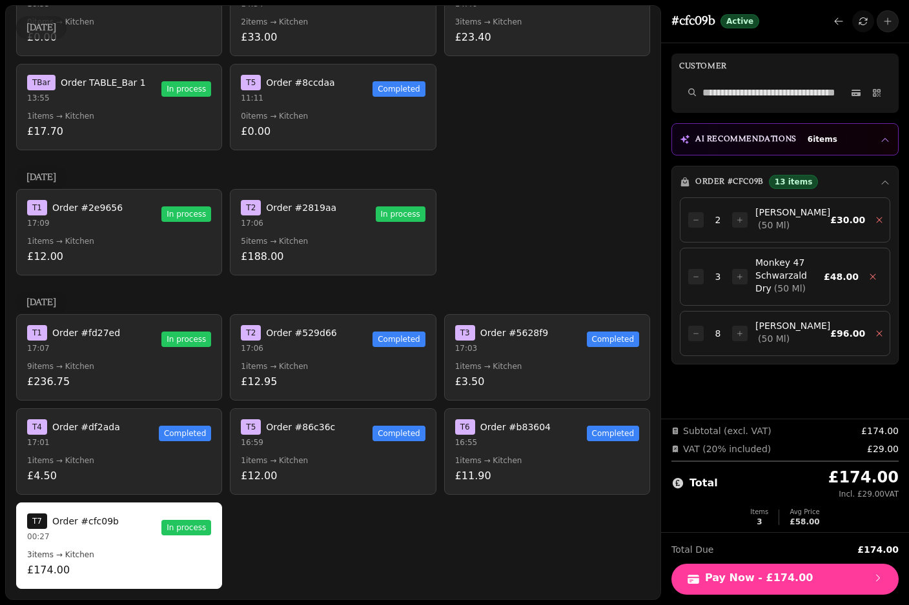
click at [102, 331] on button "T 1 Order #fd27ed 17:07 In process 9 items → Kitchen £236.75" at bounding box center [119, 357] width 206 height 86
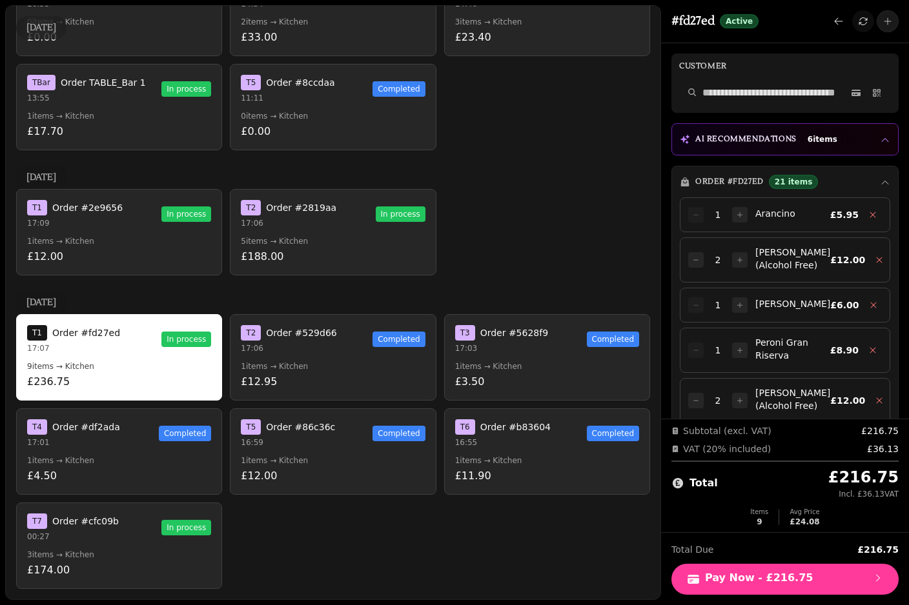
click at [79, 550] on p "3 items → Kitchen" at bounding box center [119, 555] width 184 height 10
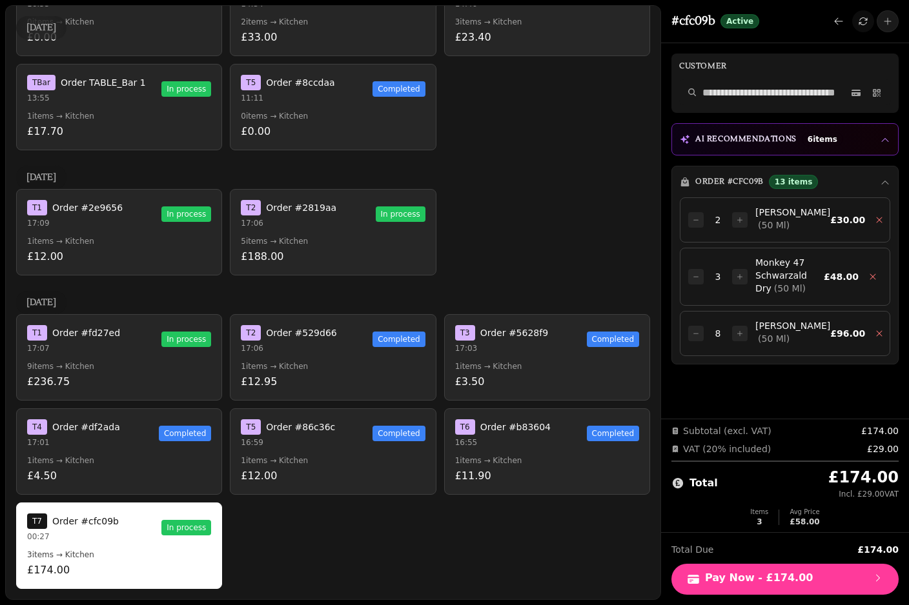
click at [80, 327] on span "Order #fd27ed" at bounding box center [86, 333] width 68 height 13
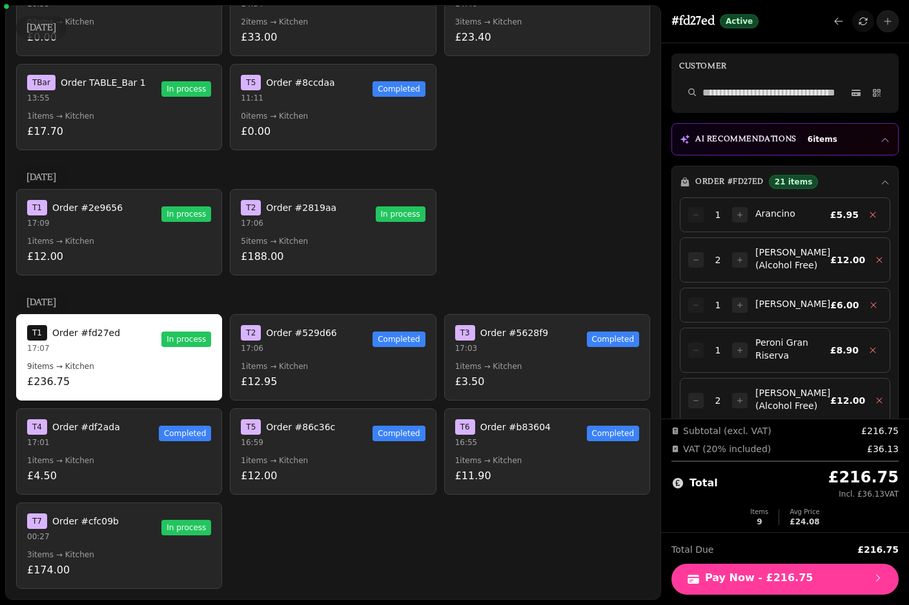
click at [86, 218] on p "17:09" at bounding box center [75, 223] width 96 height 10
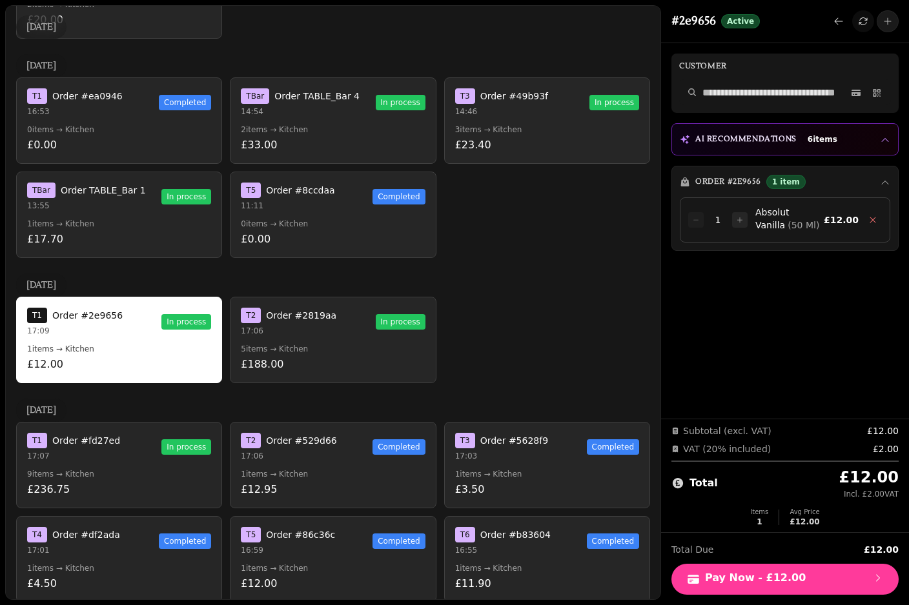
scroll to position [2845, 0]
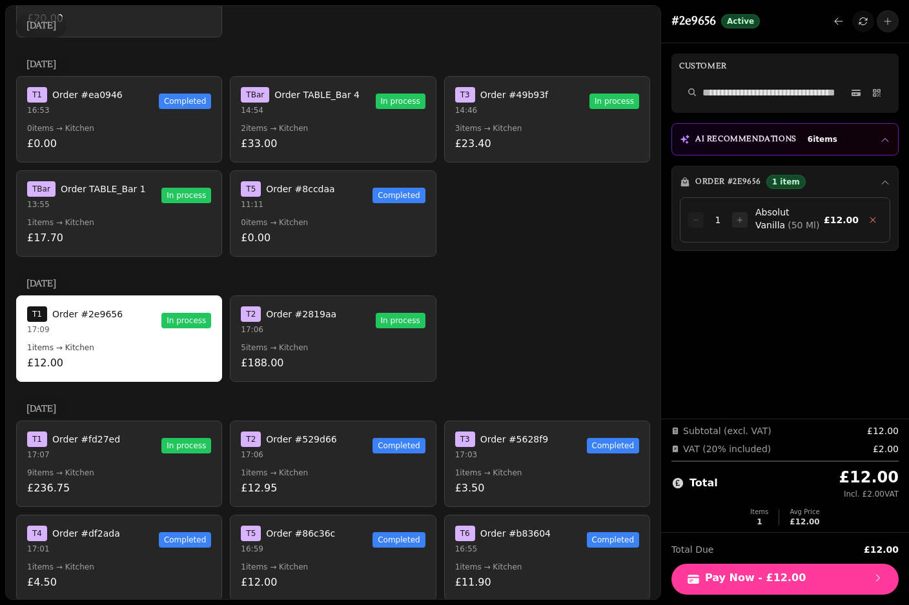
click at [260, 356] on p "£188.00" at bounding box center [333, 363] width 184 height 15
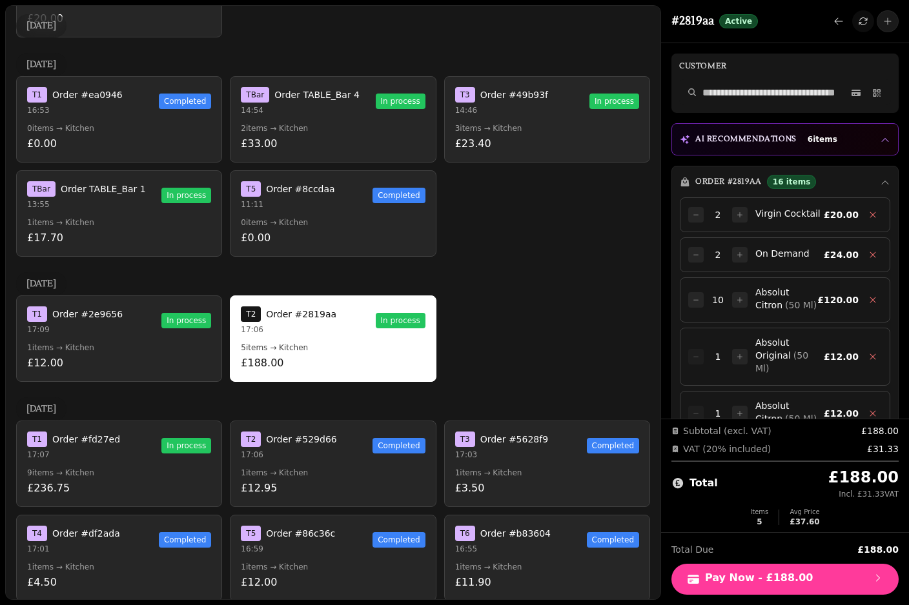
click at [101, 183] on span "Order TABLE_Bar 1" at bounding box center [103, 189] width 85 height 13
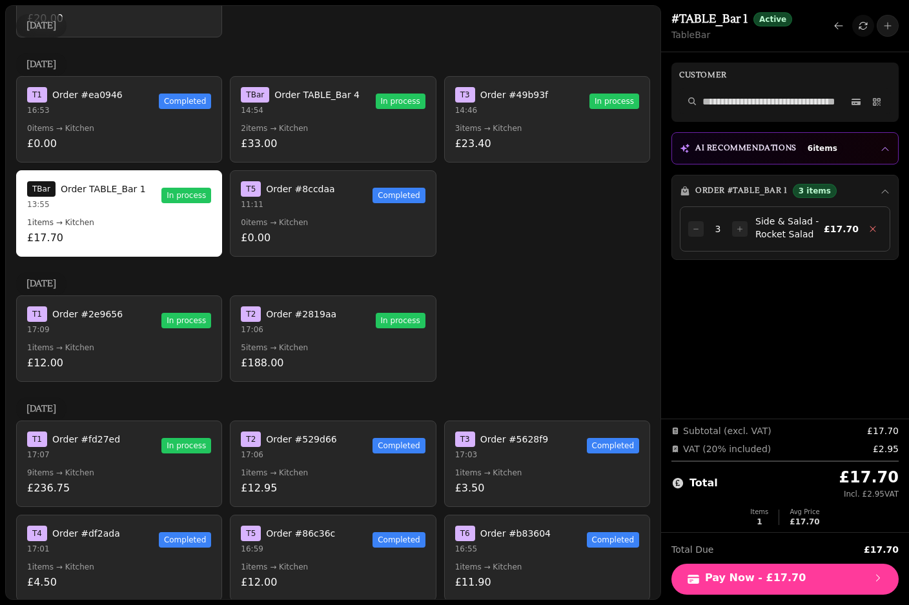
click at [302, 190] on button "T 5 Order #8ccdaa 11:11 Completed 0 items → Kitchen £0.00" at bounding box center [333, 213] width 206 height 86
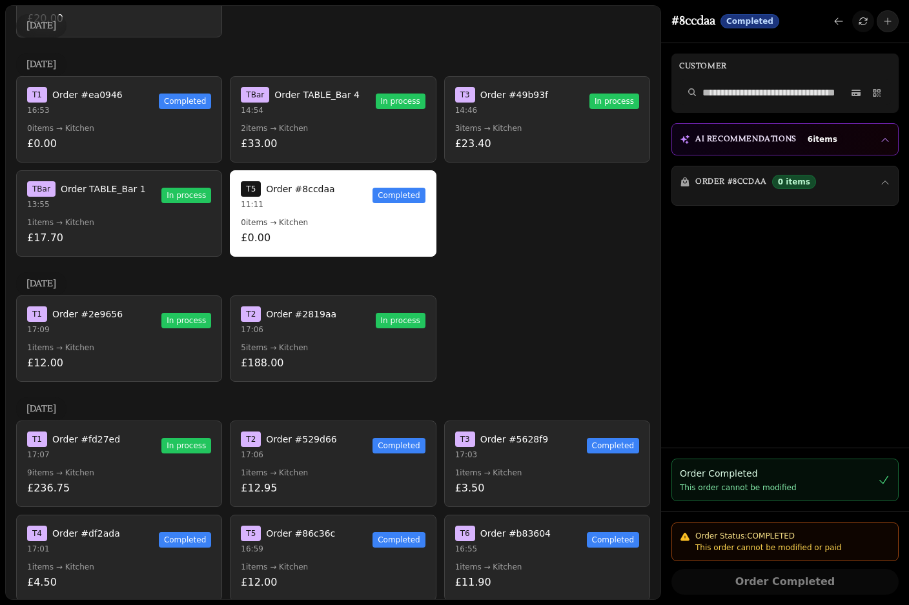
click at [289, 356] on p "£188.00" at bounding box center [333, 363] width 184 height 15
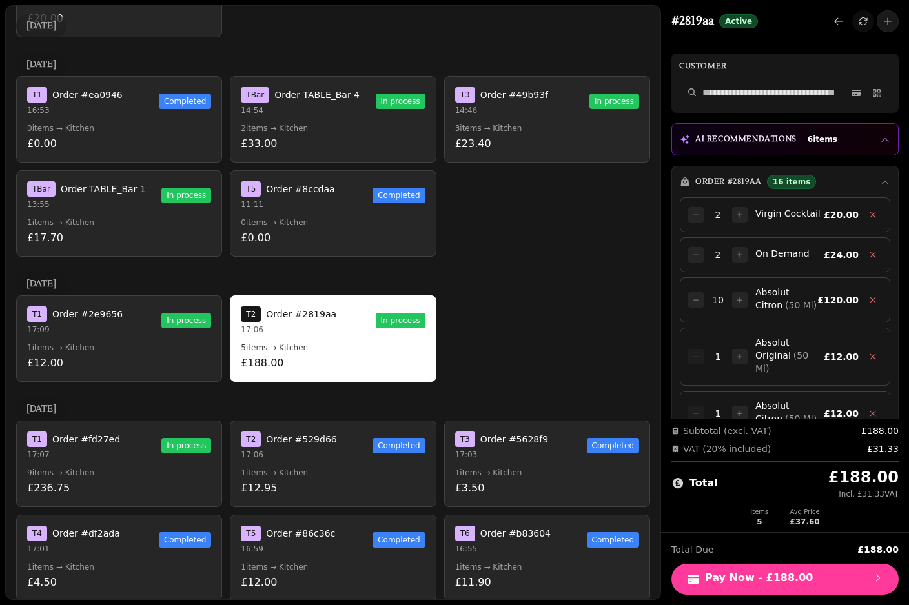
click at [150, 307] on div "T 1 Order #2e9656 17:09 In process" at bounding box center [119, 321] width 184 height 28
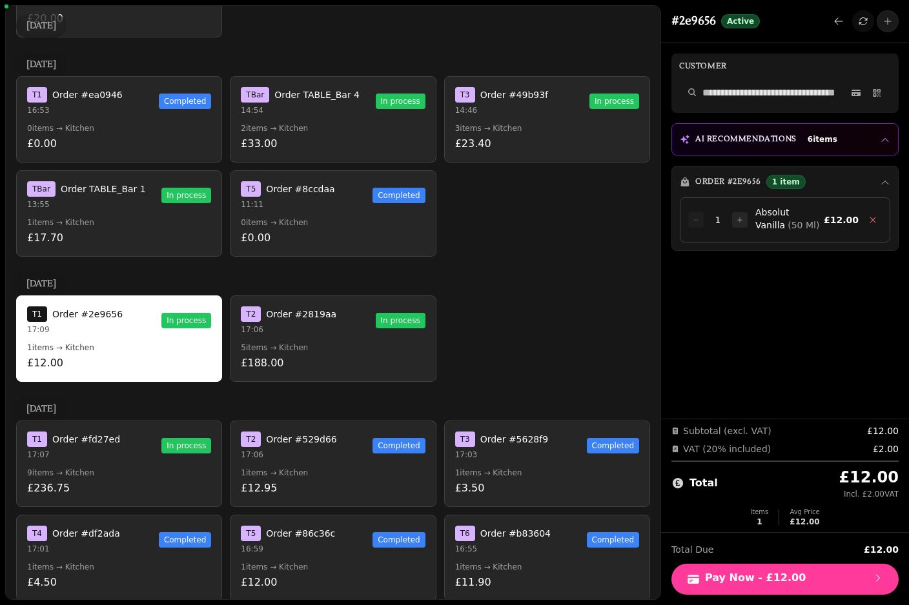
click at [133, 170] on button "T Bar Order TABLE_Bar 1 13:55 In process 1 items → Kitchen £17.70" at bounding box center [119, 213] width 206 height 86
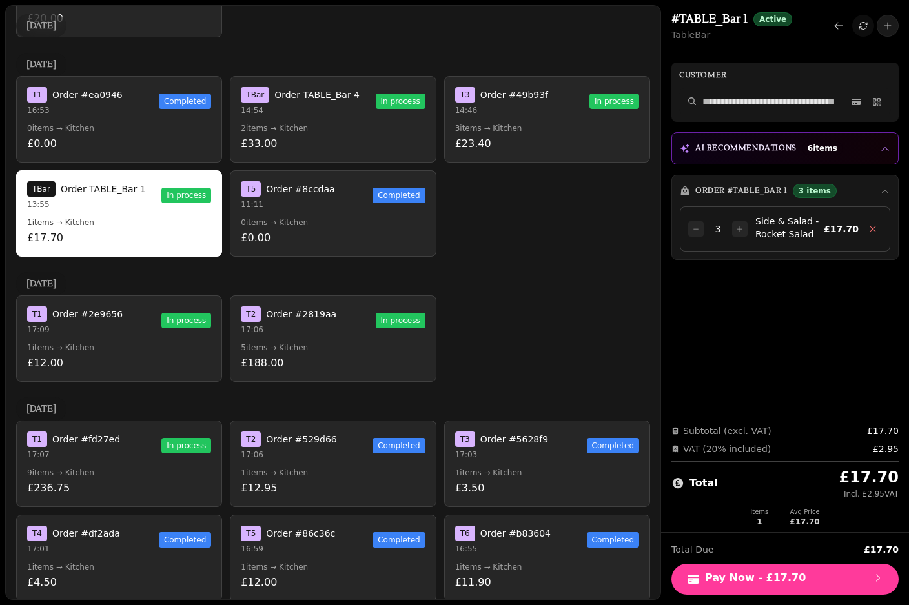
scroll to position [0, 0]
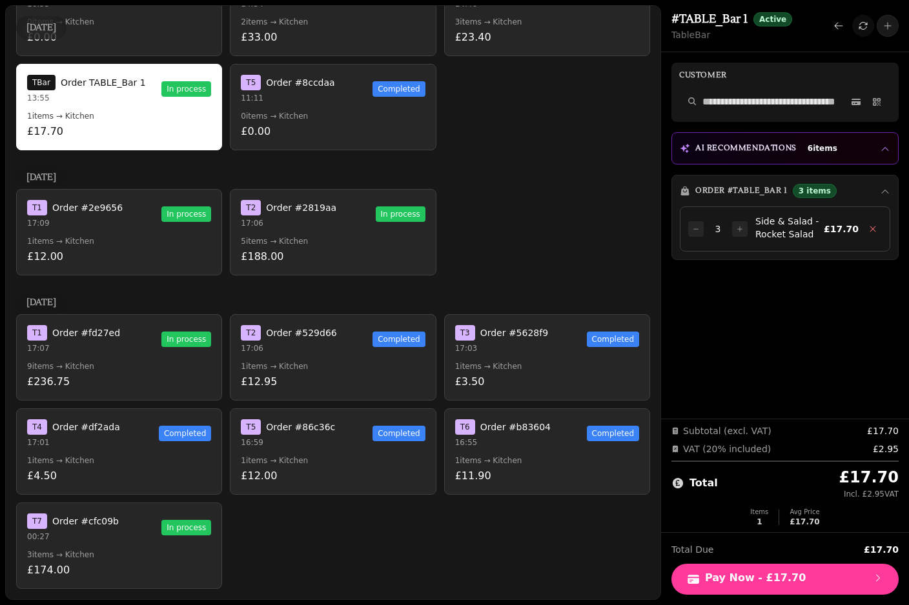
click at [50, 524] on div "T 7 Order #cfc09b" at bounding box center [73, 521] width 92 height 15
